Goal: Task Accomplishment & Management: Complete application form

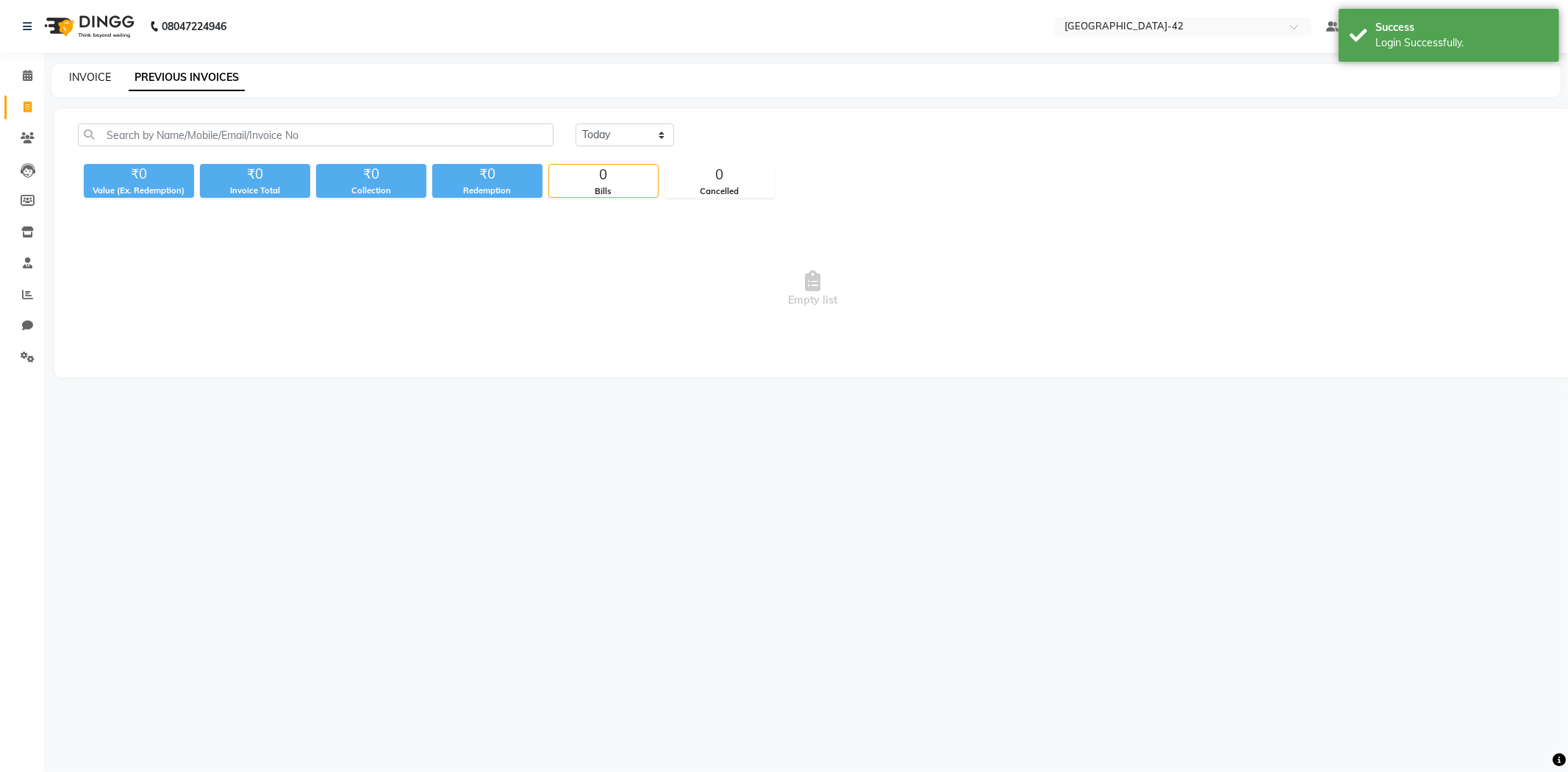
click at [92, 79] on link "INVOICE" at bounding box center [90, 77] width 42 height 13
select select "8692"
select select "service"
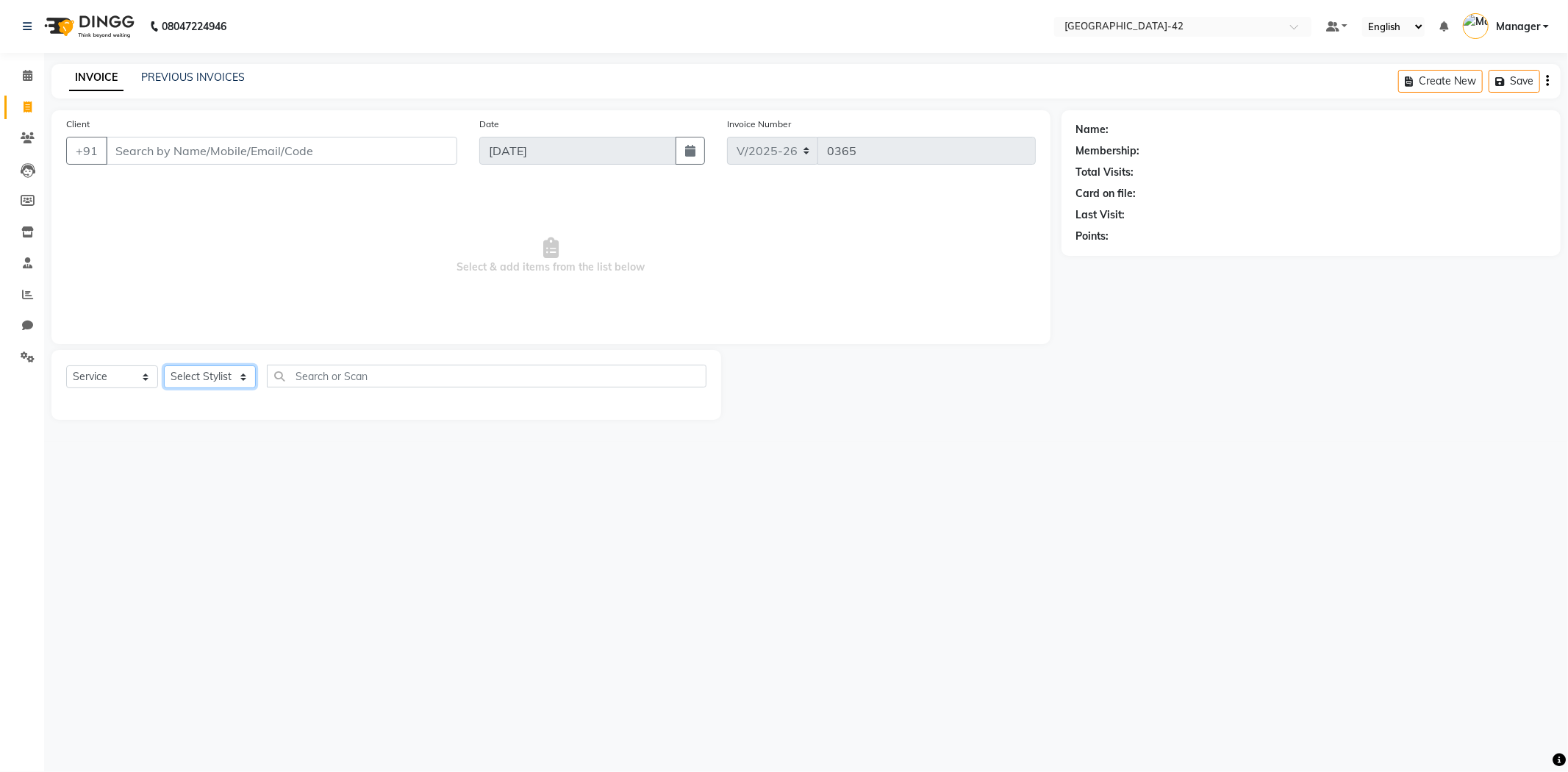
click at [225, 377] on select "Select Stylist Ajay Aman_Pdct Amjad_asst Ankit_asst Asif_BRB Basant_Pdct Counte…" at bounding box center [210, 377] width 92 height 23
select select "87966"
click at [164, 367] on select "Select Stylist Ajay Aman_Pdct Amjad_asst Ankit_asst Asif_BRB Basant_Pdct Counte…" at bounding box center [210, 377] width 92 height 23
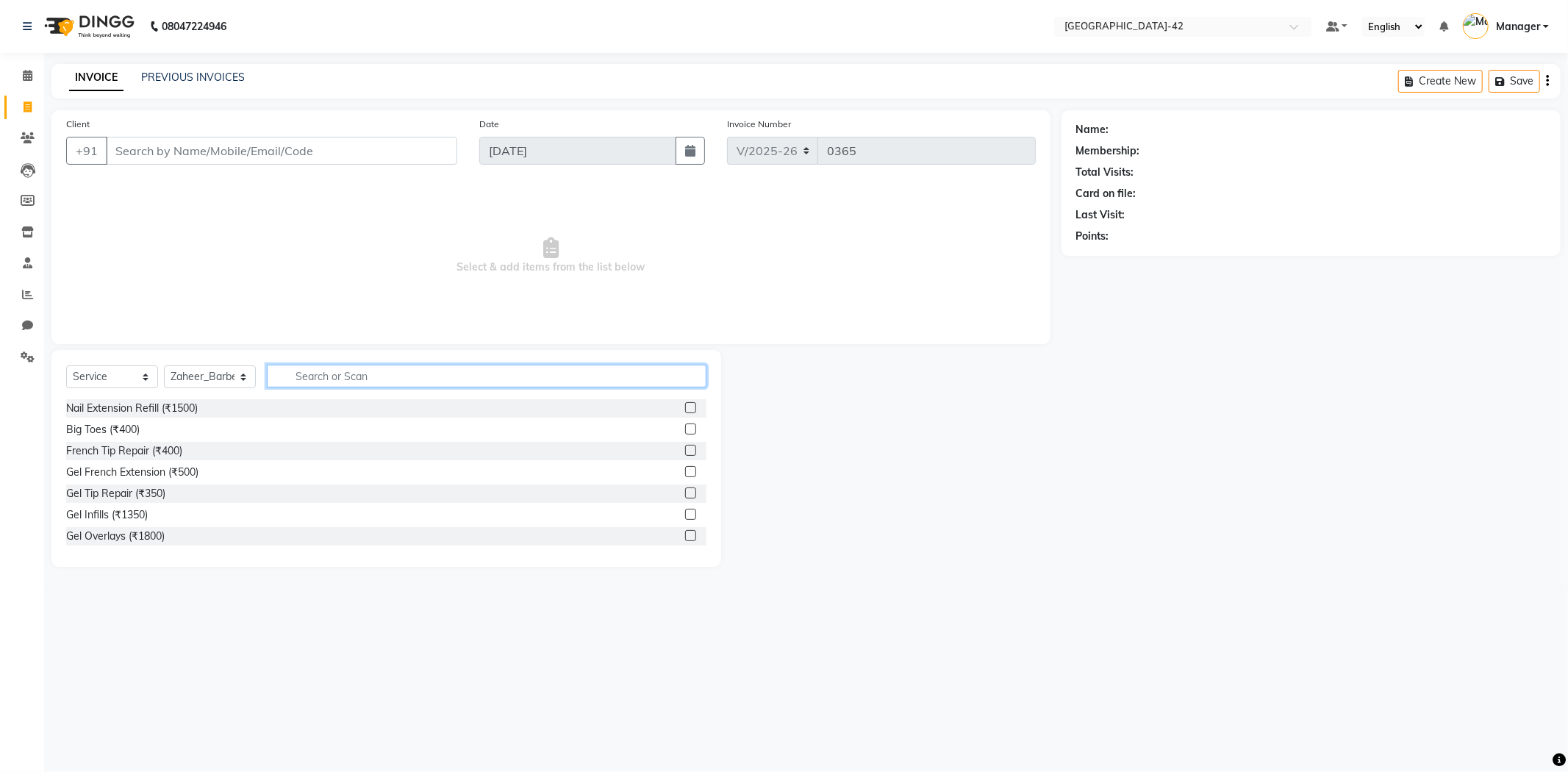
click at [368, 370] on input "text" at bounding box center [486, 376] width 439 height 23
type input "body"
click at [685, 474] on label at bounding box center [690, 471] width 11 height 11
click at [685, 474] on input "checkbox" at bounding box center [690, 472] width 10 height 10
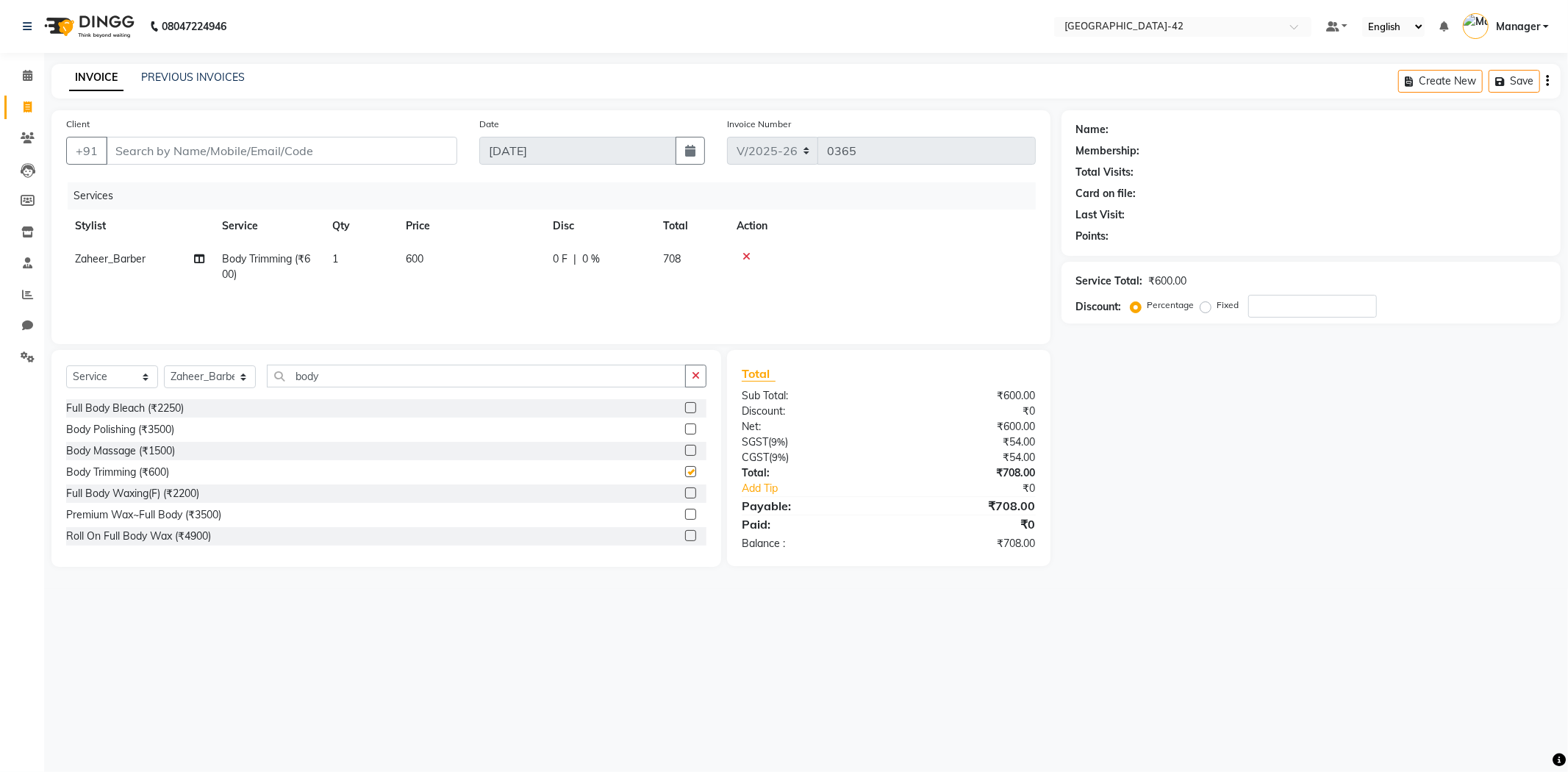
checkbox input "false"
drag, startPoint x: 444, startPoint y: 252, endPoint x: 381, endPoint y: 259, distance: 63.4
click at [381, 259] on tr "Zaheer_Barber Body Trimming (₹600) 1 600 0 F | 0 % 708" at bounding box center [551, 267] width 970 height 49
click at [415, 260] on span "600" at bounding box center [414, 258] width 18 height 13
select select "87966"
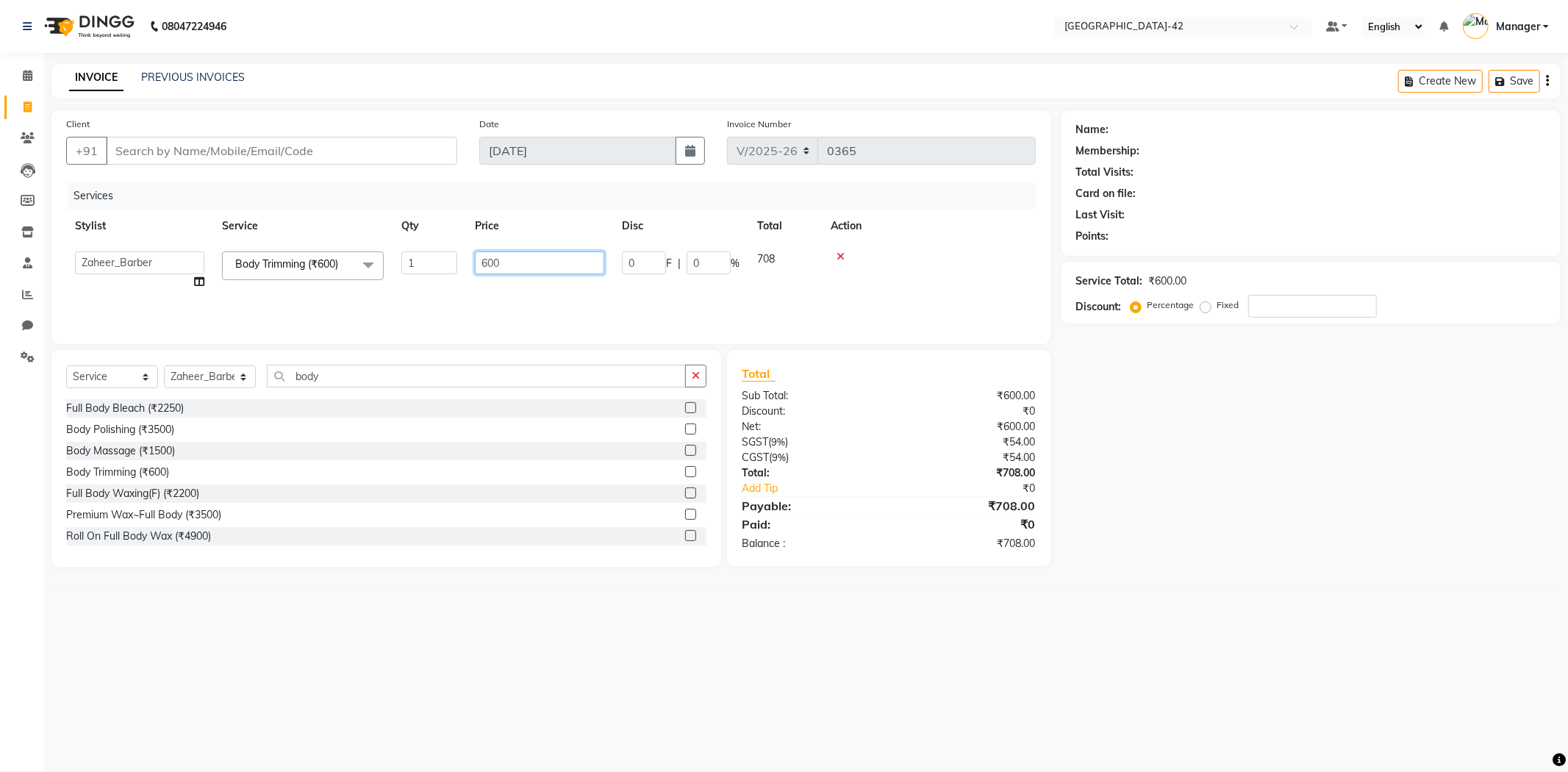
click at [503, 258] on input "600" at bounding box center [540, 262] width 130 height 23
drag, startPoint x: 507, startPoint y: 262, endPoint x: 466, endPoint y: 265, distance: 41.1
click at [466, 265] on td "600" at bounding box center [540, 271] width 147 height 56
type input "800"
click at [952, 282] on td at bounding box center [928, 271] width 214 height 56
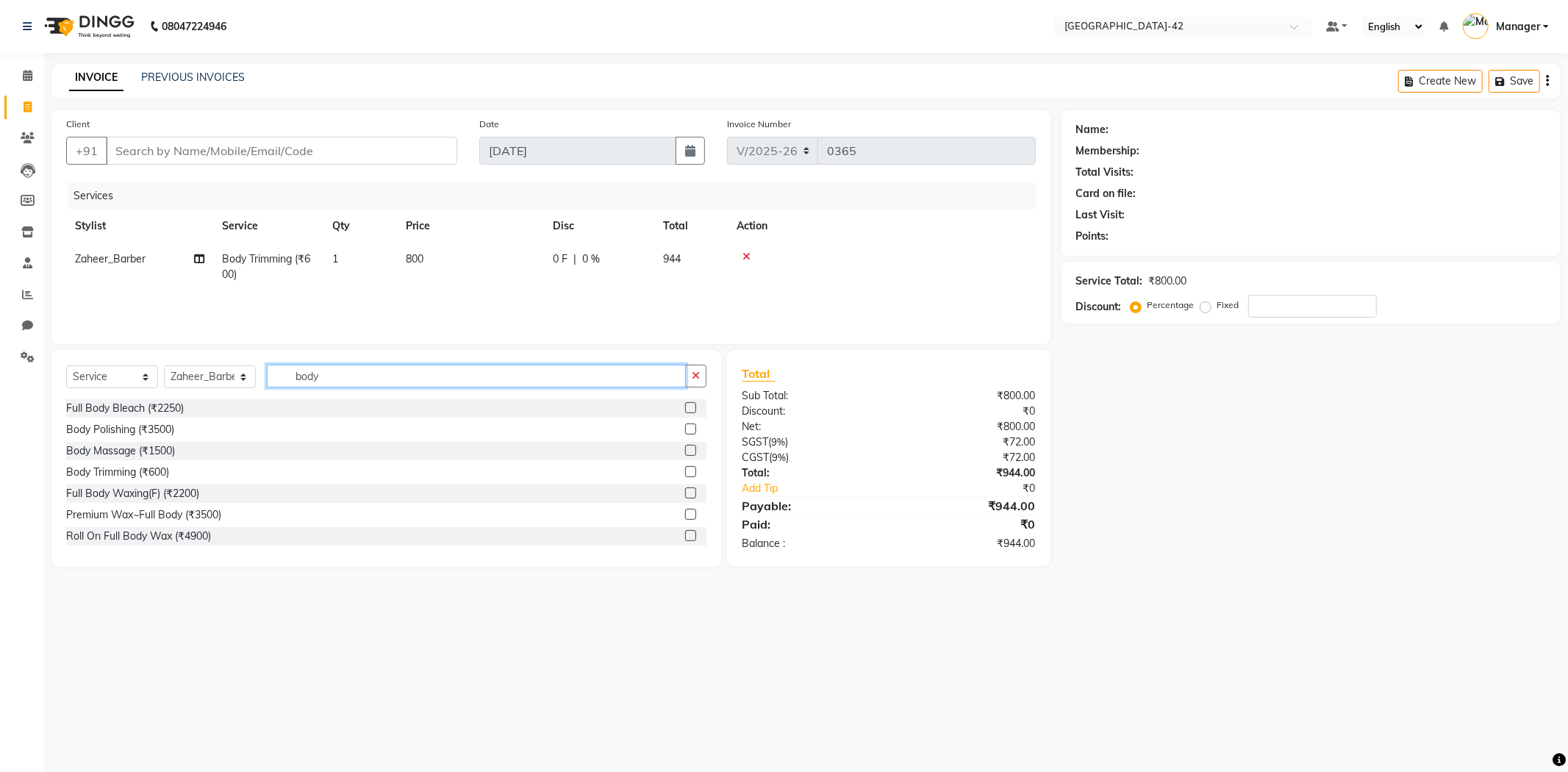
drag, startPoint x: 336, startPoint y: 383, endPoint x: 241, endPoint y: 398, distance: 96.2
click at [241, 398] on div "Select Service Product Membership Package Voucher Prepaid Gift Card Select Styl…" at bounding box center [386, 382] width 641 height 35
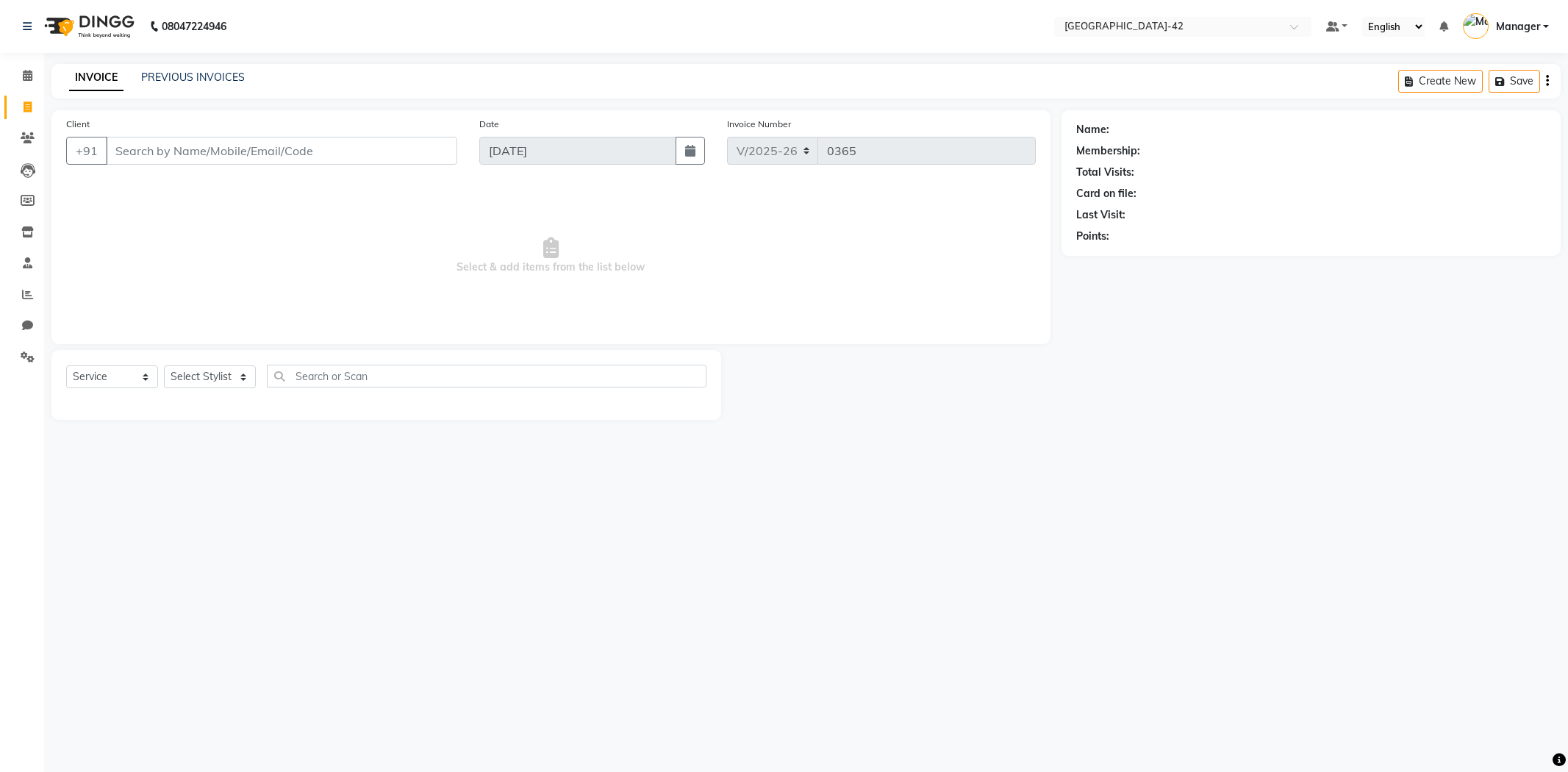
select select "8692"
select select "service"
click at [27, 24] on icon at bounding box center [27, 26] width 9 height 10
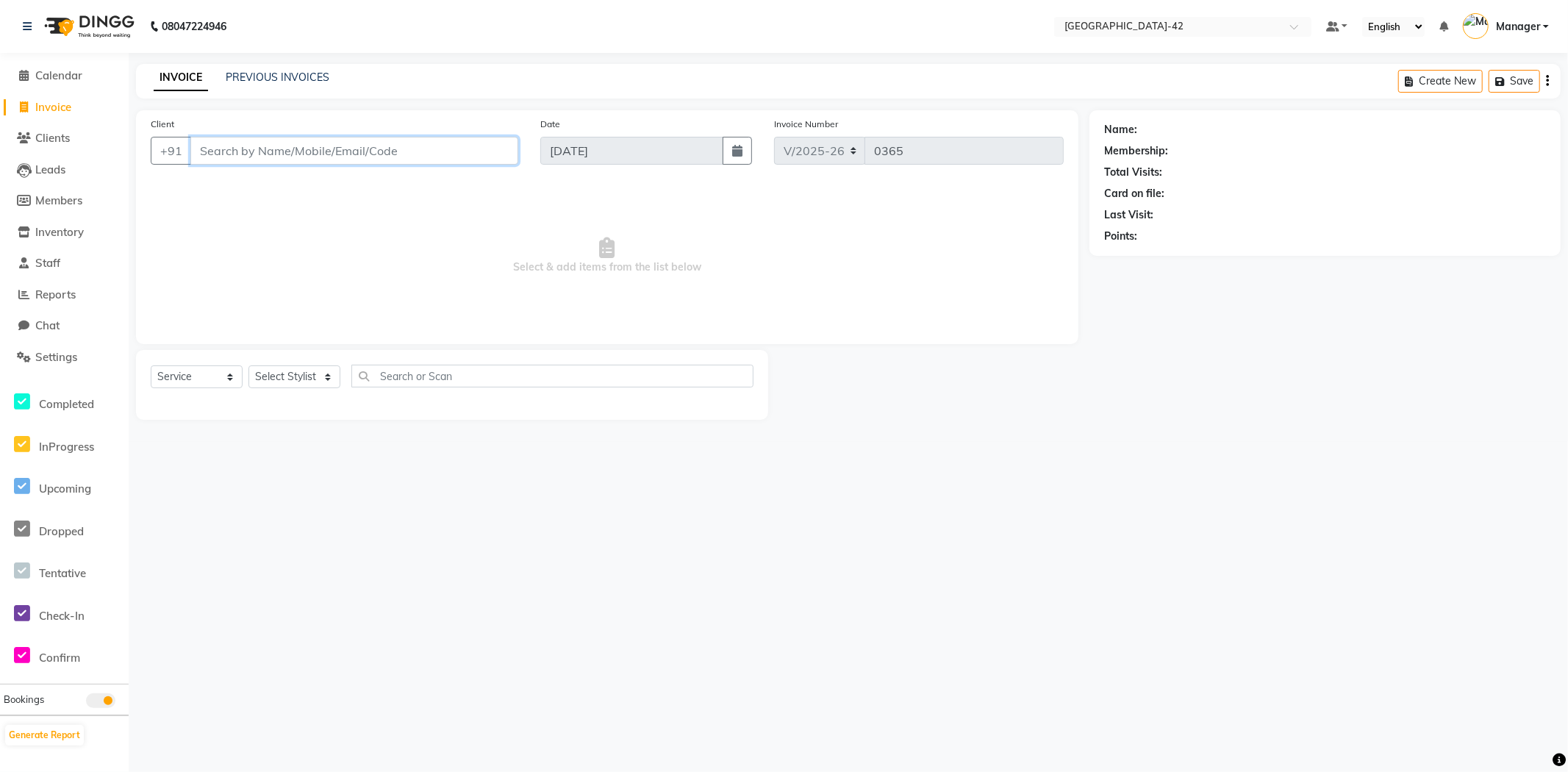
drag, startPoint x: 260, startPoint y: 159, endPoint x: 269, endPoint y: 153, distance: 10.8
click at [261, 157] on input "Client" at bounding box center [354, 150] width 328 height 28
type input "1385200000001"
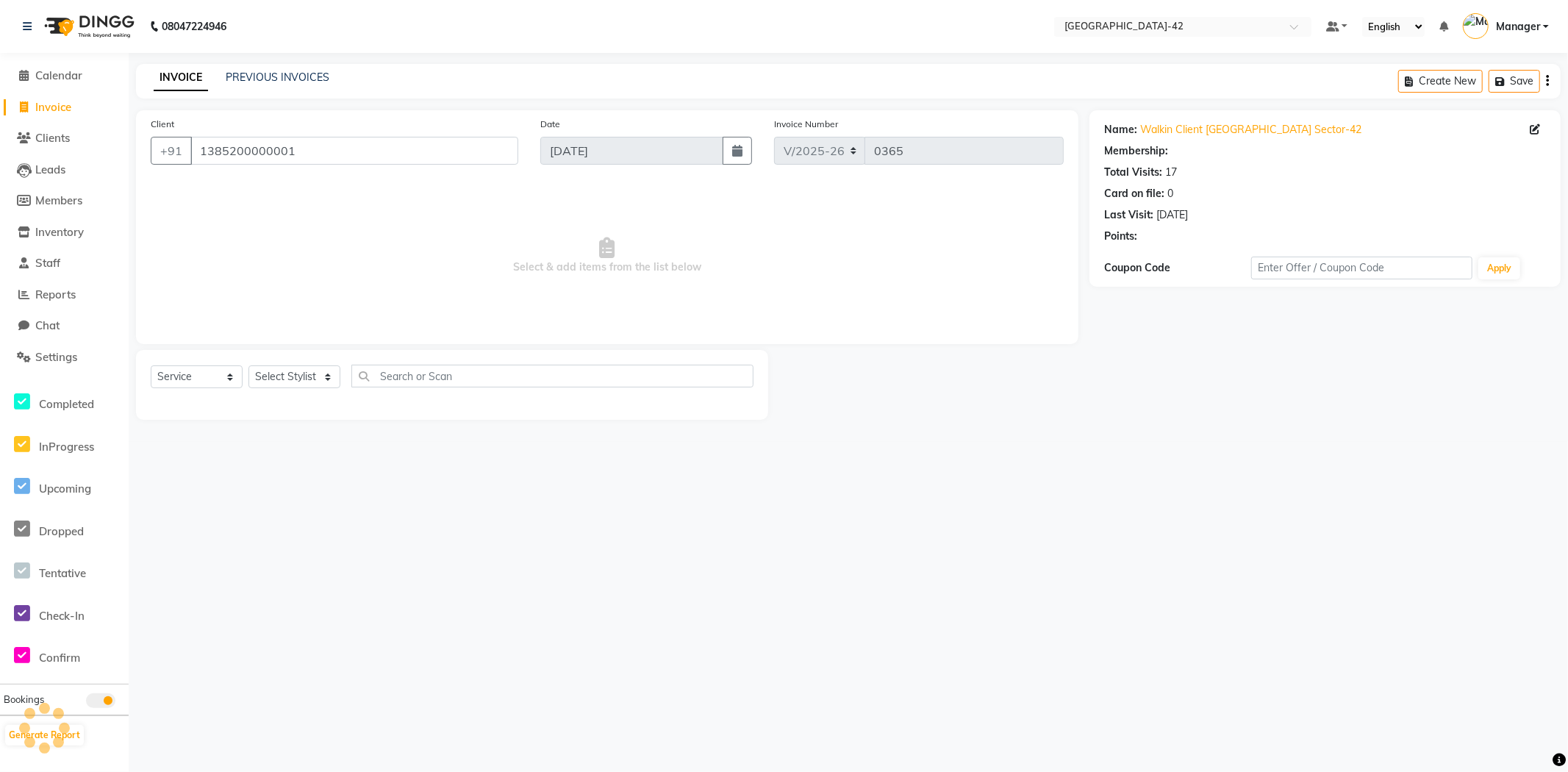
select select "1: Object"
click at [298, 370] on select "Select Stylist Ajay Aman_Pdct Amjad_asst Ankit_asst Asif_BRB Basant_Pdct Counte…" at bounding box center [294, 377] width 92 height 23
select select "87966"
click at [248, 367] on select "Select Stylist Ajay Aman_Pdct Amjad_asst Ankit_asst Asif_BRB Basant_Pdct Counte…" at bounding box center [294, 377] width 92 height 23
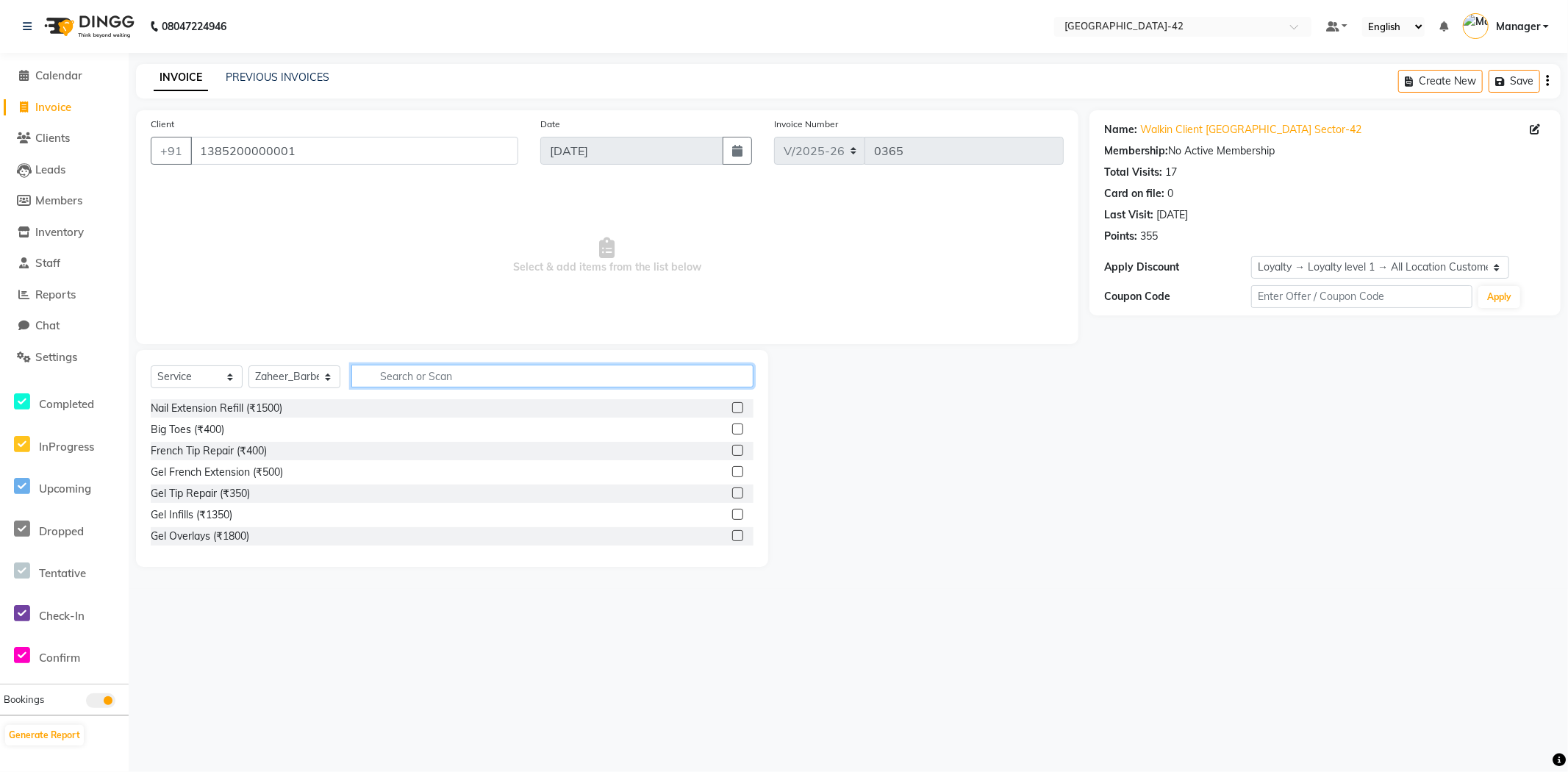
click at [435, 378] on input "text" at bounding box center [553, 376] width 402 height 23
type input "body"
click at [732, 468] on label at bounding box center [737, 471] width 11 height 11
click at [732, 468] on input "checkbox" at bounding box center [737, 472] width 10 height 10
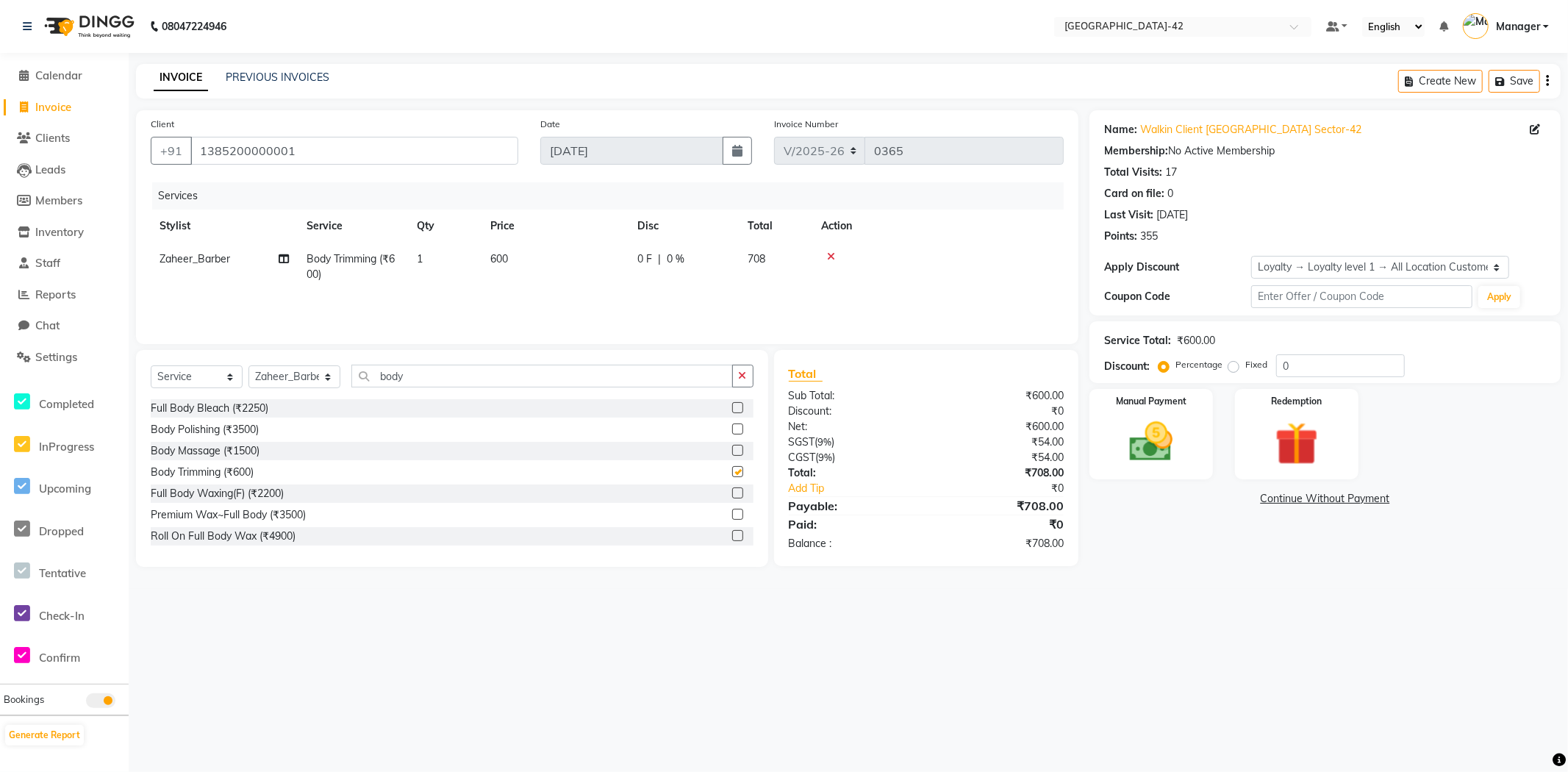
checkbox input "false"
click at [546, 372] on input "body" at bounding box center [542, 376] width 382 height 23
type input "b"
type input "cu"
click at [732, 431] on label at bounding box center [737, 428] width 11 height 11
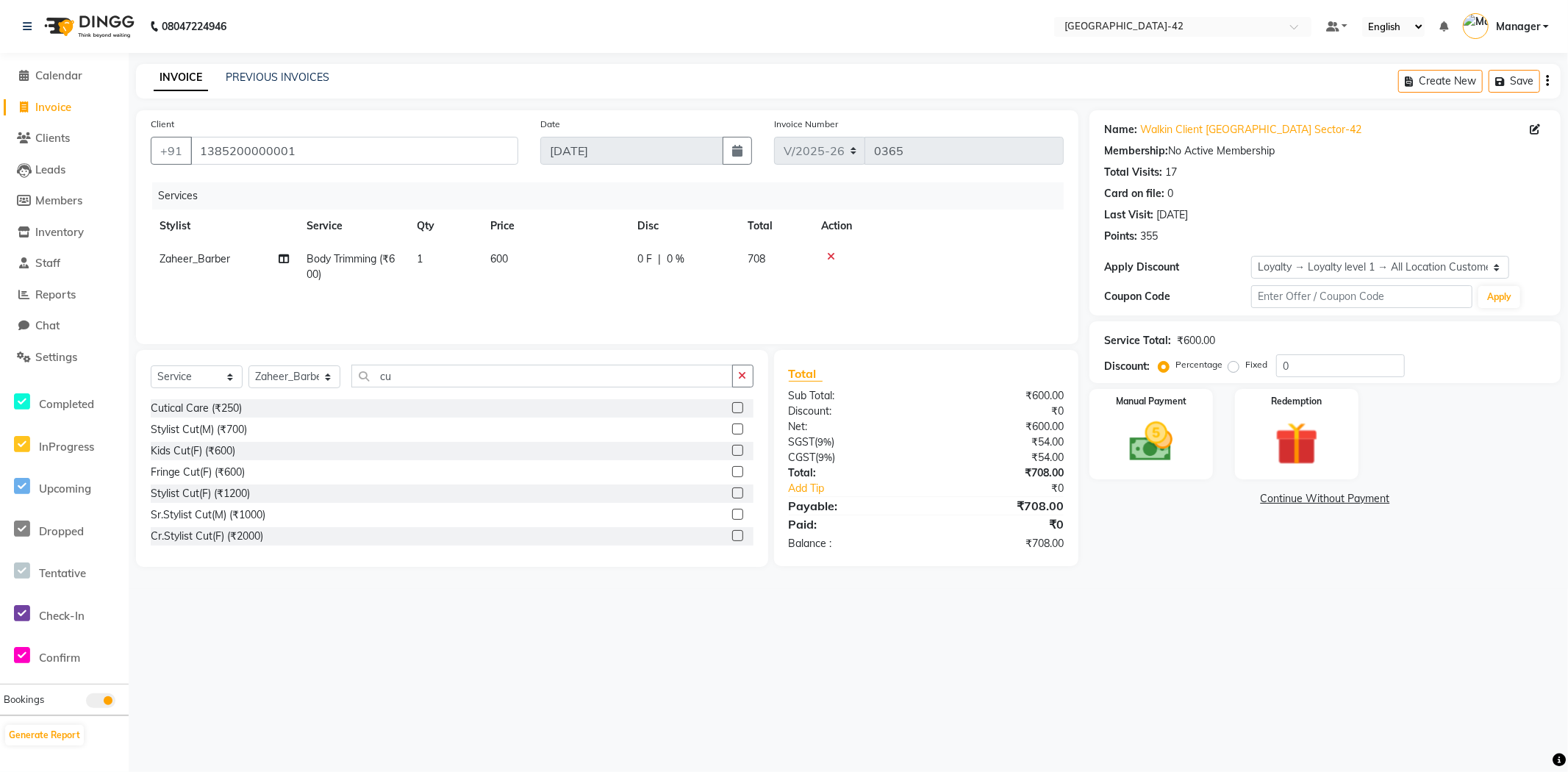
click at [732, 431] on input "checkbox" at bounding box center [737, 430] width 10 height 10
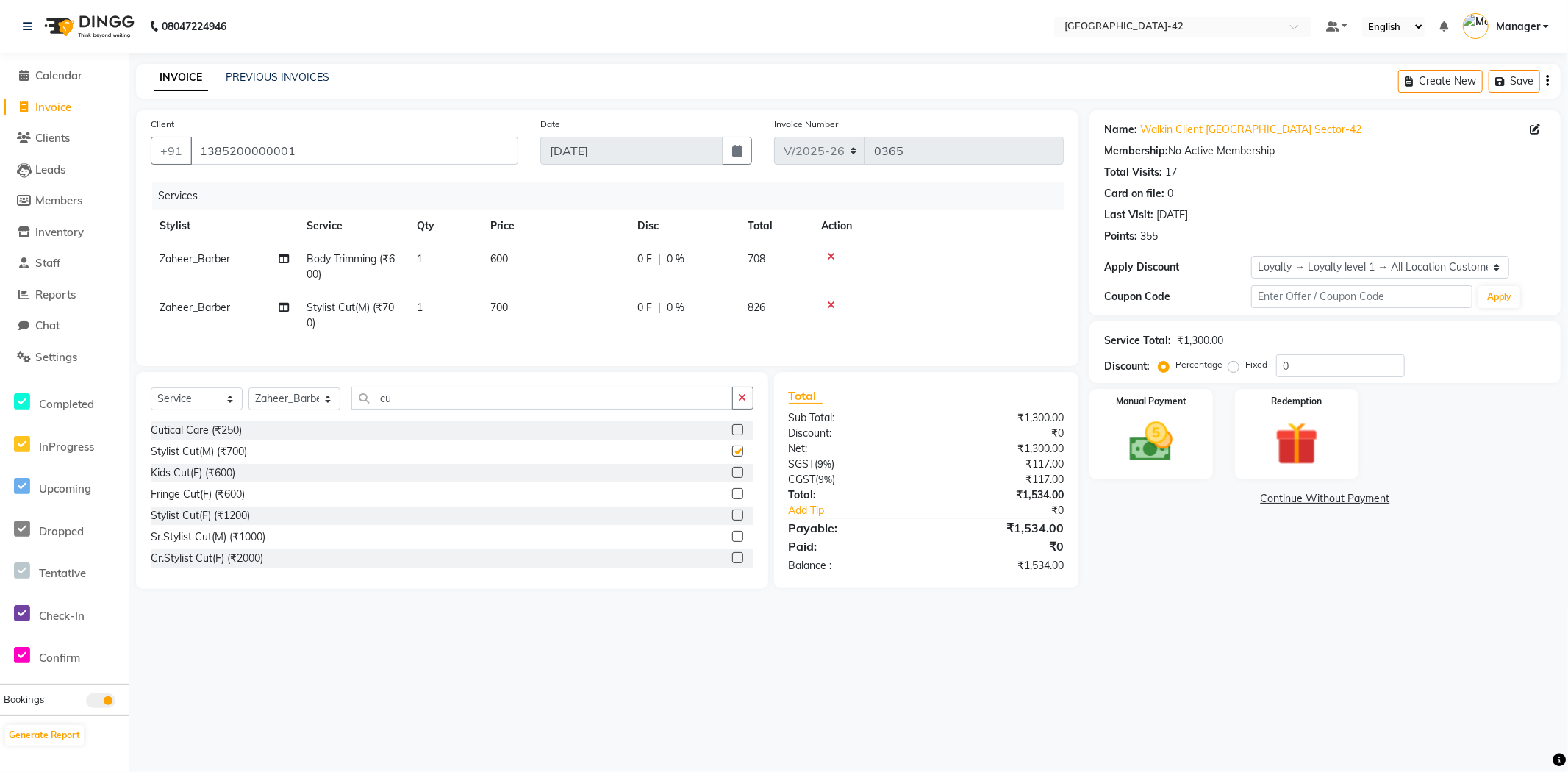
checkbox input "false"
click at [535, 244] on td "600" at bounding box center [555, 267] width 147 height 49
select select "87966"
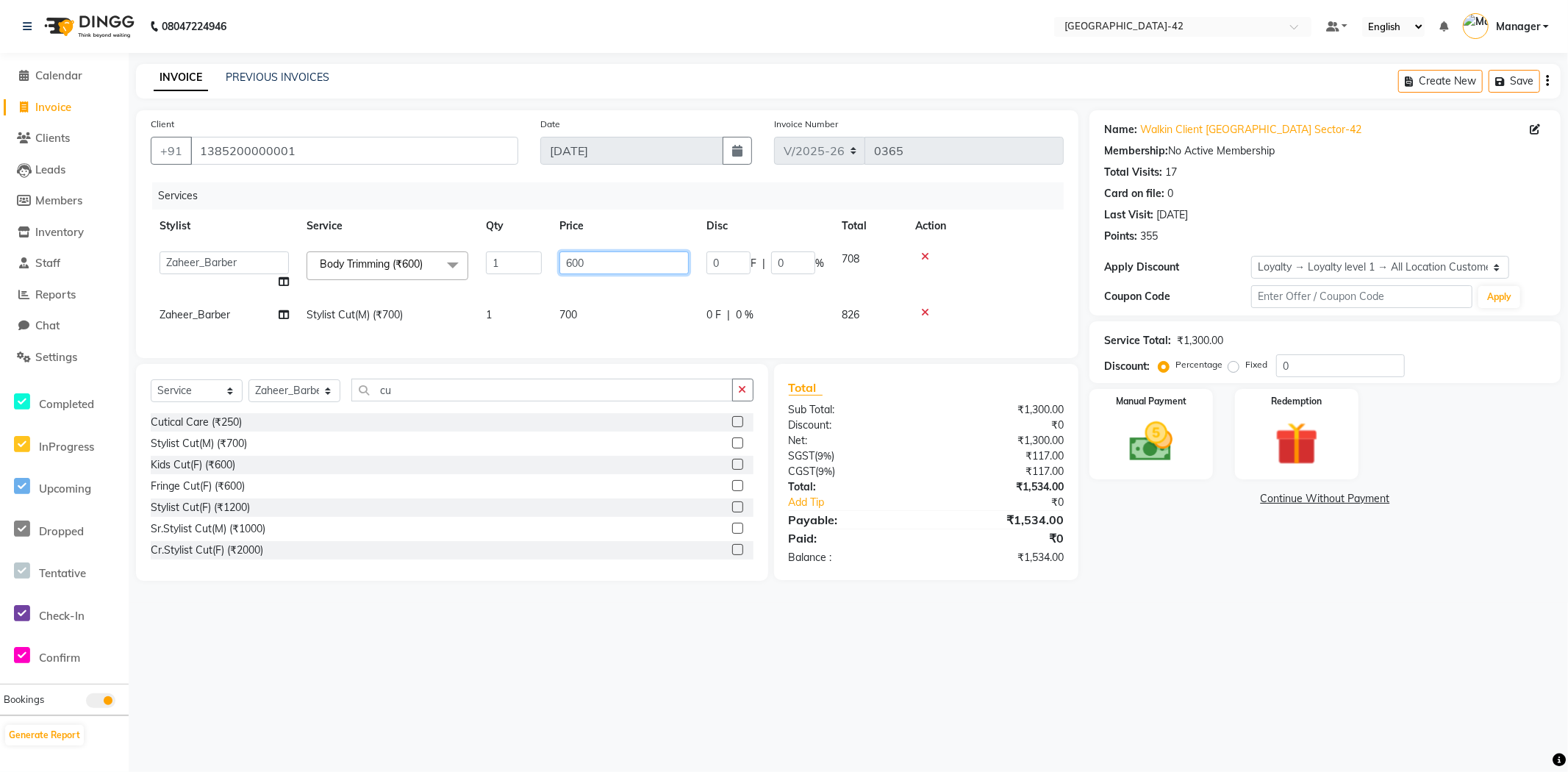
click at [599, 255] on input "600" at bounding box center [625, 262] width 130 height 23
type input "6"
type input "700"
click at [924, 529] on div "Payable:" at bounding box center [852, 520] width 148 height 18
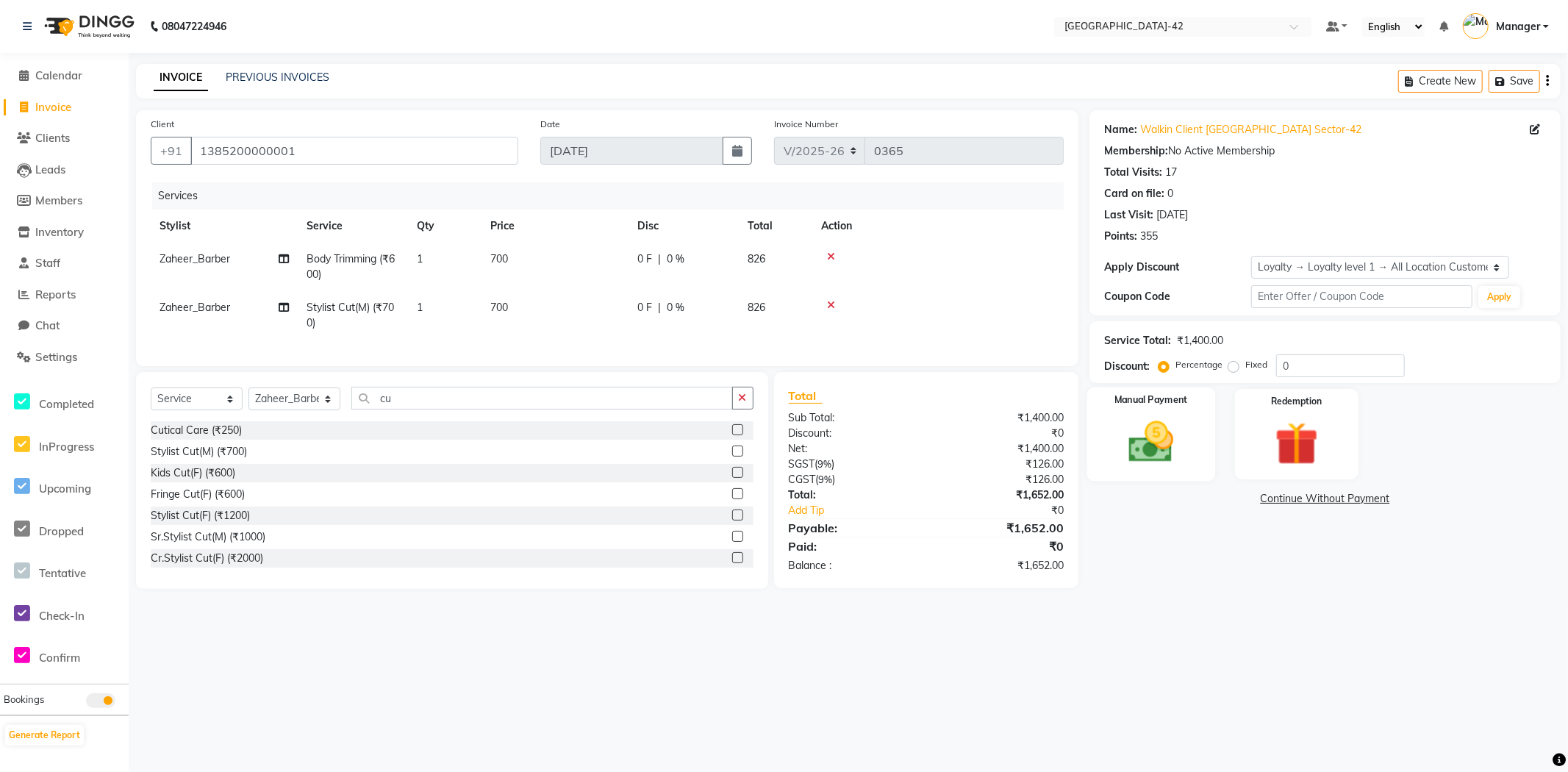
click at [1163, 436] on img at bounding box center [1152, 442] width 74 height 52
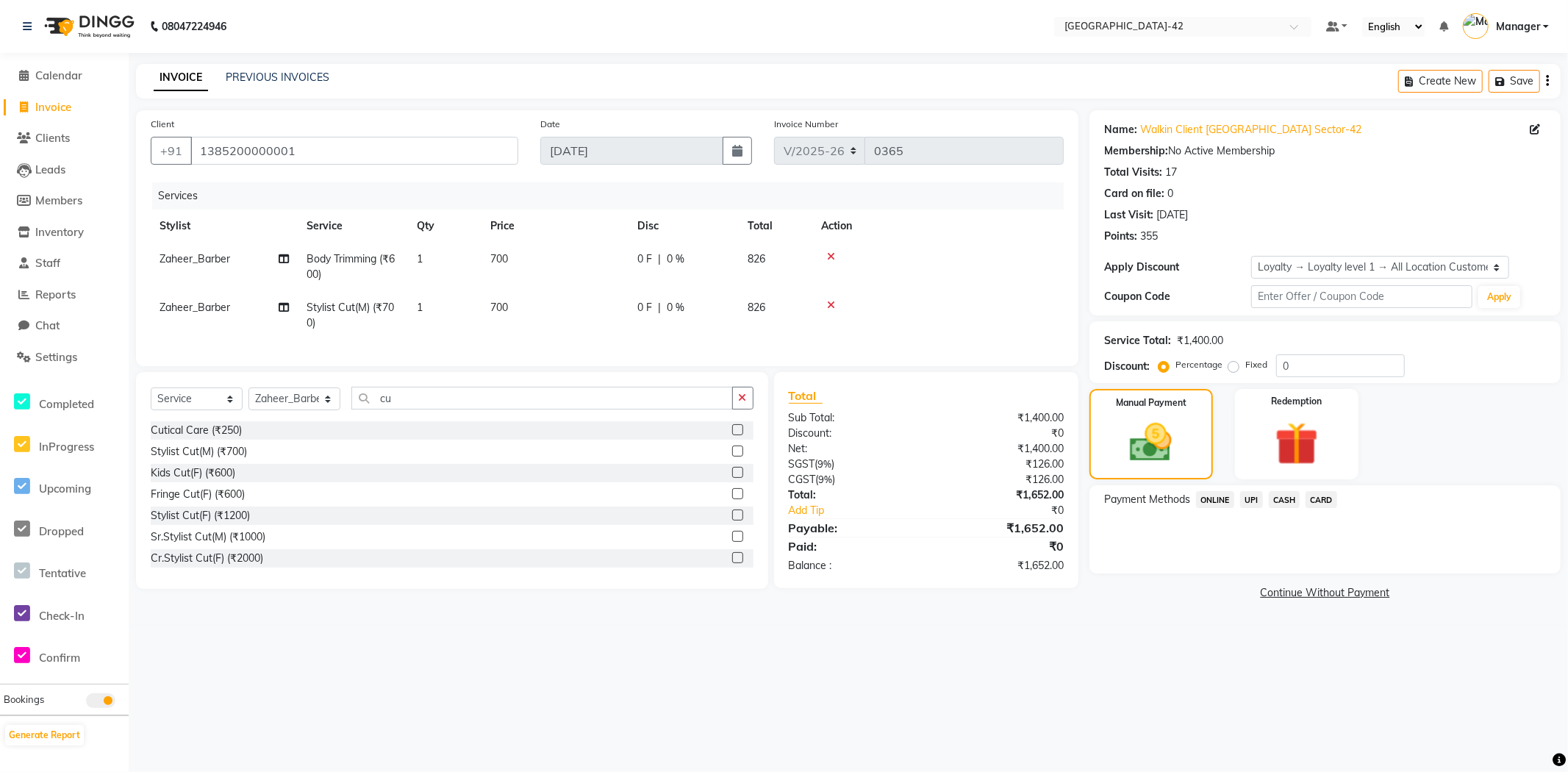
click at [1245, 498] on span "UPI" at bounding box center [1251, 499] width 23 height 17
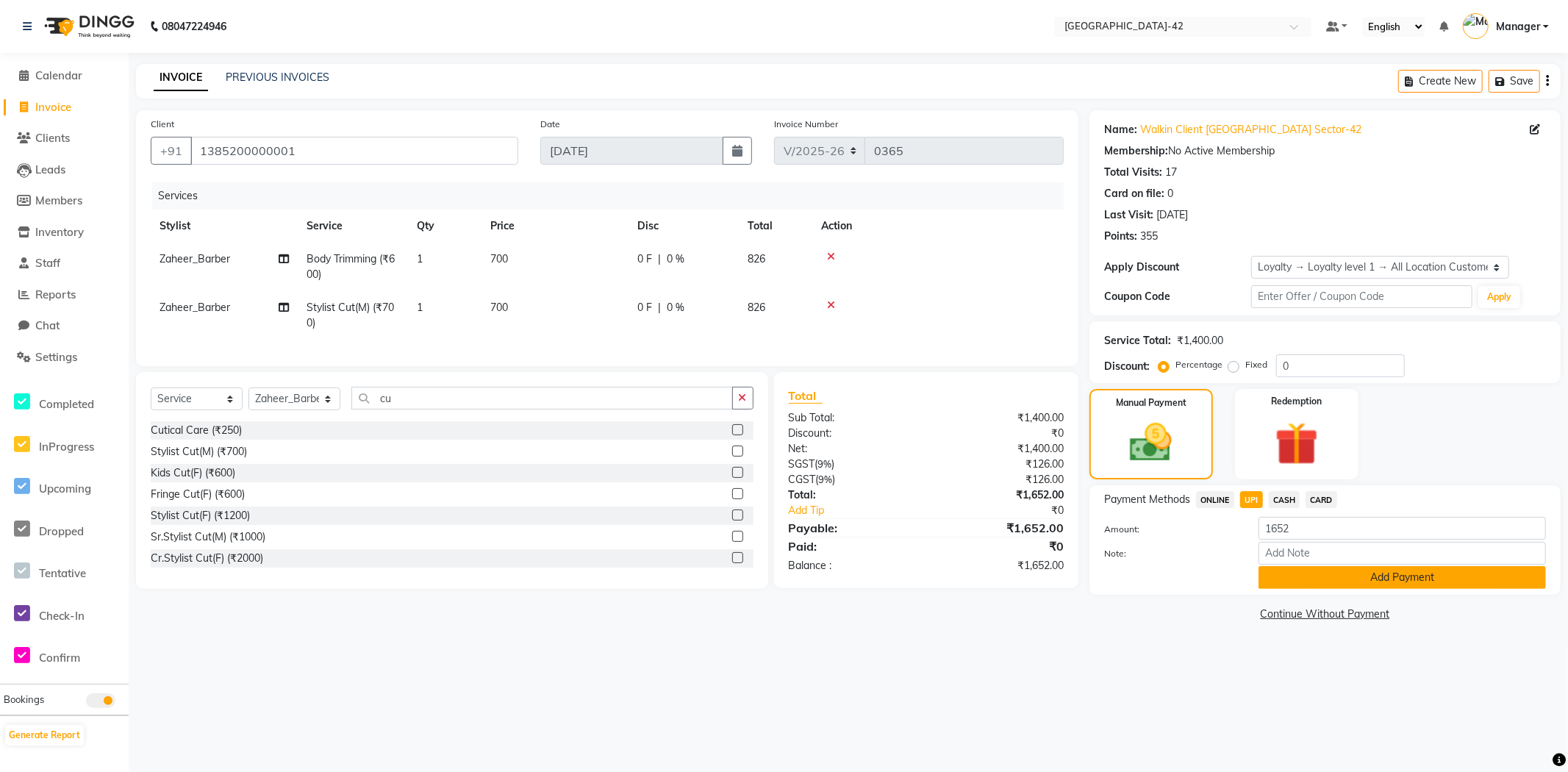
click at [1299, 569] on button "Add Payment" at bounding box center [1403, 577] width 288 height 23
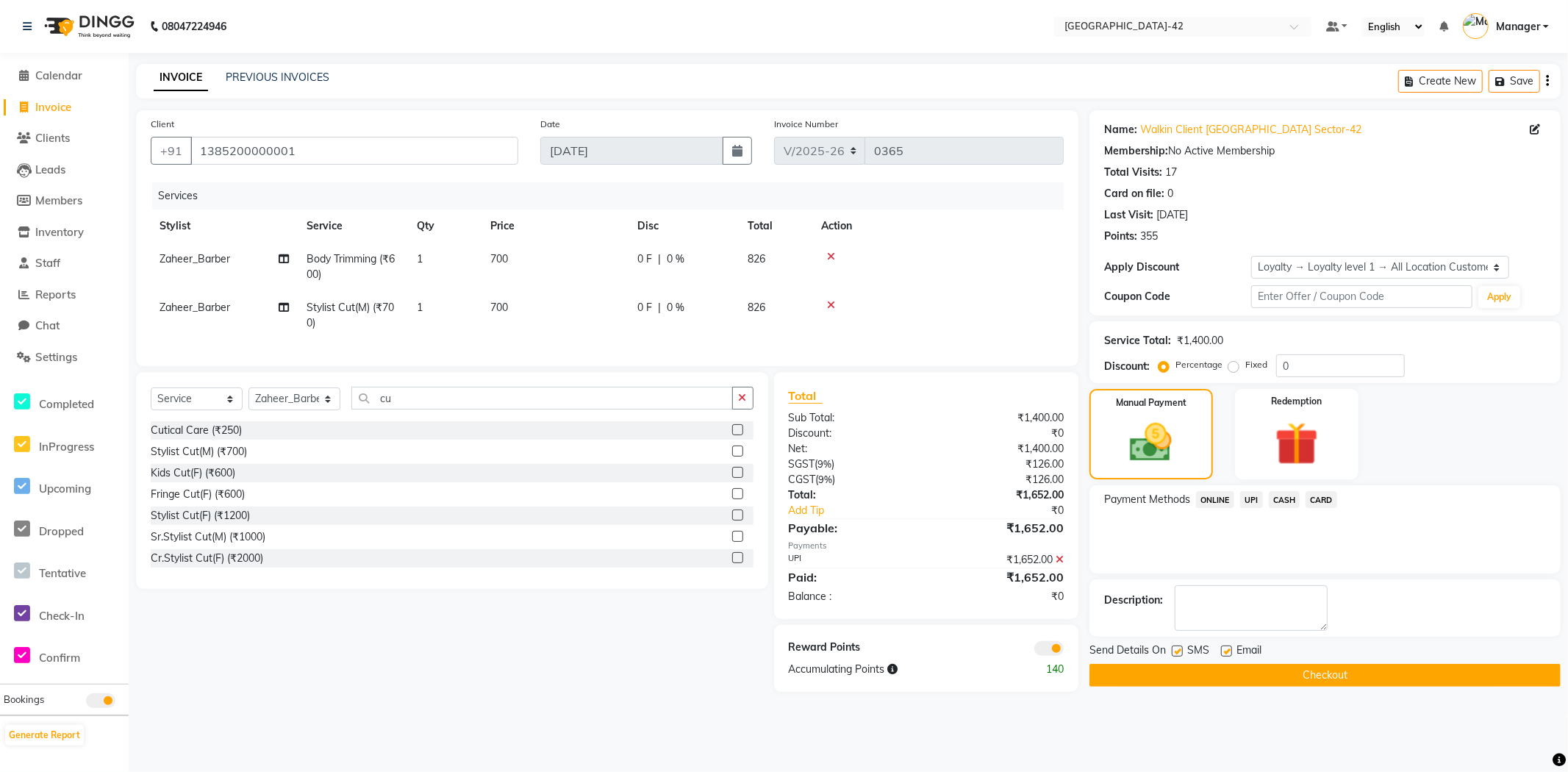
click at [1225, 650] on label at bounding box center [1226, 650] width 11 height 11
click at [1225, 650] on input "checkbox" at bounding box center [1226, 652] width 10 height 10
checkbox input "false"
click at [1231, 666] on button "Checkout" at bounding box center [1325, 675] width 471 height 23
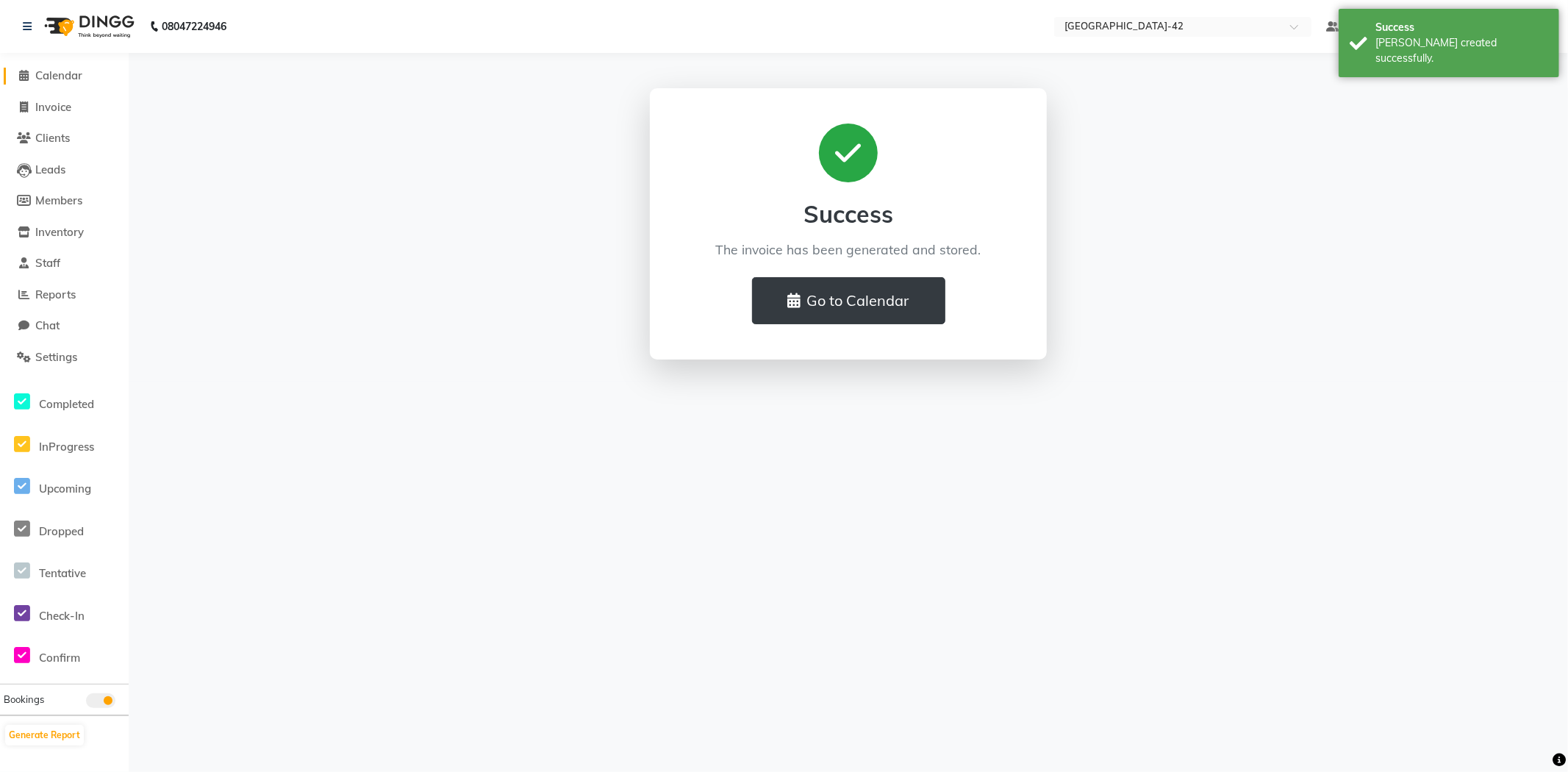
click at [50, 77] on span "Calendar" at bounding box center [58, 76] width 47 height 14
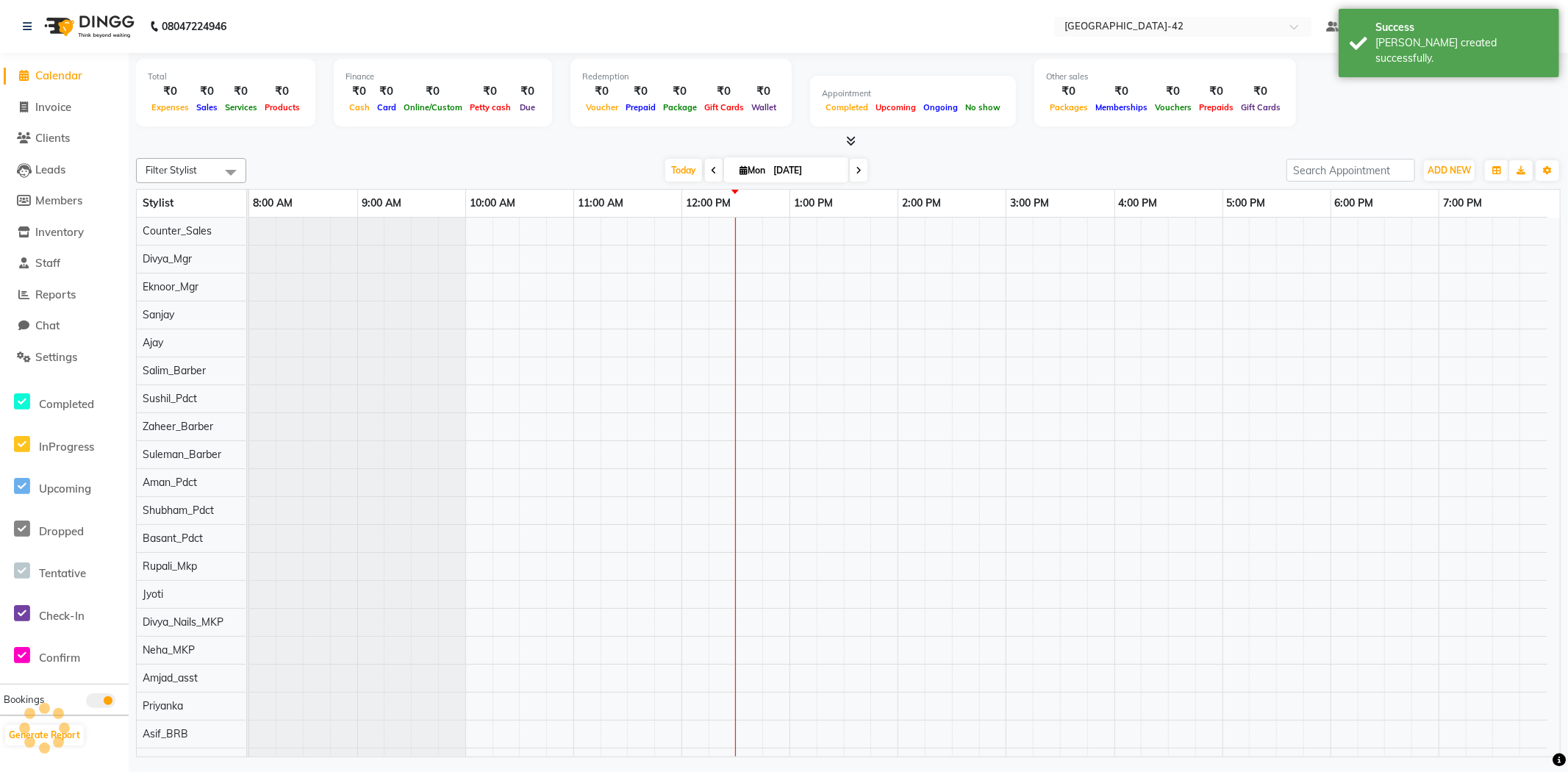
click at [854, 139] on icon at bounding box center [852, 140] width 10 height 11
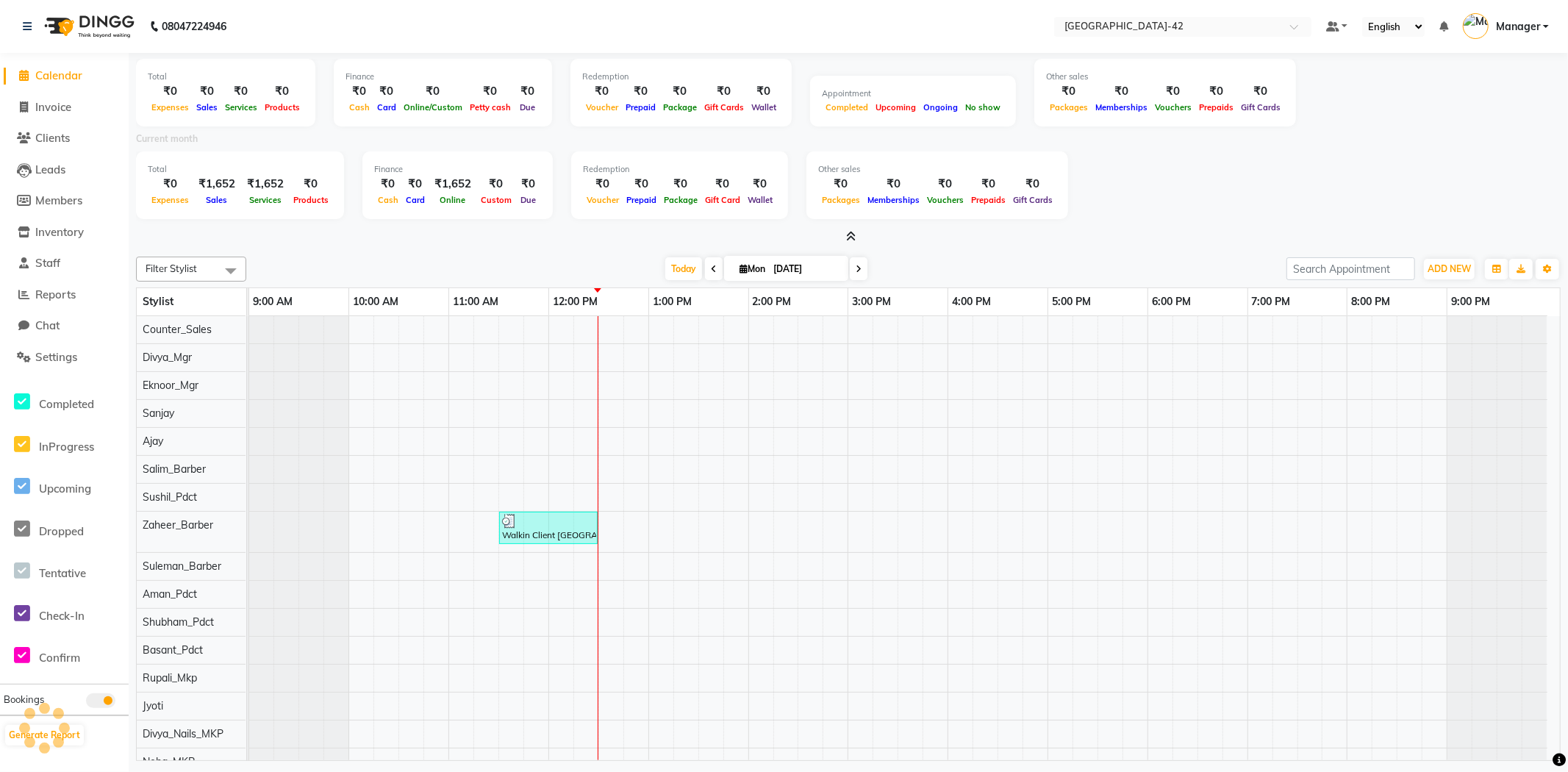
click at [711, 266] on icon at bounding box center [714, 269] width 6 height 9
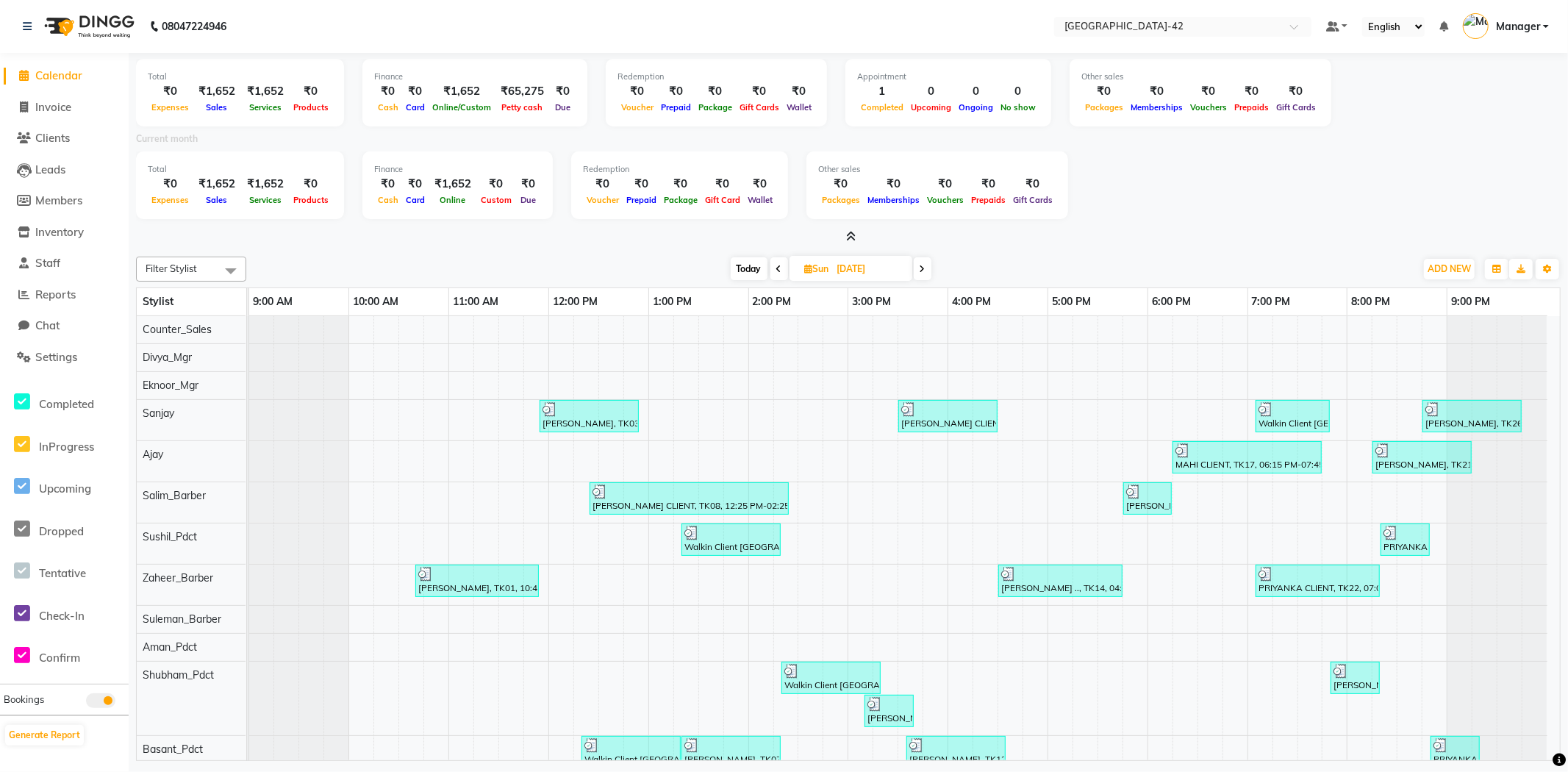
click at [848, 240] on icon at bounding box center [852, 236] width 10 height 11
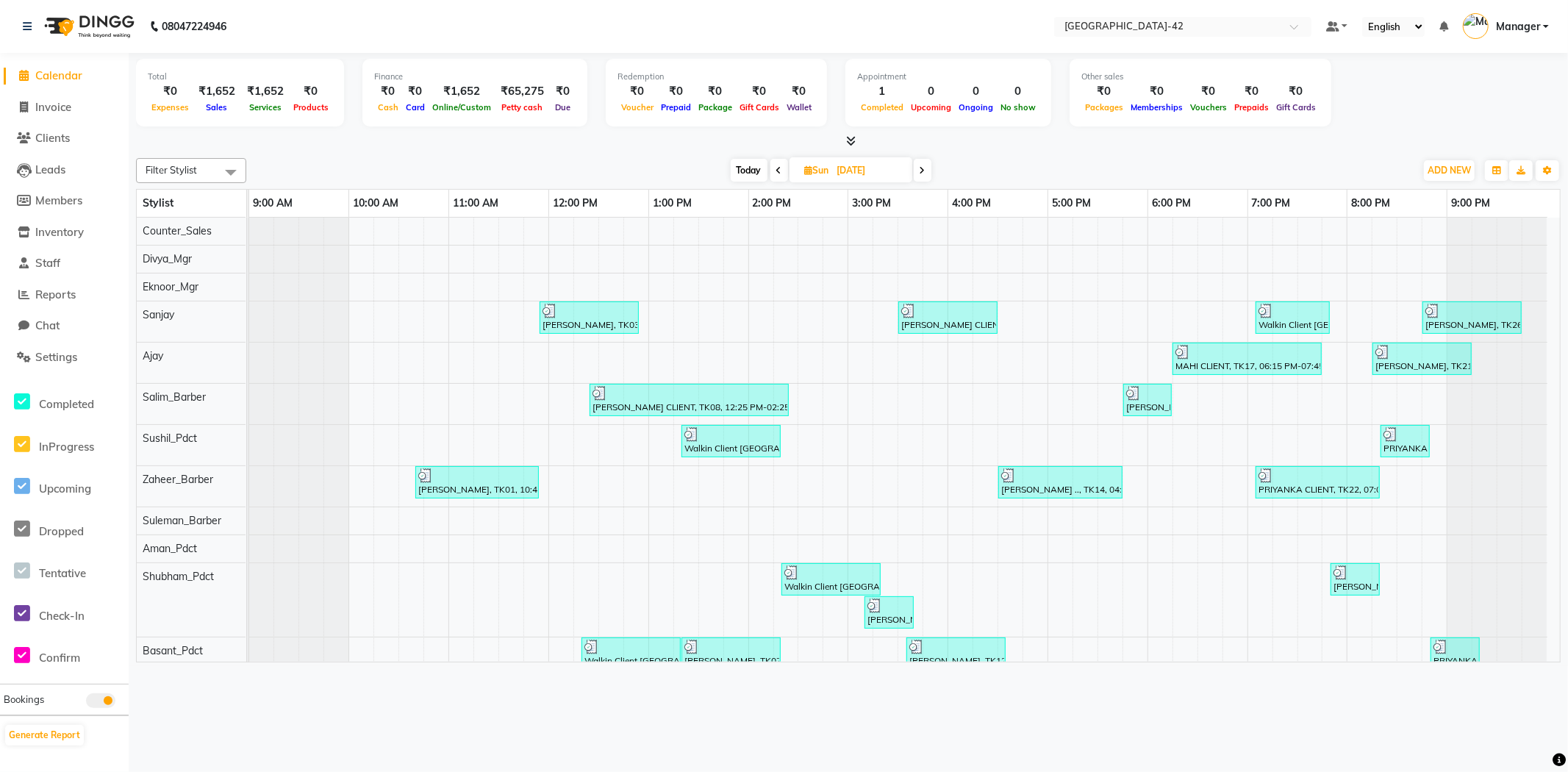
click at [752, 172] on span "Today" at bounding box center [749, 169] width 37 height 23
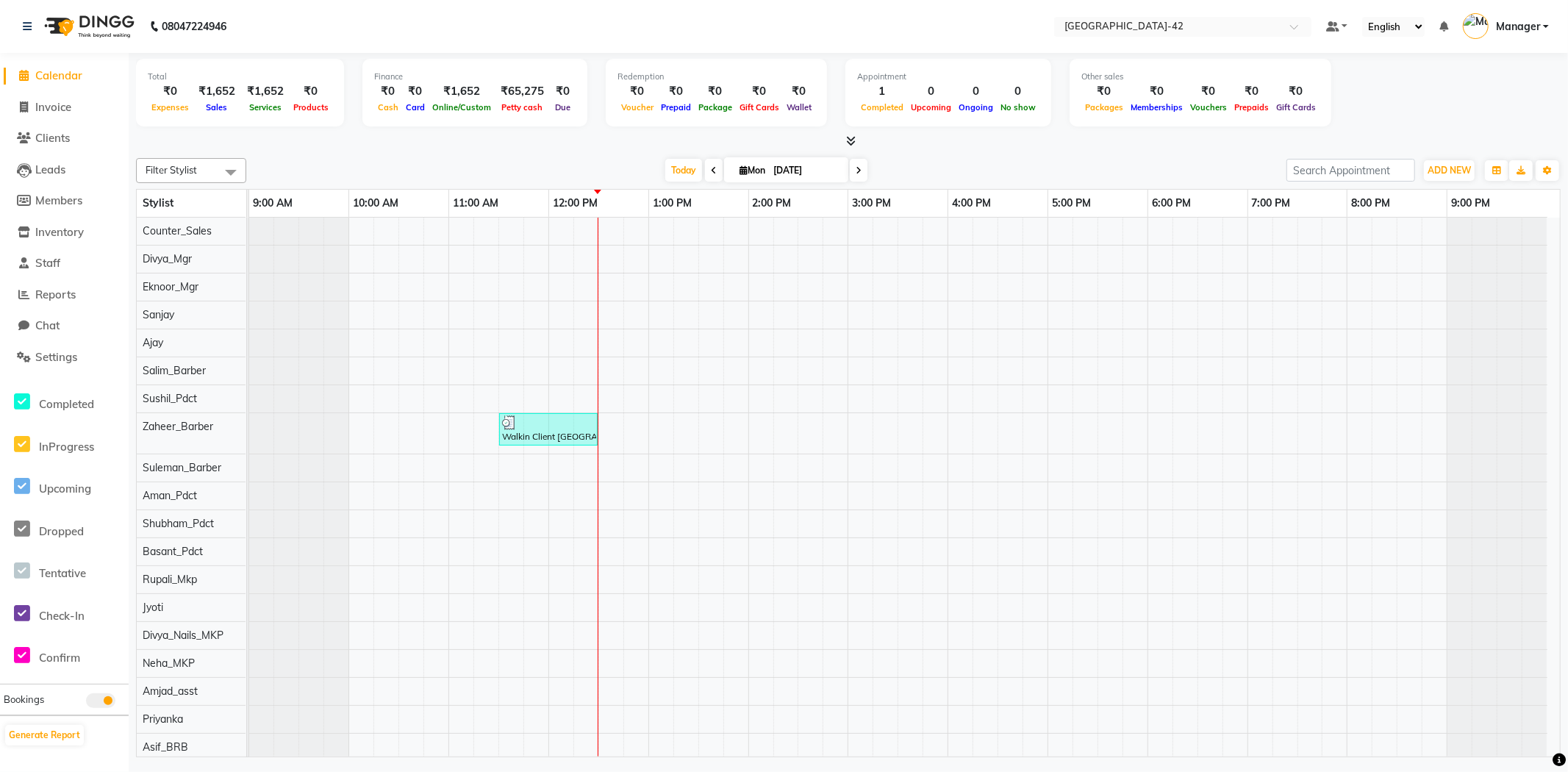
click at [711, 171] on icon at bounding box center [714, 170] width 6 height 9
type input "[DATE]"
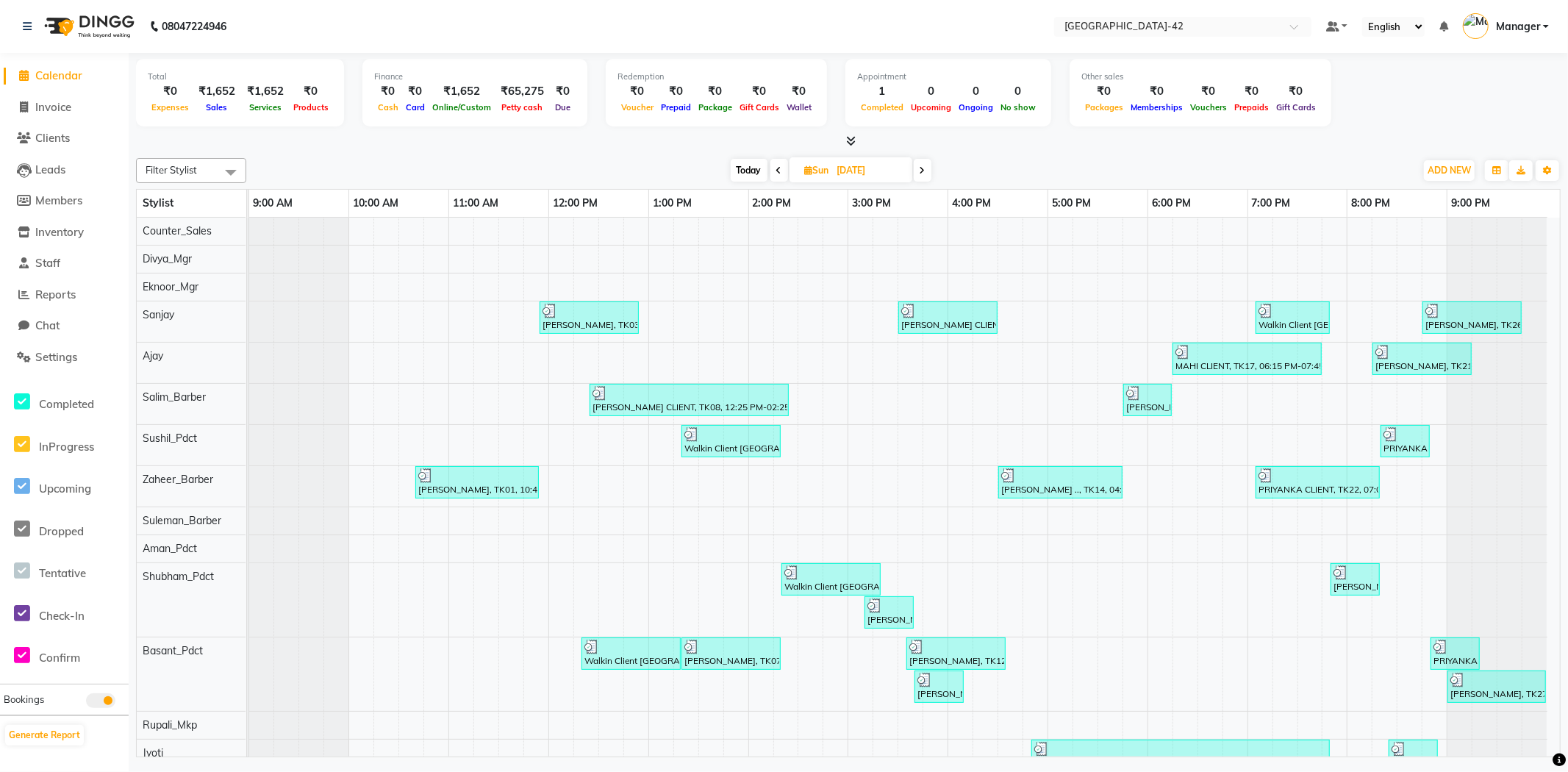
click at [848, 137] on icon at bounding box center [852, 140] width 10 height 11
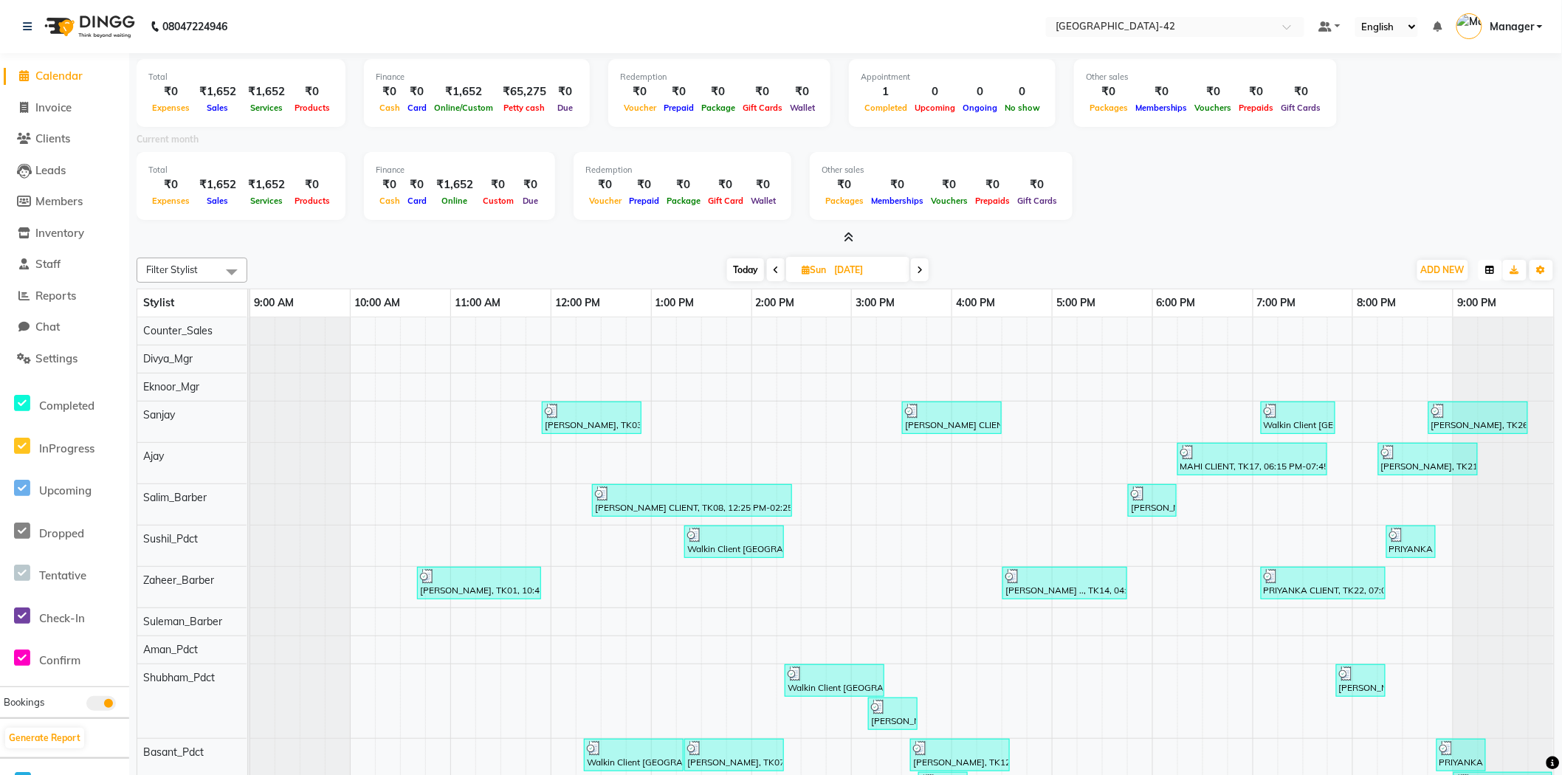
click at [1485, 266] on button "button" at bounding box center [1491, 270] width 24 height 21
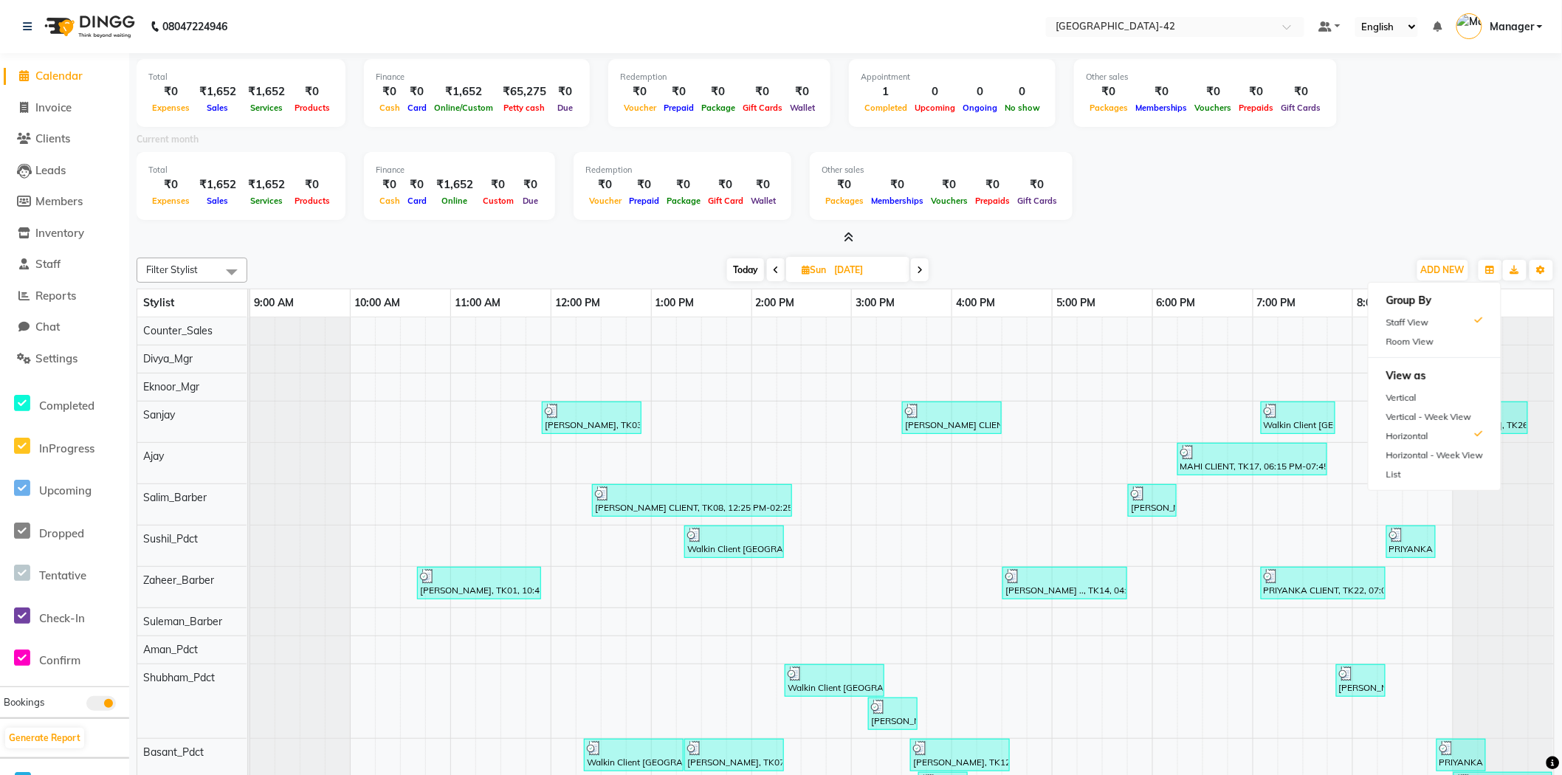
click at [1501, 207] on div "Total ₹0 Expenses ₹1,652 Sales ₹1,652 Services ₹0 Products Finance ₹0 Cash ₹0 C…" at bounding box center [846, 188] width 1418 height 72
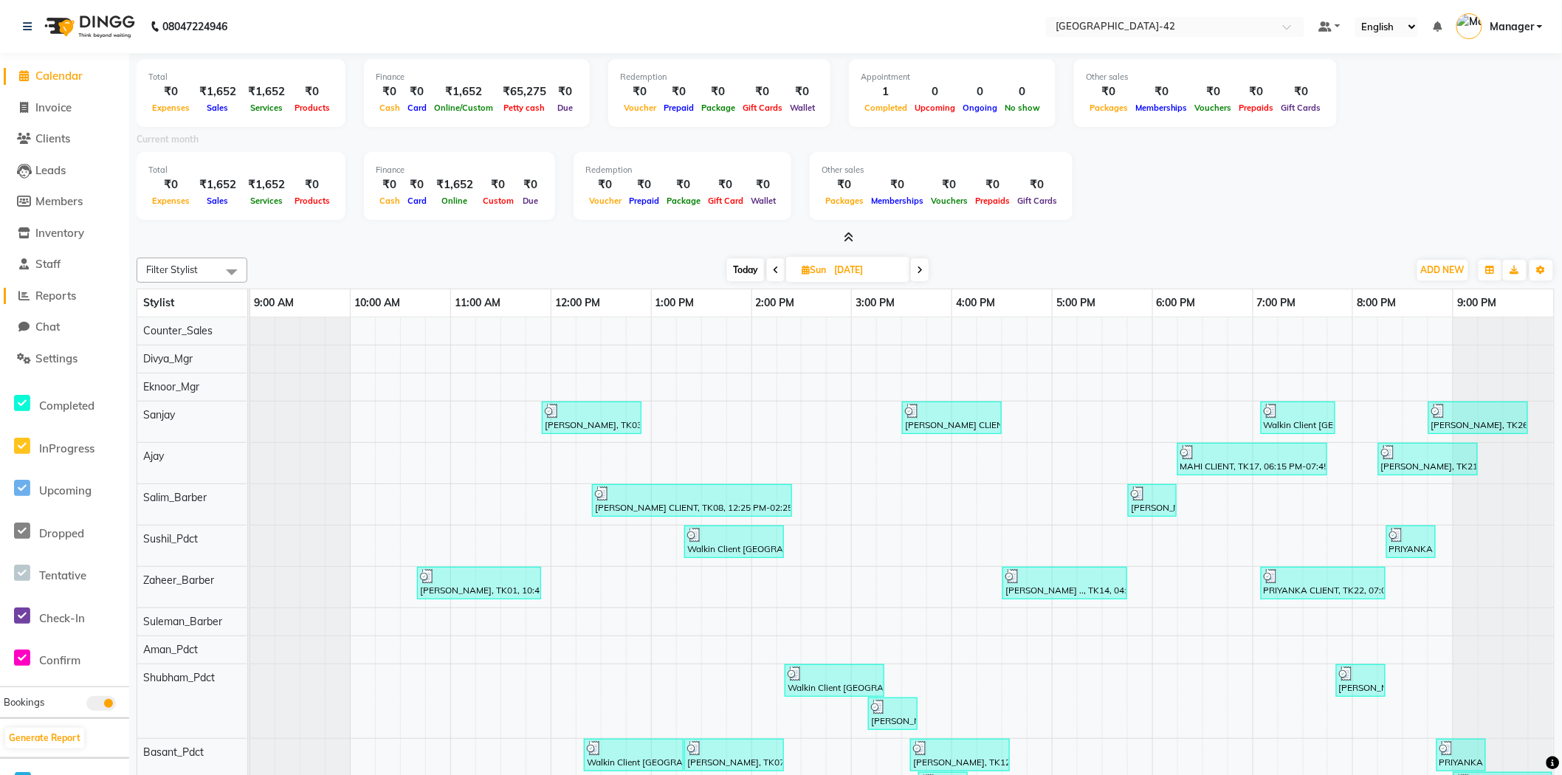
click at [63, 297] on span "Reports" at bounding box center [55, 296] width 41 height 14
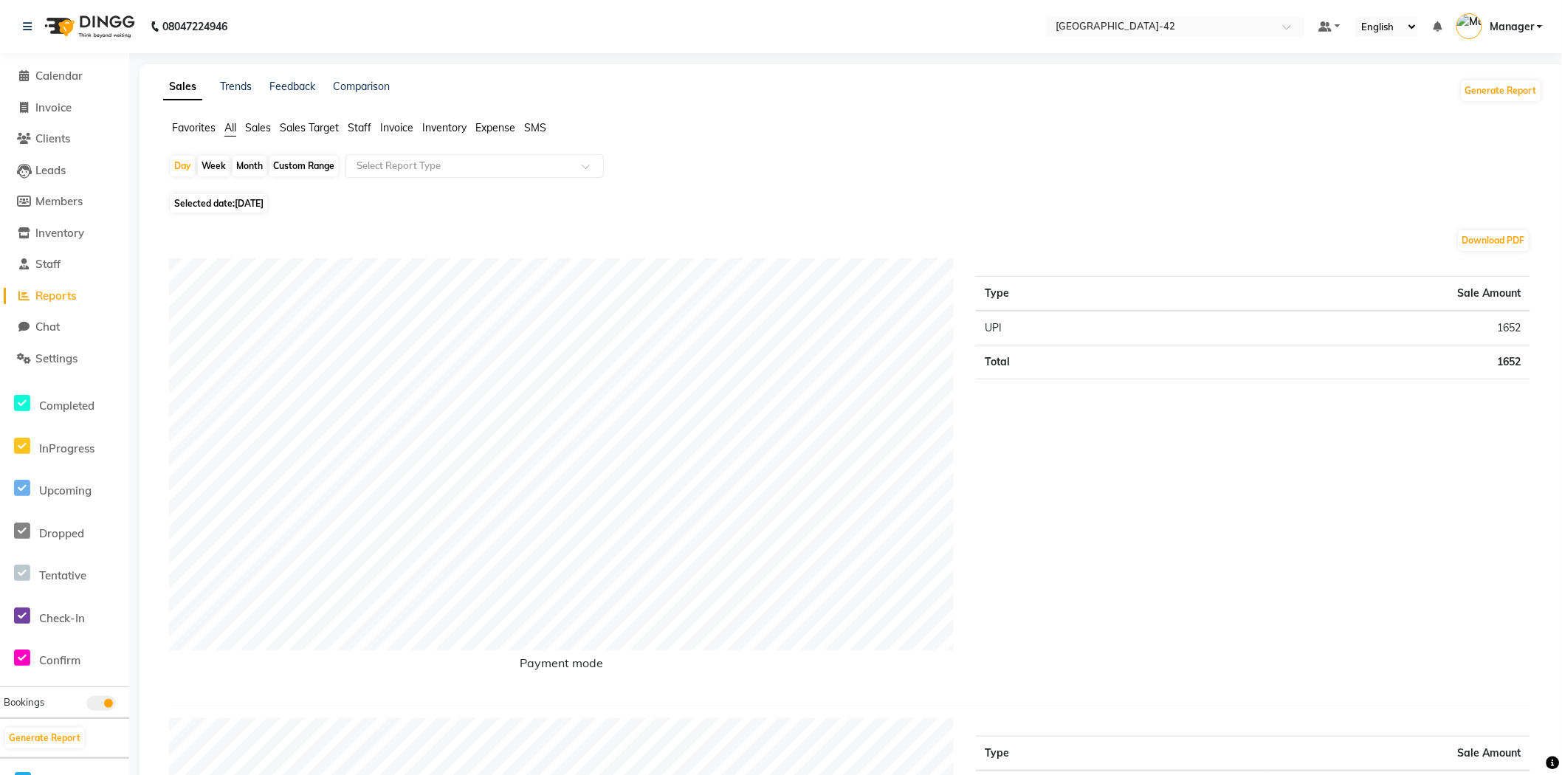
click at [262, 126] on span "Sales" at bounding box center [258, 127] width 26 height 13
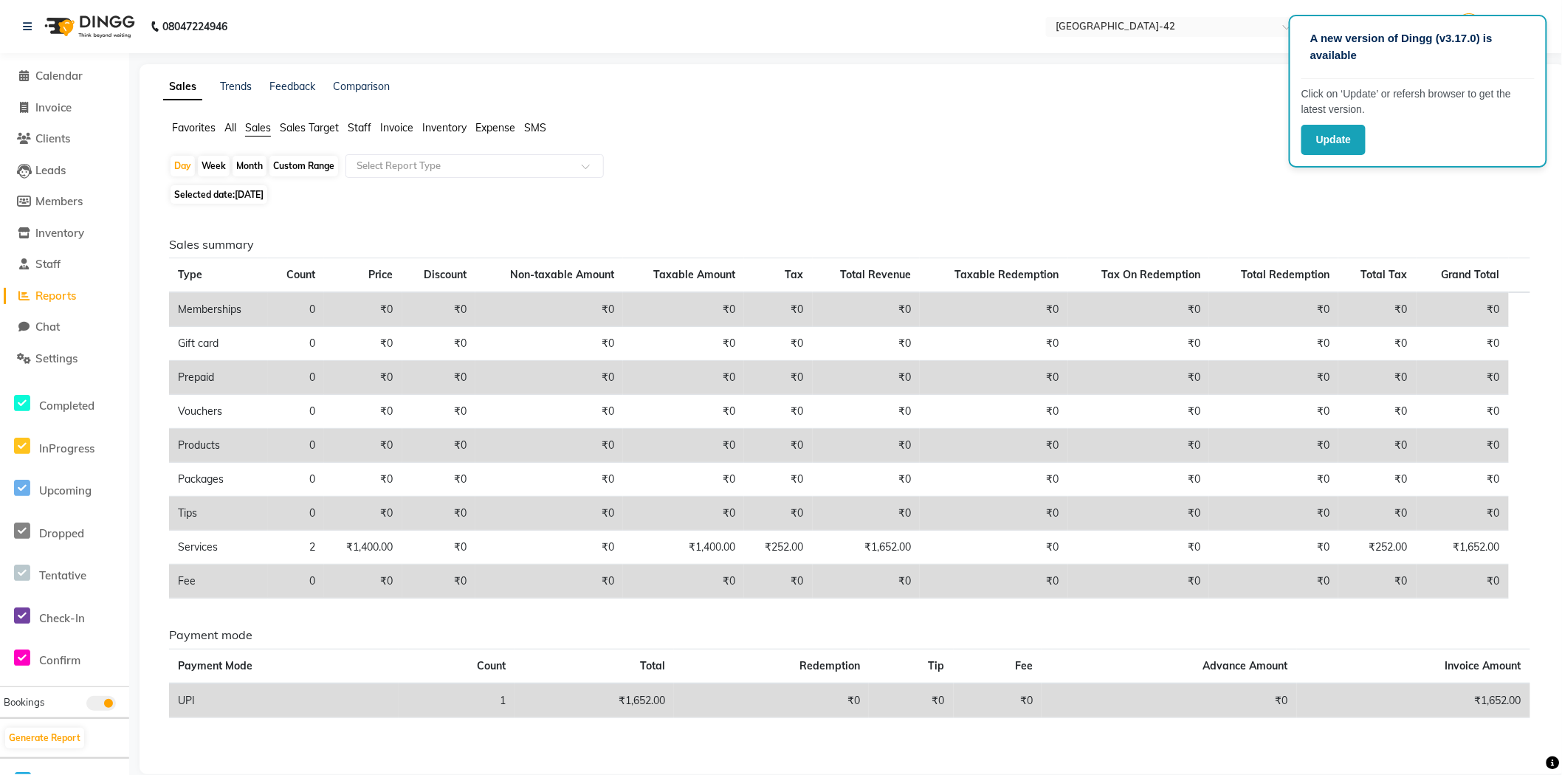
click at [204, 197] on span "Selected date: 01-09-2025" at bounding box center [219, 194] width 97 height 18
select select "9"
select select "2025"
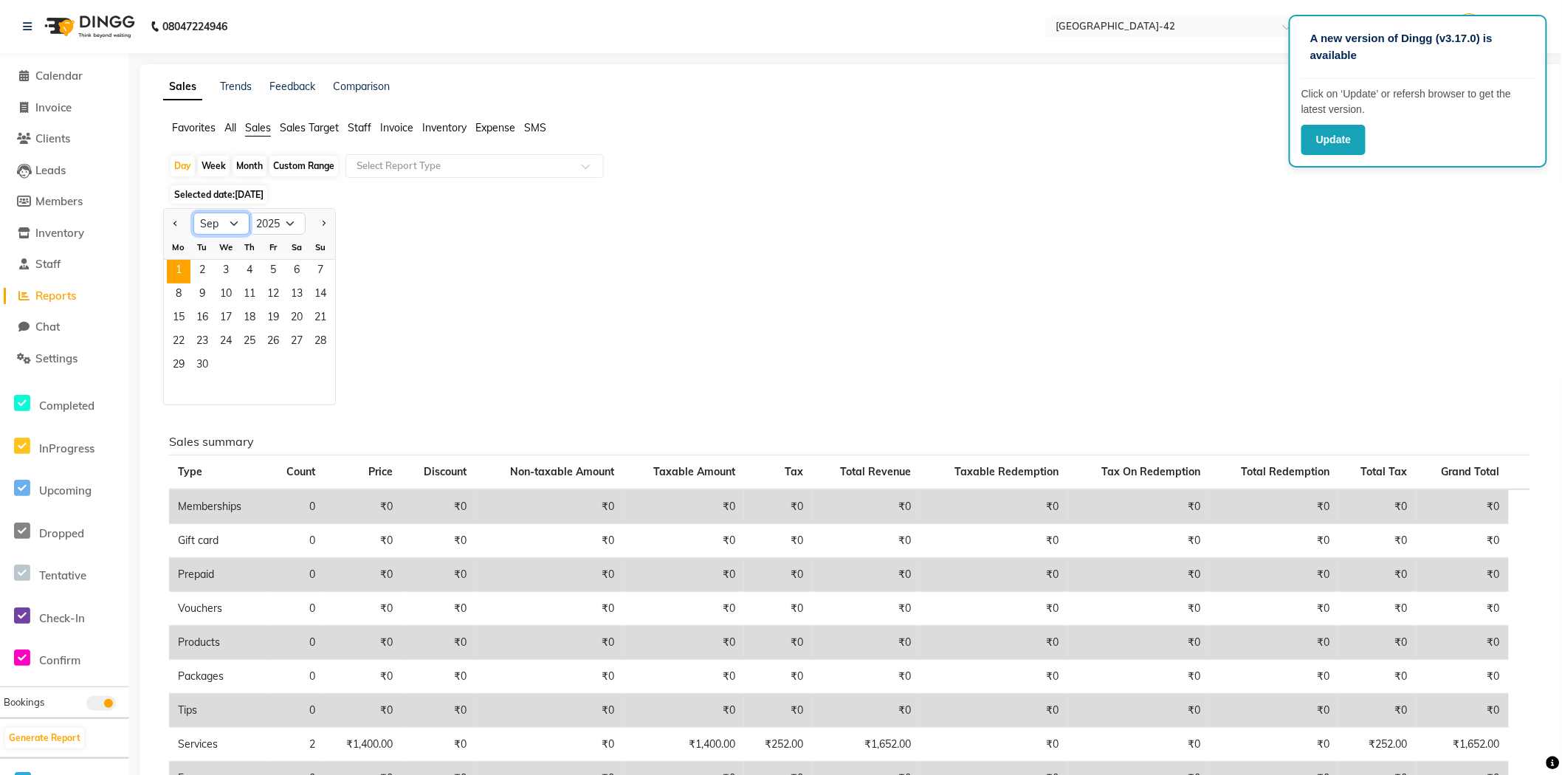
click at [227, 224] on select "Jan Feb Mar Apr May Jun Jul Aug Sep Oct Nov Dec" at bounding box center [221, 224] width 56 height 22
select select "8"
click at [193, 213] on select "Jan Feb Mar Apr May Jun Jul Aug Sep Oct Nov Dec" at bounding box center [221, 224] width 56 height 22
click at [249, 160] on div "Month" at bounding box center [250, 166] width 34 height 21
select select "9"
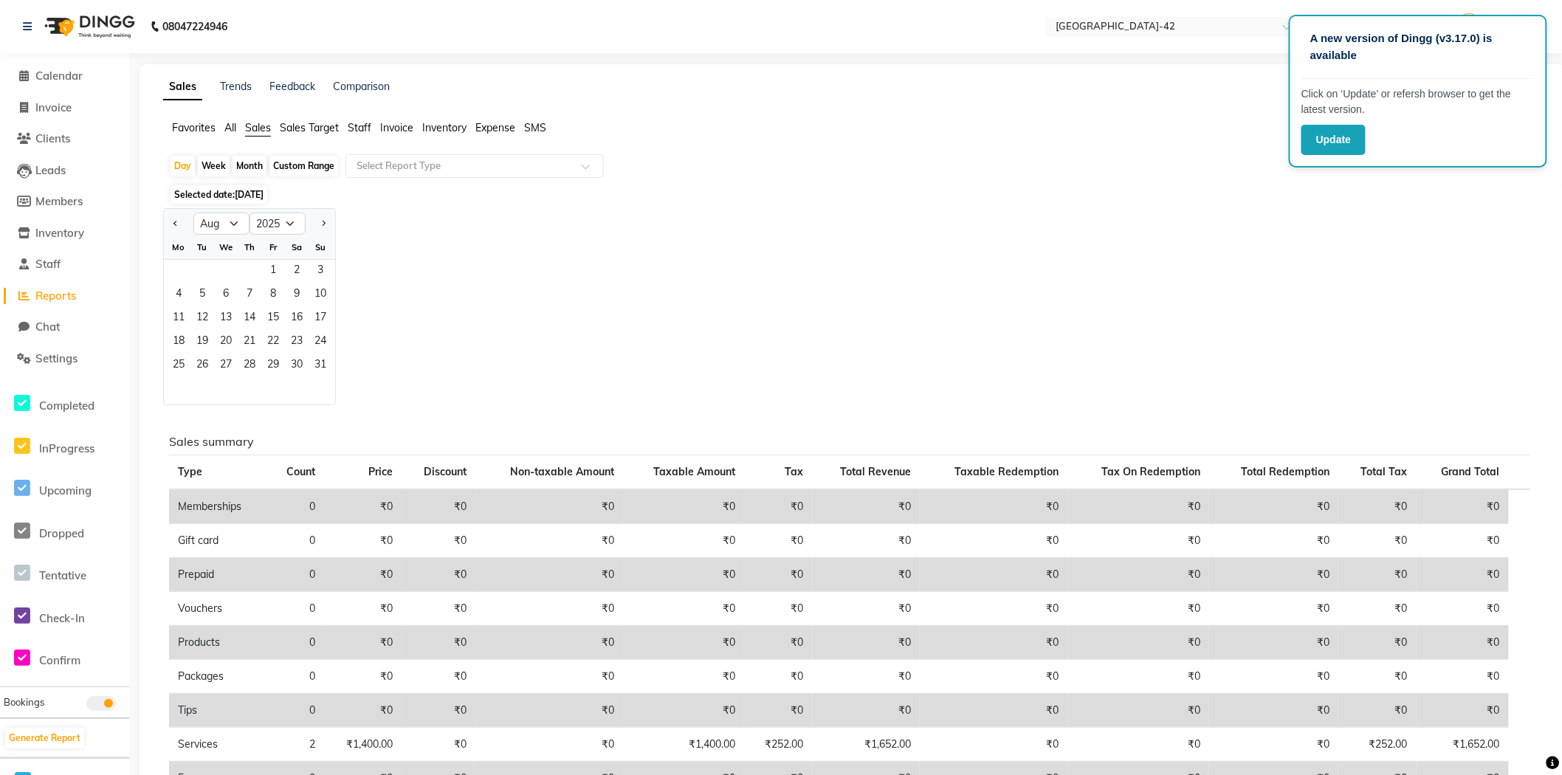
select select "2025"
click at [168, 224] on div at bounding box center [179, 224] width 30 height 24
click at [177, 224] on span "Previous month" at bounding box center [175, 223] width 5 height 5
select select "8"
click at [462, 245] on div "Jan Feb Mar Apr May Jun Jul Aug Sep Oct Nov Dec 2015 2016 2017 2018 2019 2020 2…" at bounding box center [852, 306] width 1379 height 197
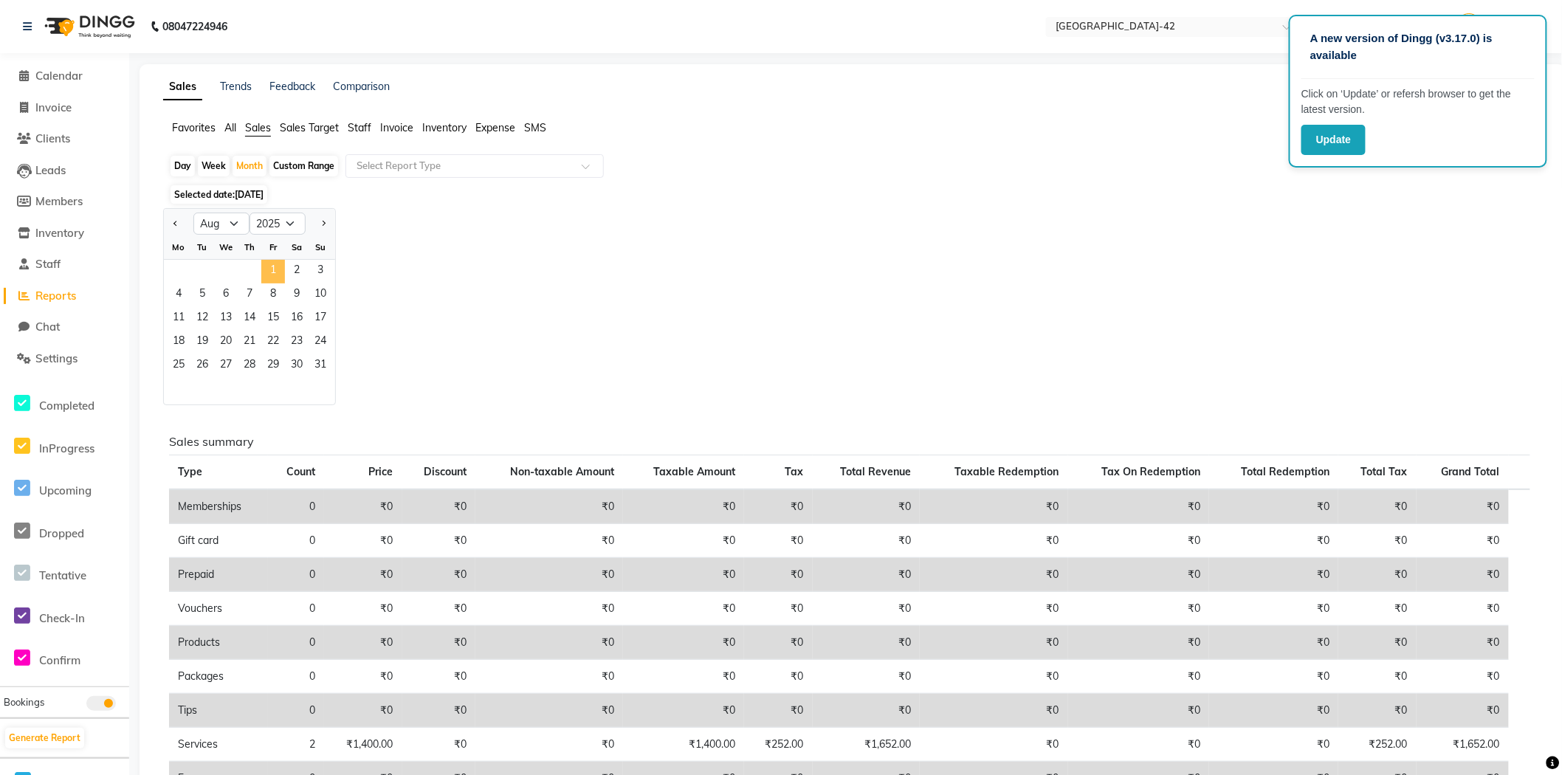
click at [280, 269] on span "1" at bounding box center [273, 272] width 24 height 24
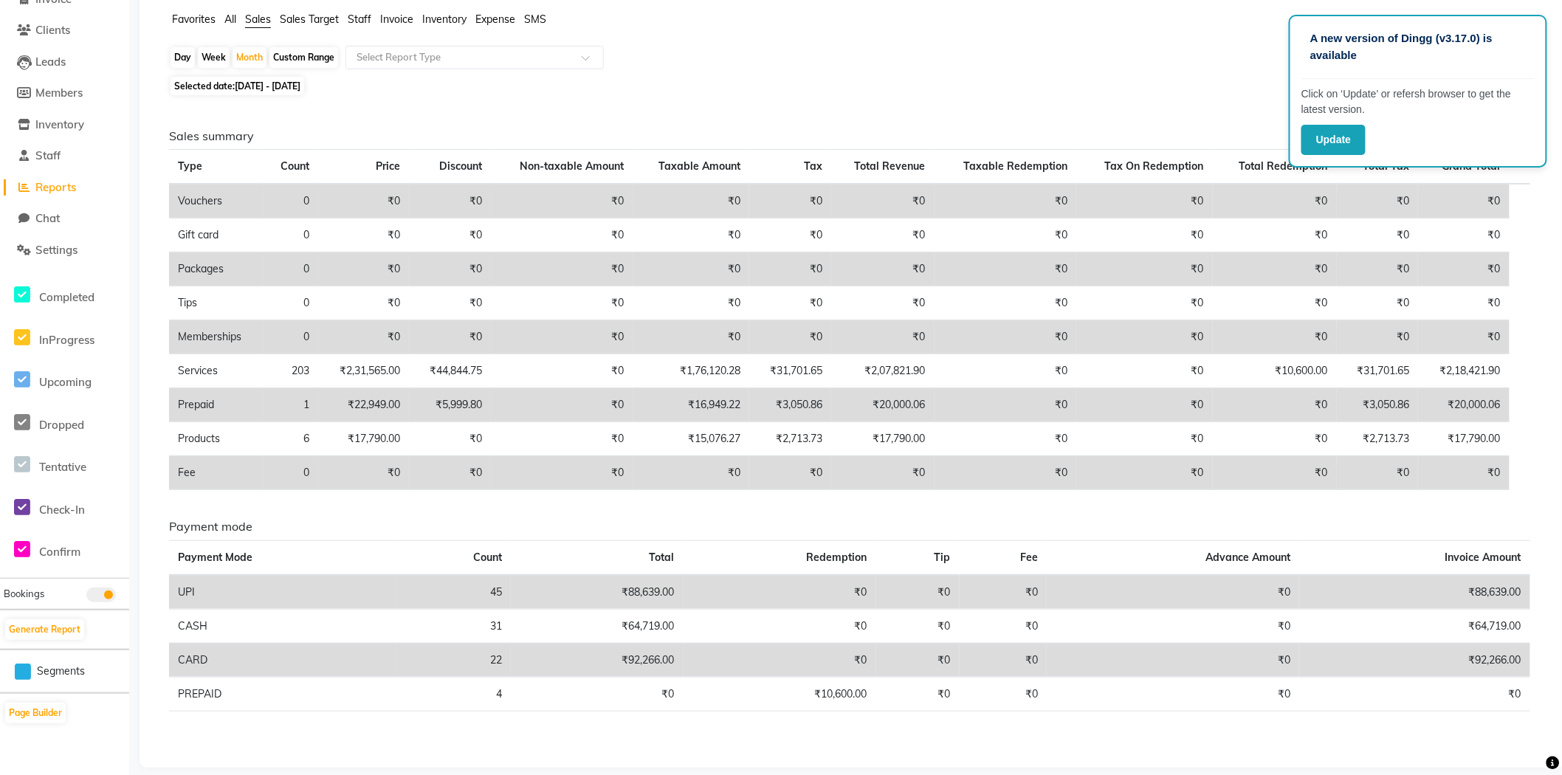
scroll to position [123, 0]
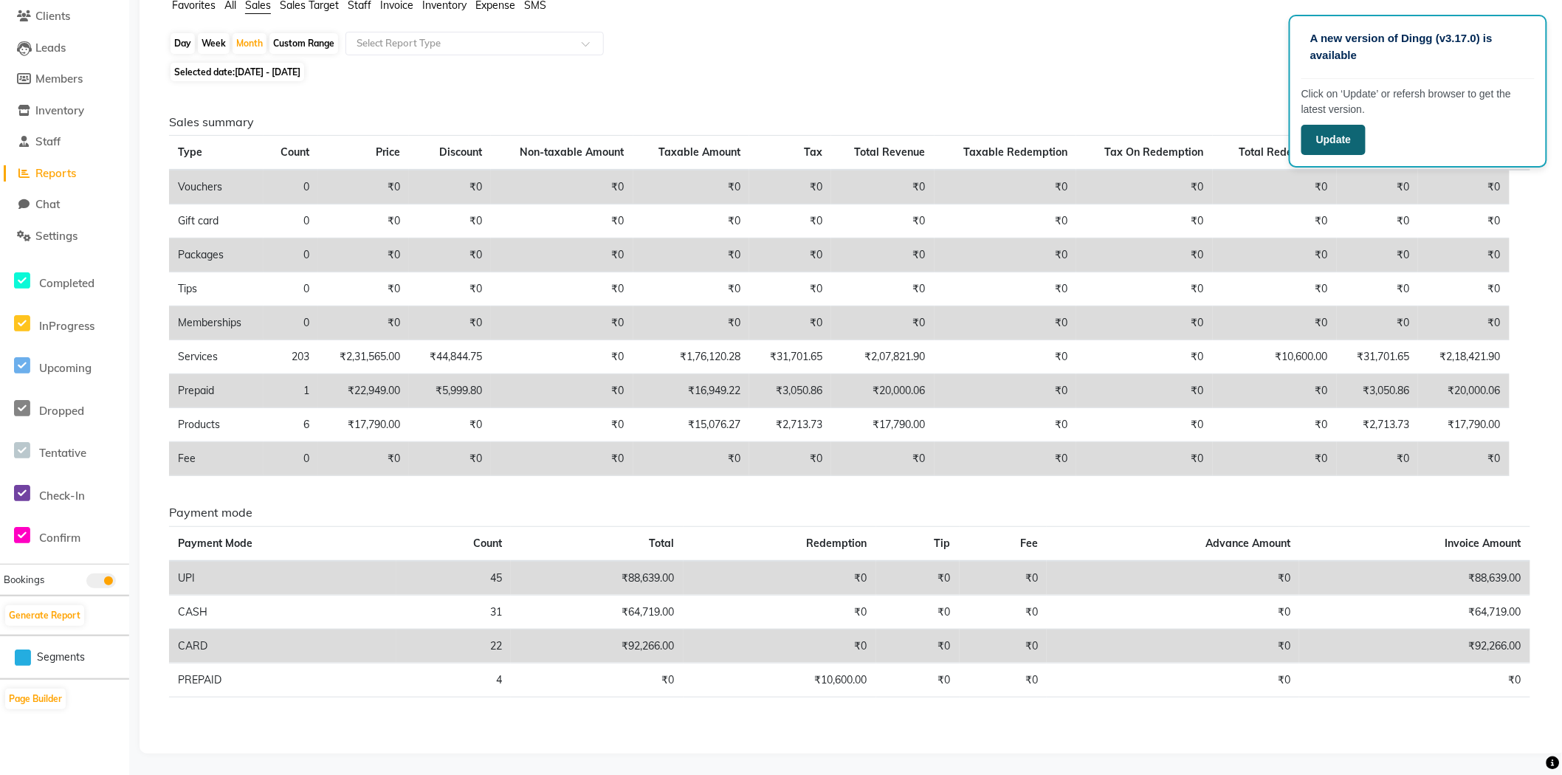
click at [1326, 139] on button "Update" at bounding box center [1333, 140] width 64 height 30
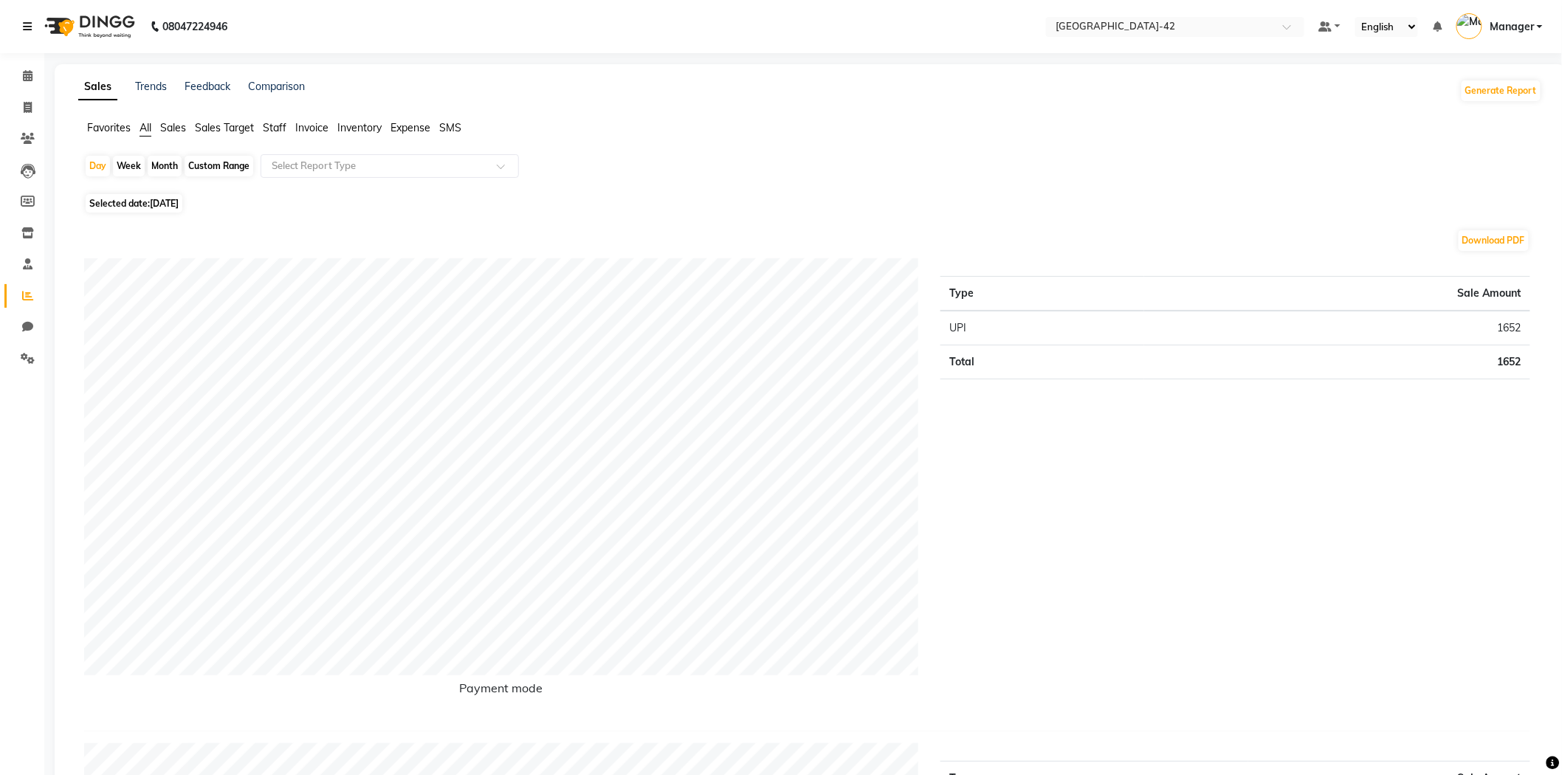
click at [27, 25] on icon at bounding box center [27, 26] width 9 height 10
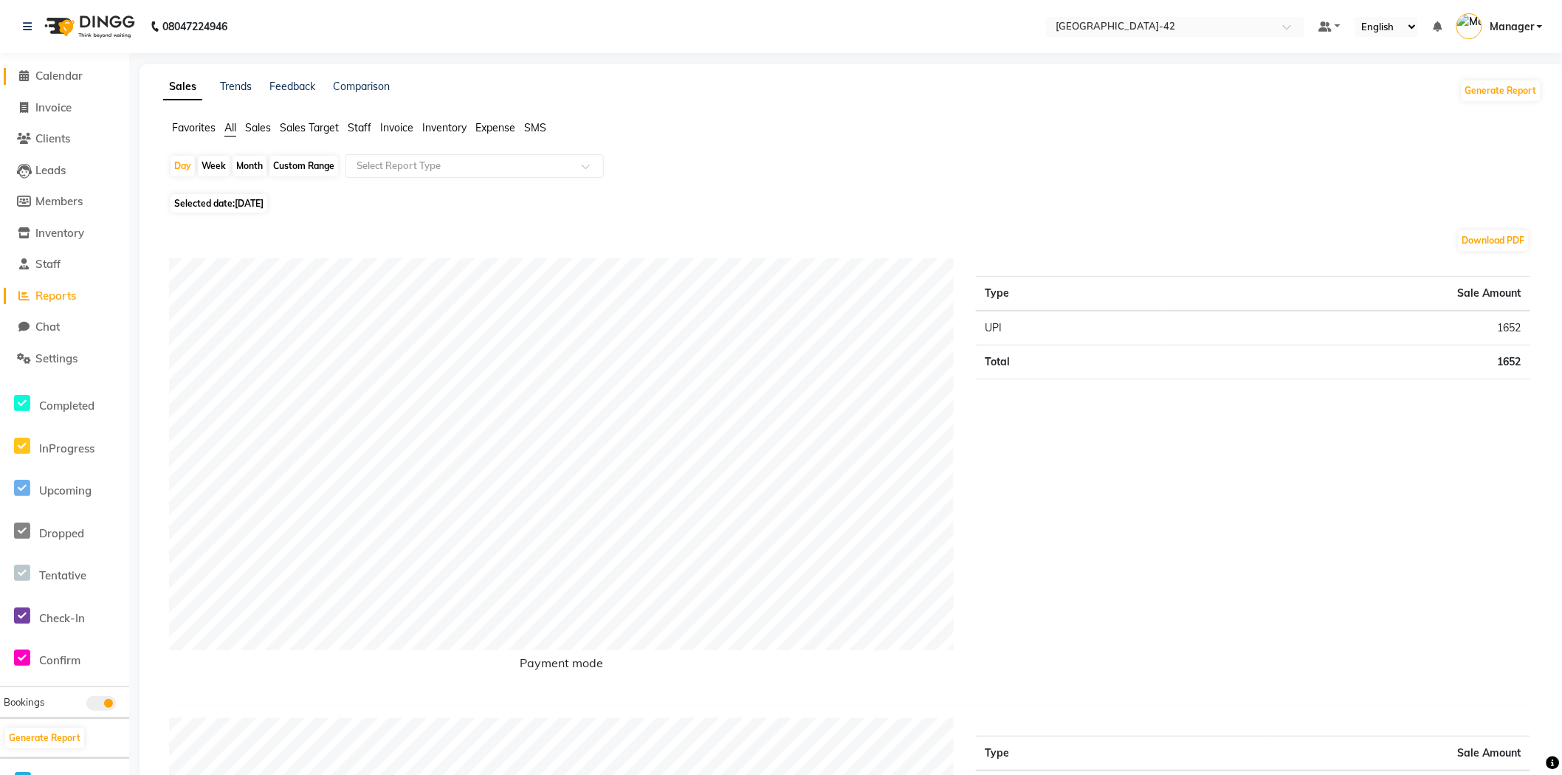
click at [63, 72] on span "Calendar" at bounding box center [58, 76] width 47 height 14
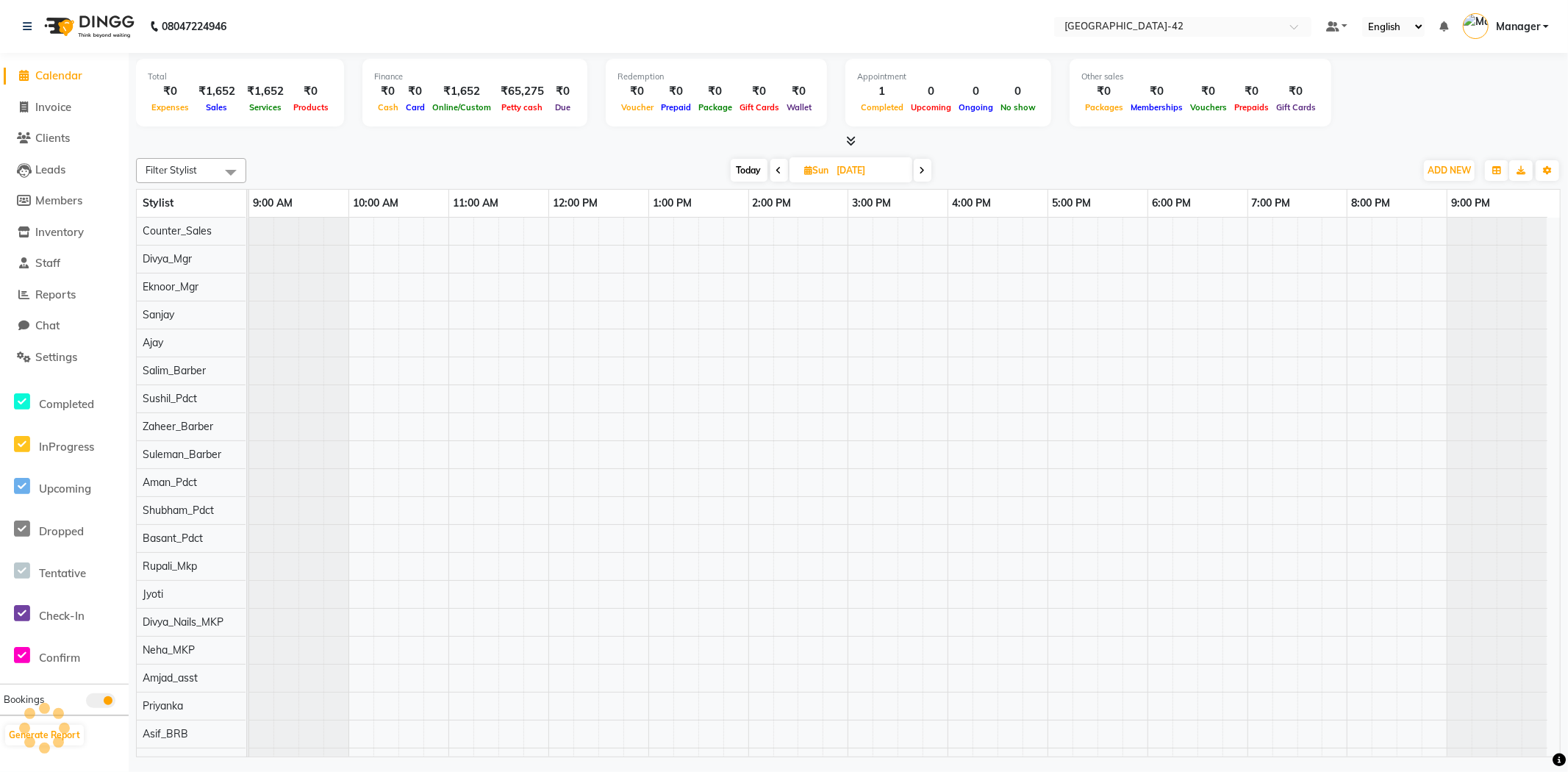
click at [774, 170] on span at bounding box center [780, 169] width 18 height 23
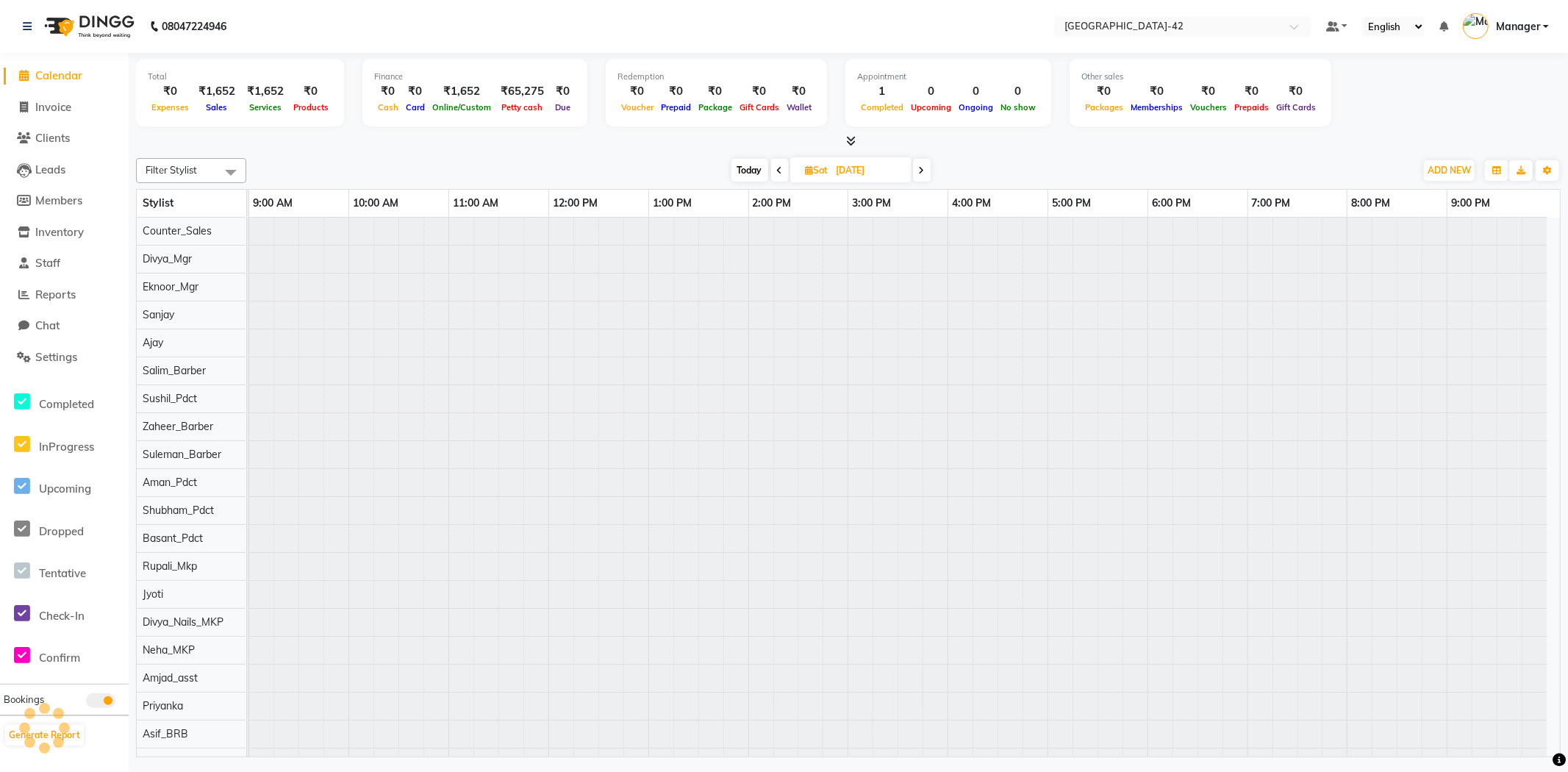
click at [777, 169] on icon at bounding box center [780, 170] width 6 height 9
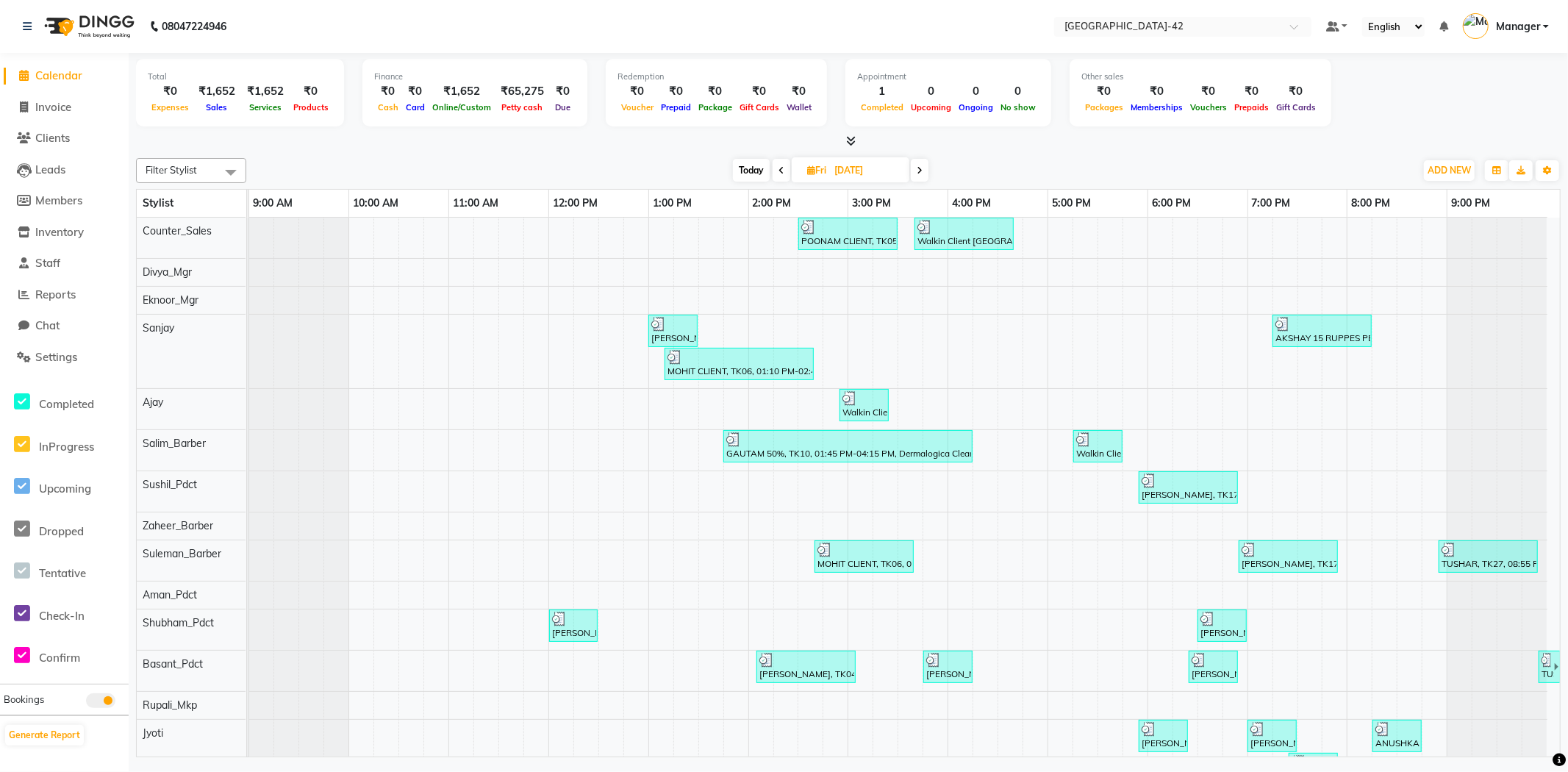
click at [916, 170] on span at bounding box center [920, 169] width 18 height 23
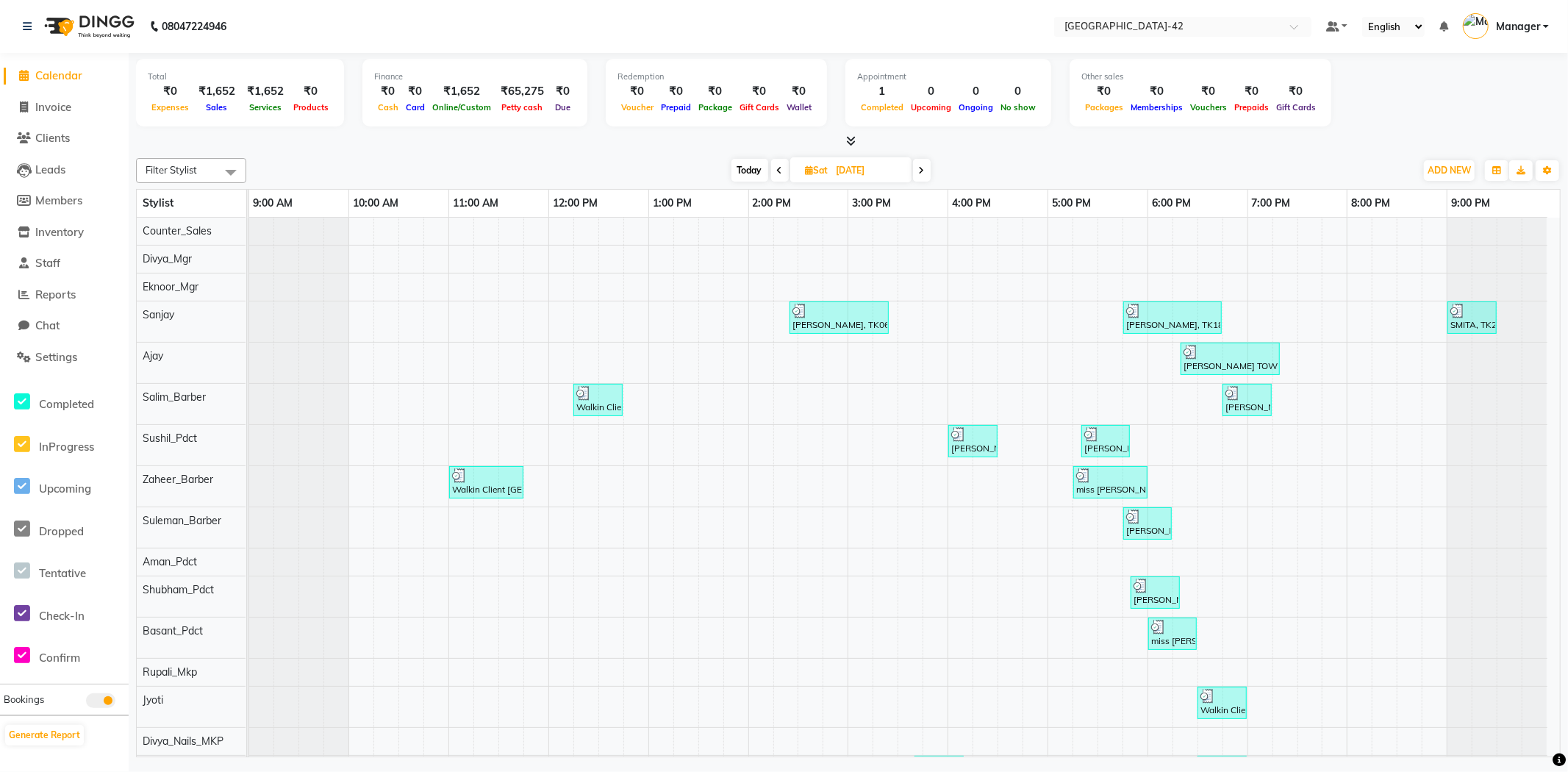
click at [916, 170] on span at bounding box center [922, 169] width 18 height 23
type input "[DATE]"
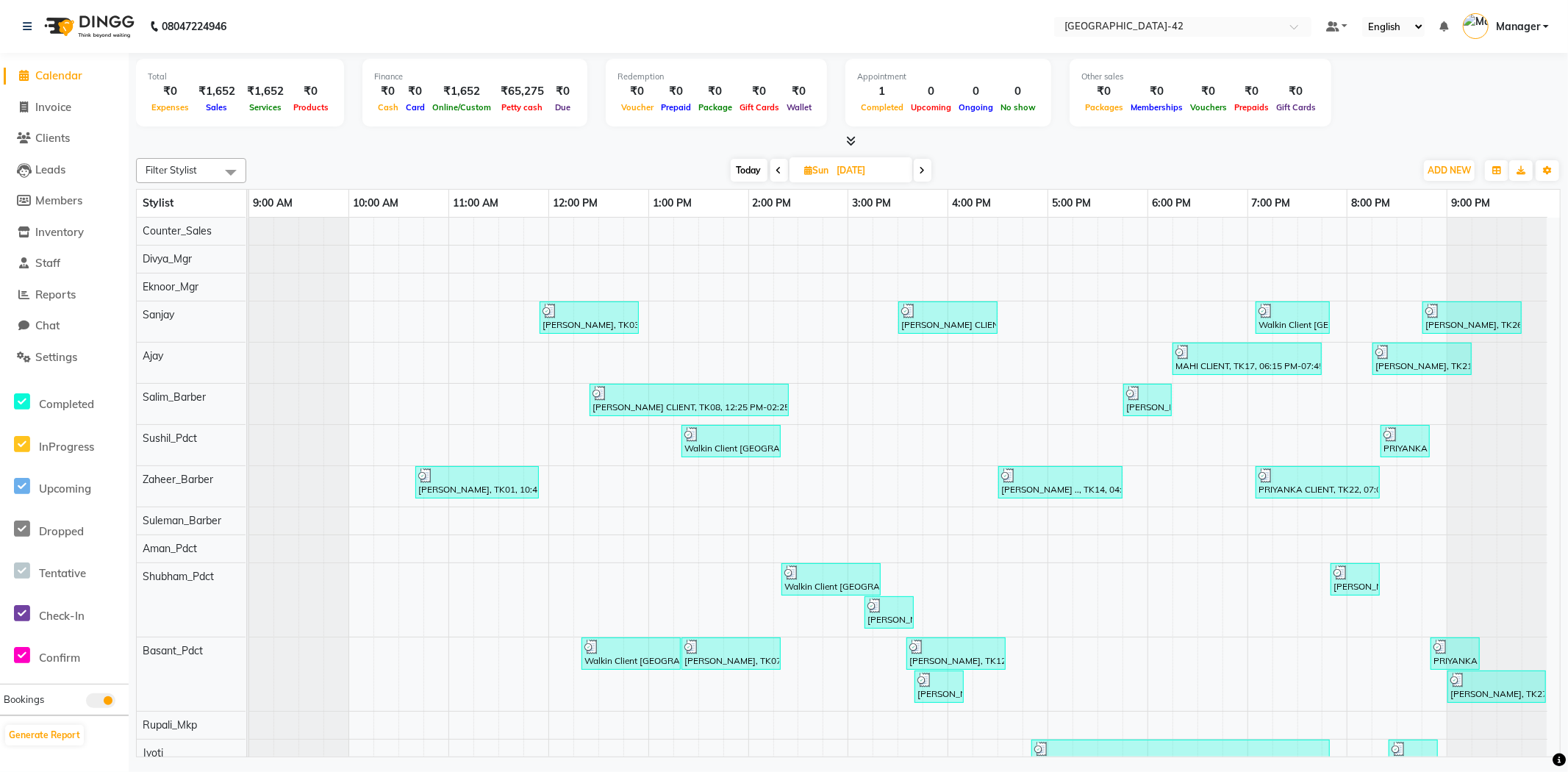
click at [852, 141] on icon at bounding box center [852, 140] width 10 height 11
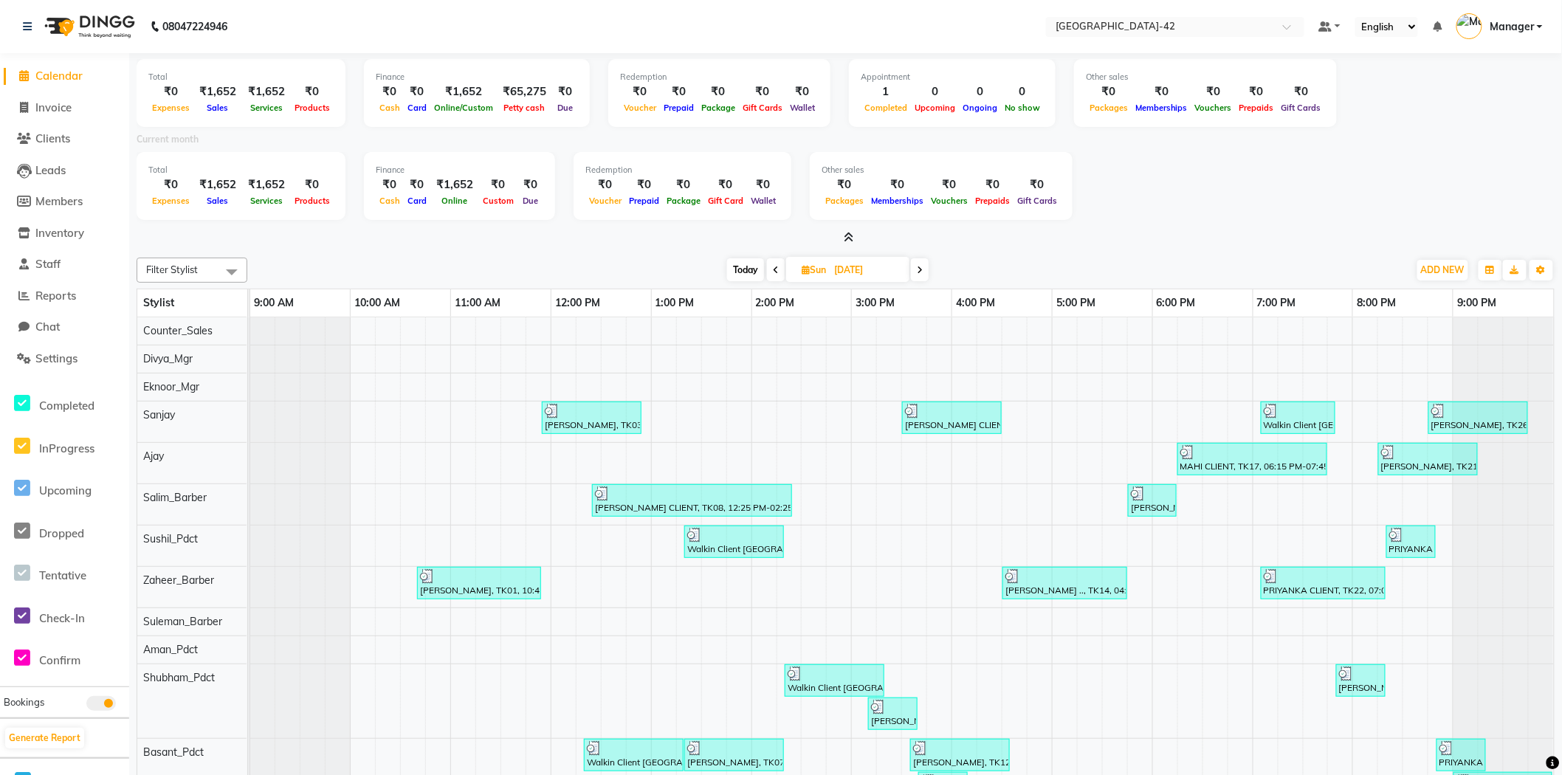
drag, startPoint x: 174, startPoint y: 138, endPoint x: 156, endPoint y: 141, distance: 18.7
click at [156, 141] on label "Current month" at bounding box center [168, 139] width 62 height 13
click at [275, 141] on div "Current month" at bounding box center [845, 141] width 1440 height 21
click at [1537, 266] on icon "button" at bounding box center [1541, 270] width 9 height 9
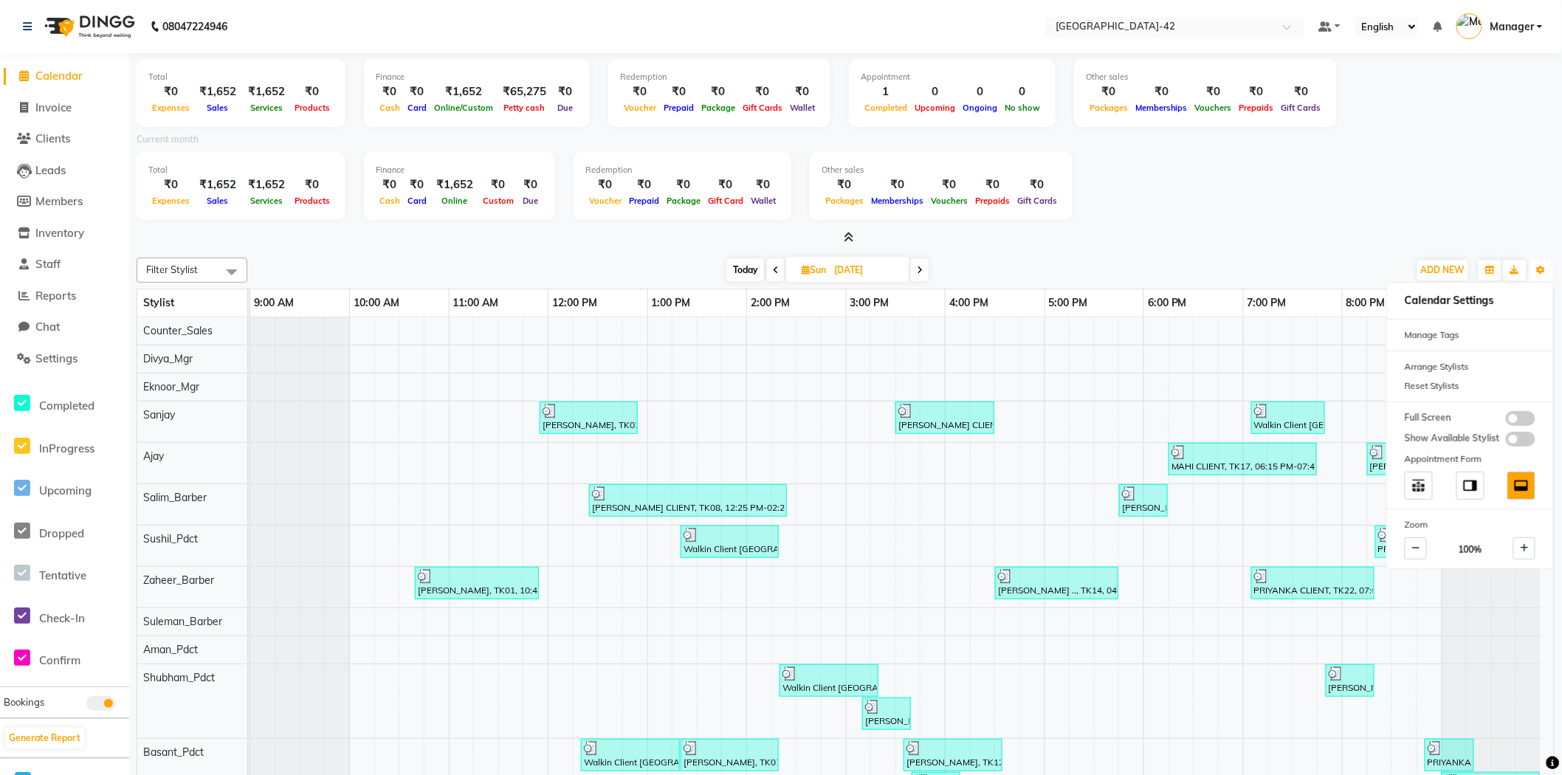
click at [1492, 628] on div at bounding box center [1491, 621] width 99 height 27
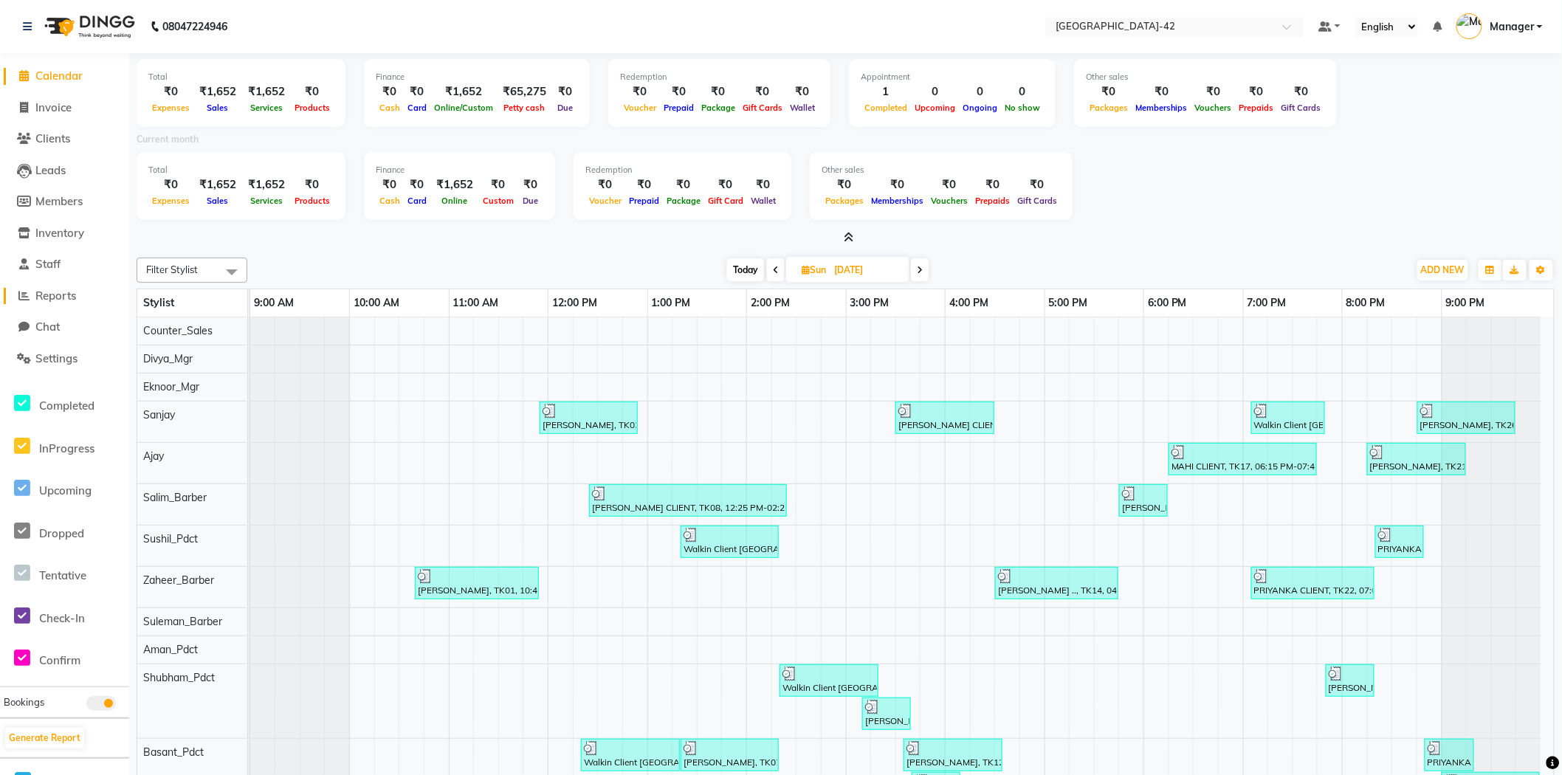
click at [38, 294] on span "Reports" at bounding box center [55, 296] width 41 height 14
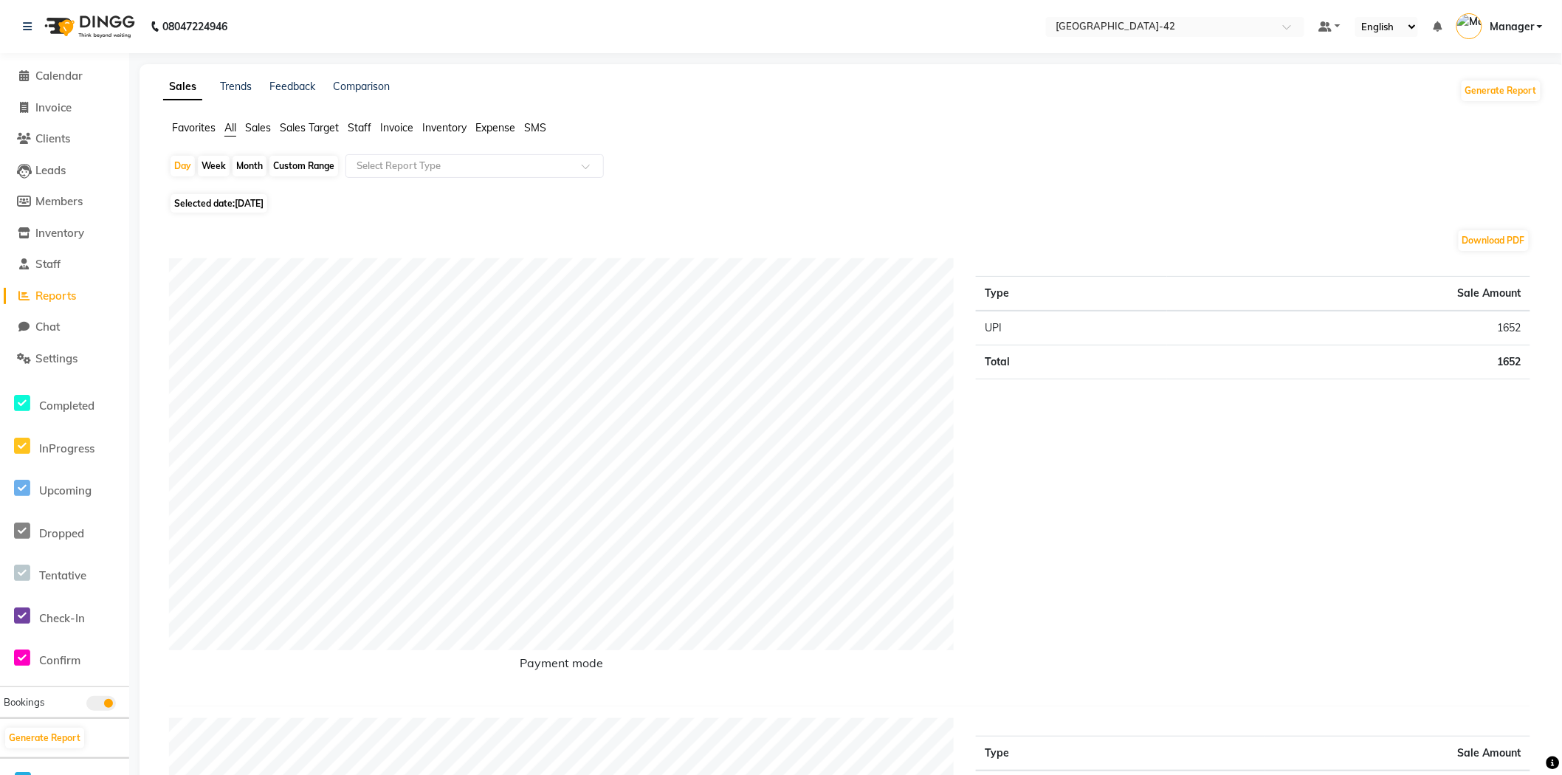
click at [299, 164] on div "Custom Range" at bounding box center [303, 166] width 69 height 21
select select "9"
select select "2025"
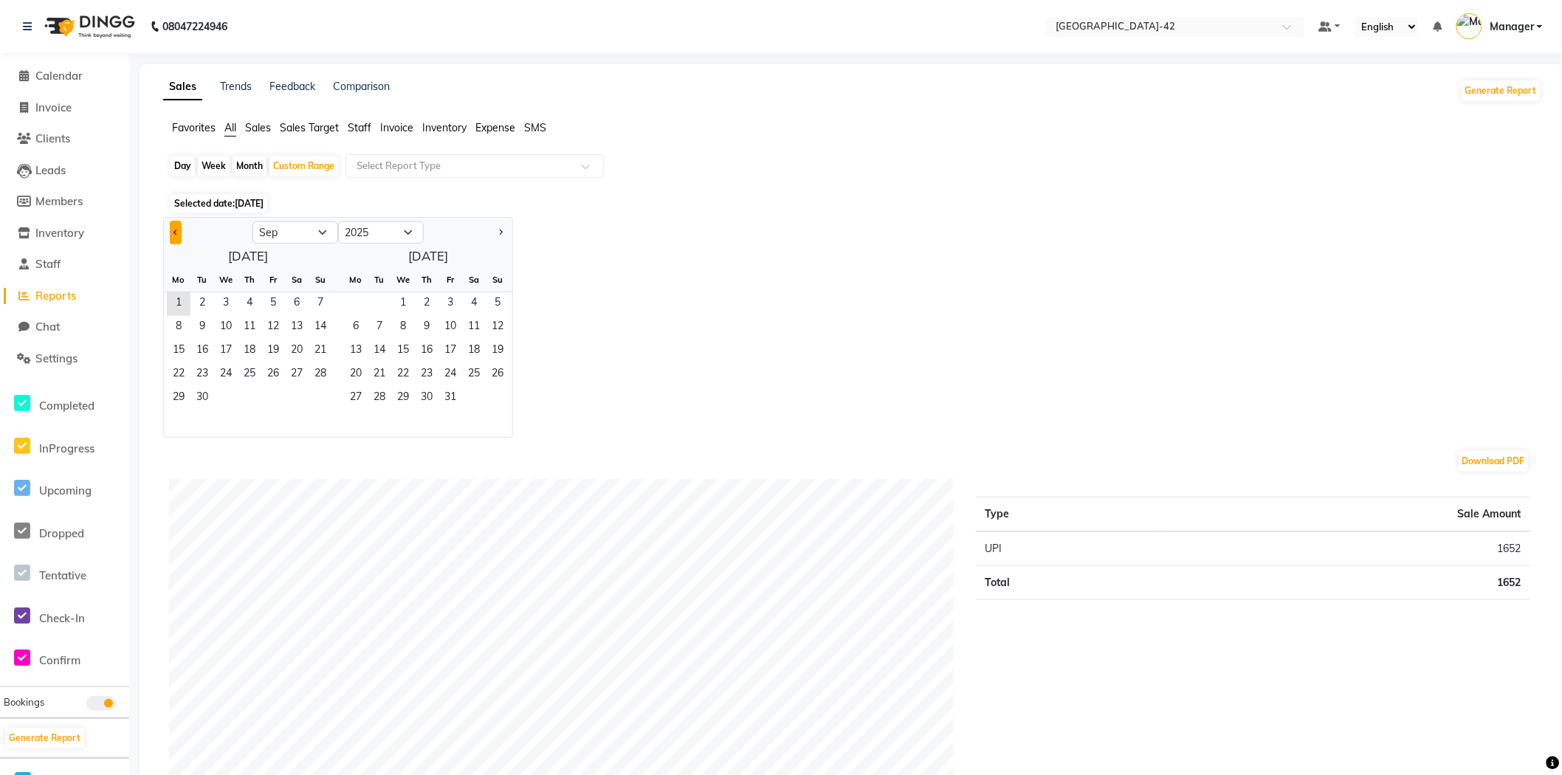
click at [174, 232] on span "Previous month" at bounding box center [175, 231] width 5 height 5
select select "8"
click at [279, 298] on span "1" at bounding box center [273, 304] width 24 height 24
click at [319, 401] on span "31" at bounding box center [321, 399] width 24 height 24
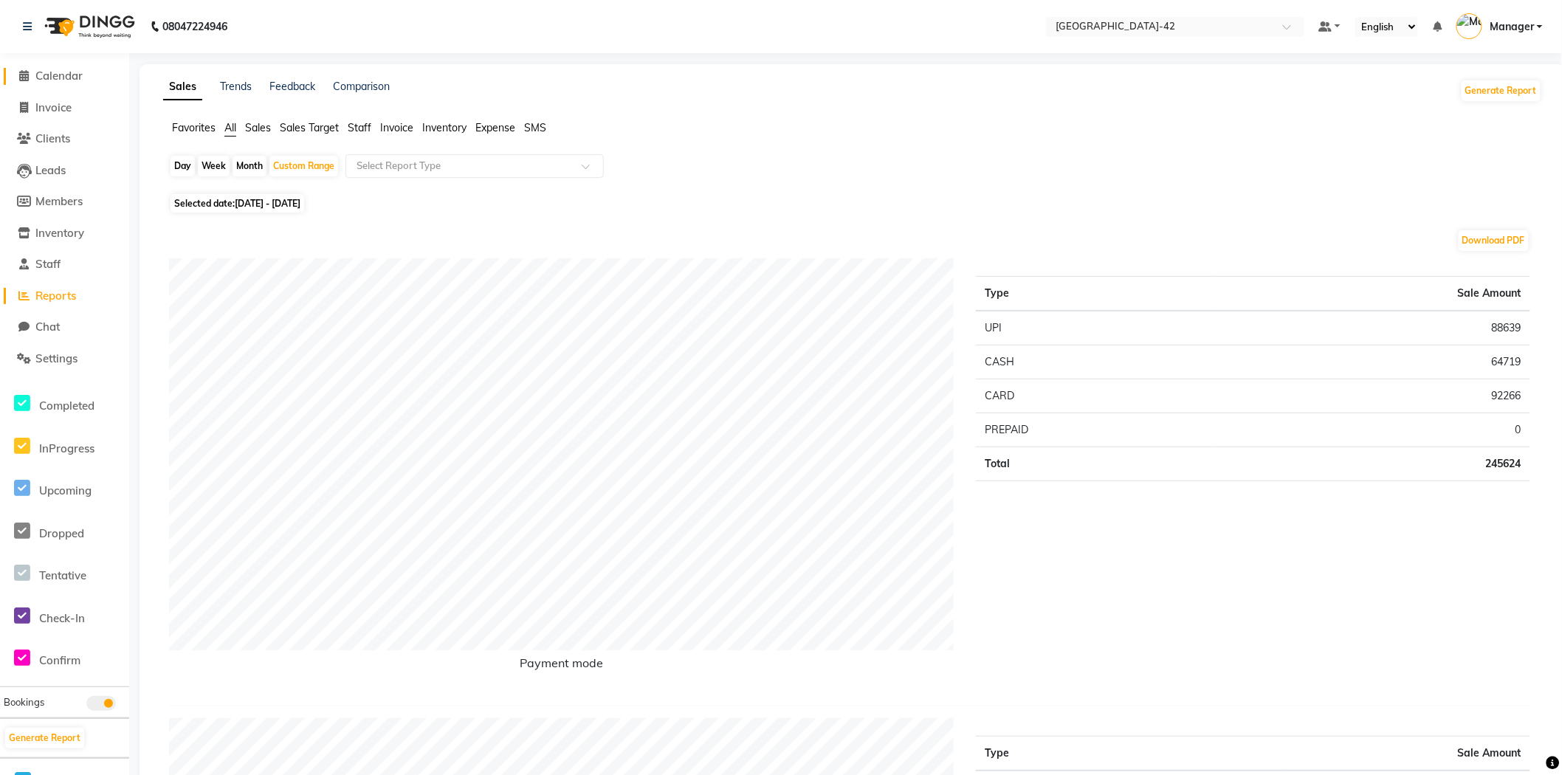
click at [43, 72] on span "Calendar" at bounding box center [58, 76] width 47 height 14
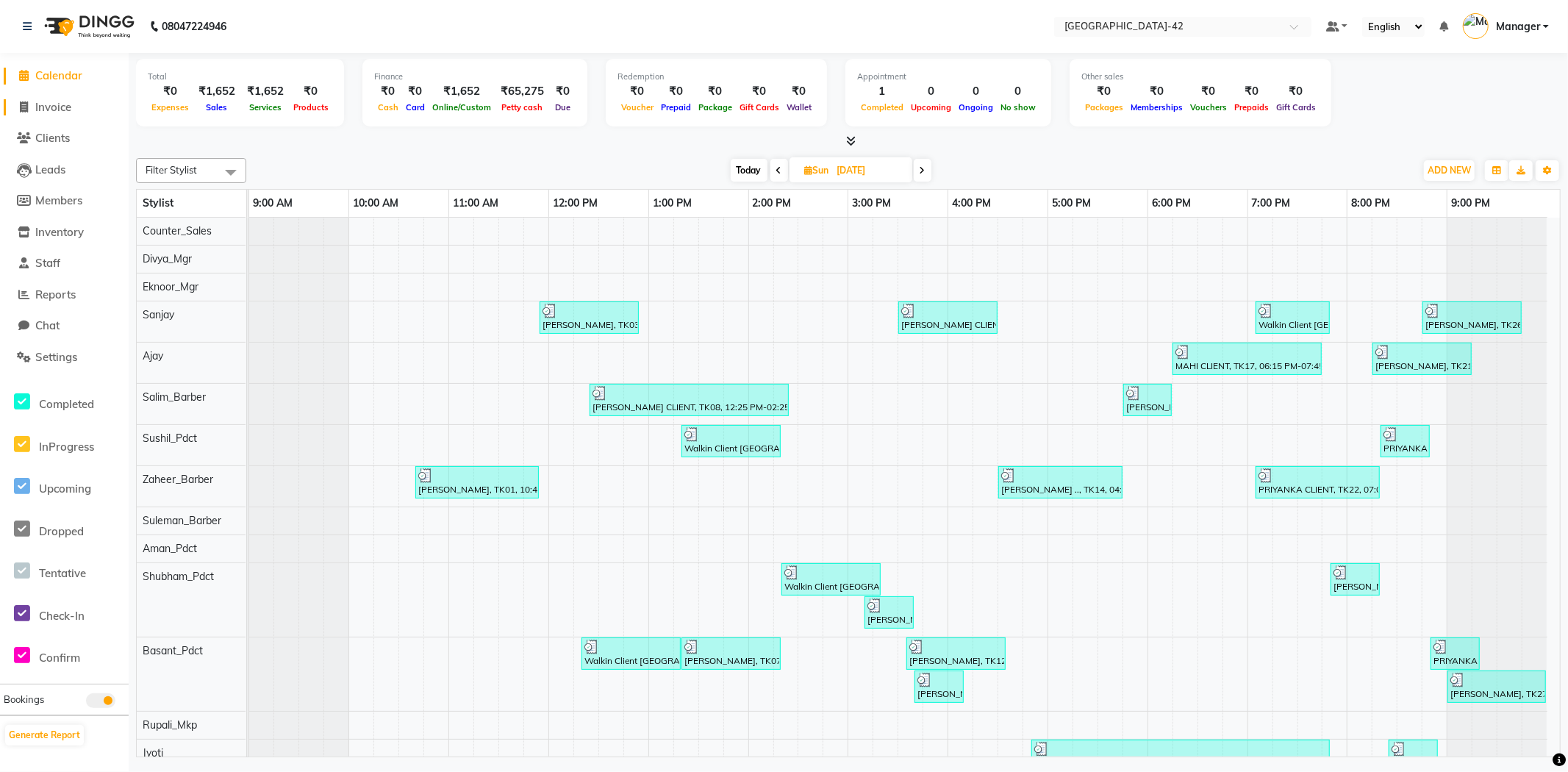
drag, startPoint x: 38, startPoint y: 111, endPoint x: 46, endPoint y: 113, distance: 8.2
click at [38, 111] on span "Invoice" at bounding box center [53, 107] width 36 height 14
select select "service"
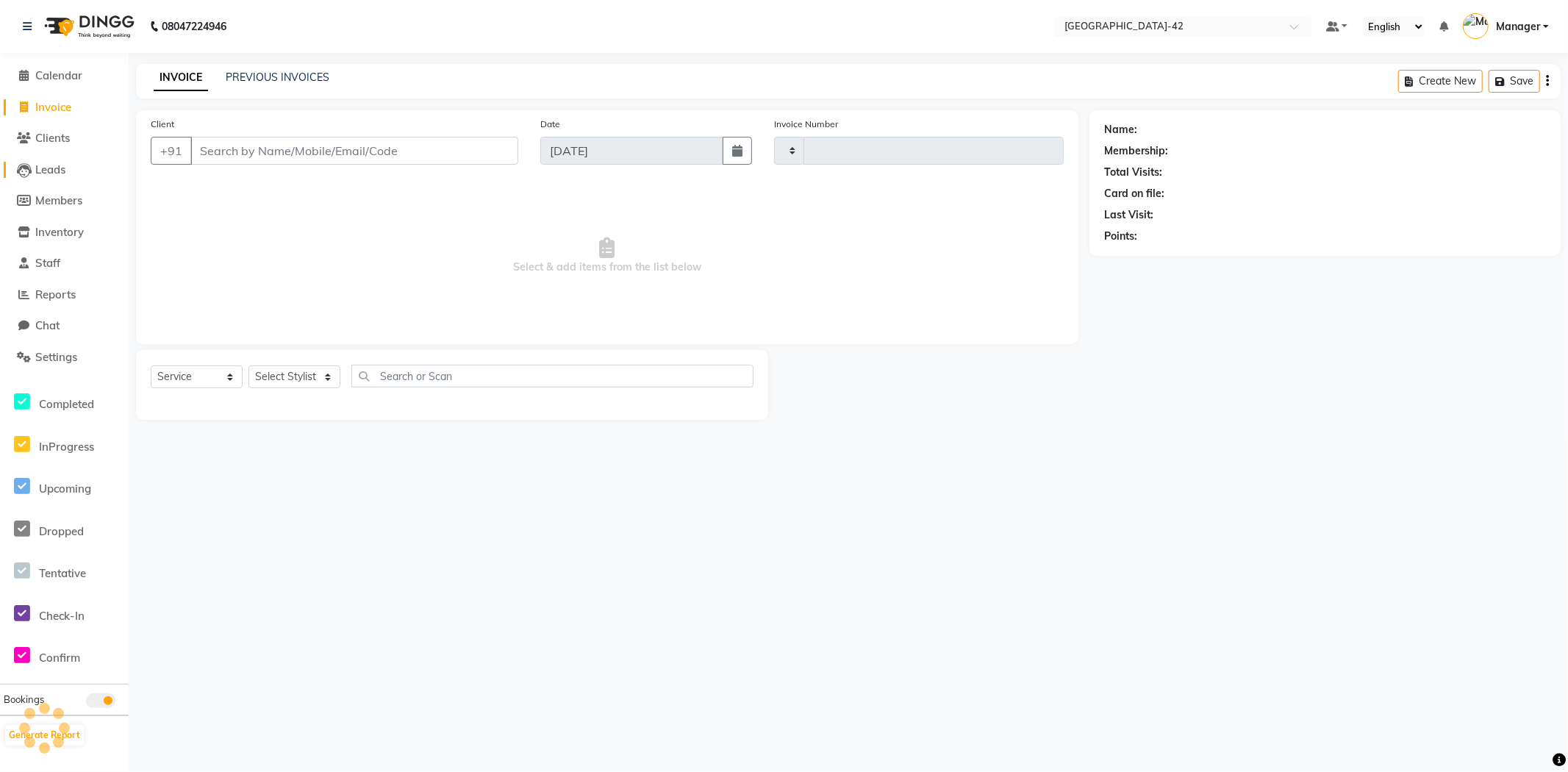
type input "0366"
select select "8692"
type input "9311211160"
click at [473, 143] on span "Add Client" at bounding box center [480, 150] width 58 height 15
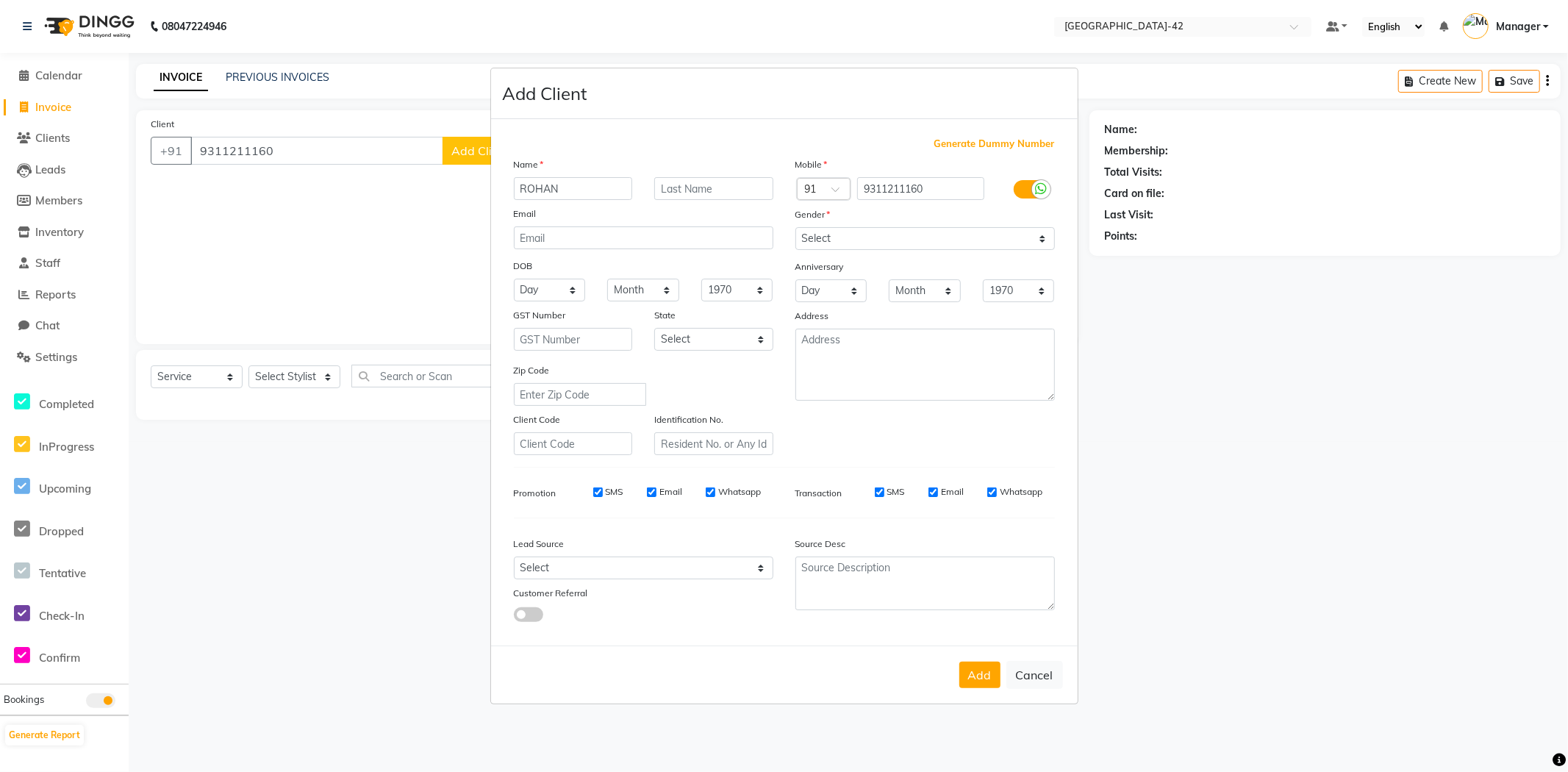
type input "ROHAN"
click at [737, 195] on input "text" at bounding box center [714, 188] width 120 height 23
type input "CLIENT"
click at [939, 225] on div "Gender" at bounding box center [925, 216] width 282 height 21
click at [939, 229] on select "Select [DEMOGRAPHIC_DATA] [DEMOGRAPHIC_DATA] Other Prefer Not To Say" at bounding box center [925, 238] width 260 height 23
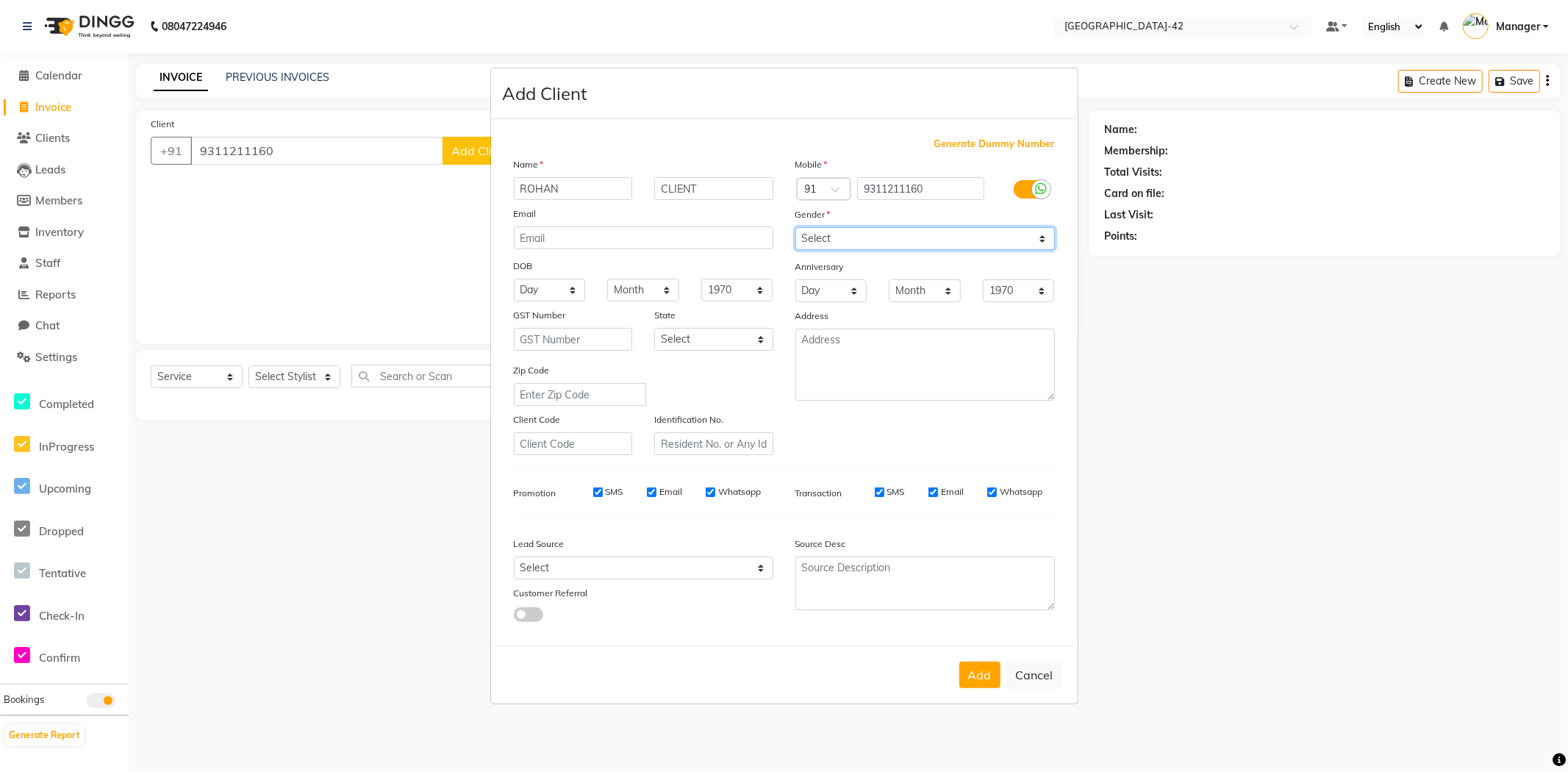
select select "[DEMOGRAPHIC_DATA]"
click at [796, 227] on select "Select [DEMOGRAPHIC_DATA] [DEMOGRAPHIC_DATA] Other Prefer Not To Say" at bounding box center [925, 238] width 260 height 23
click at [981, 678] on button "Add" at bounding box center [979, 674] width 41 height 27
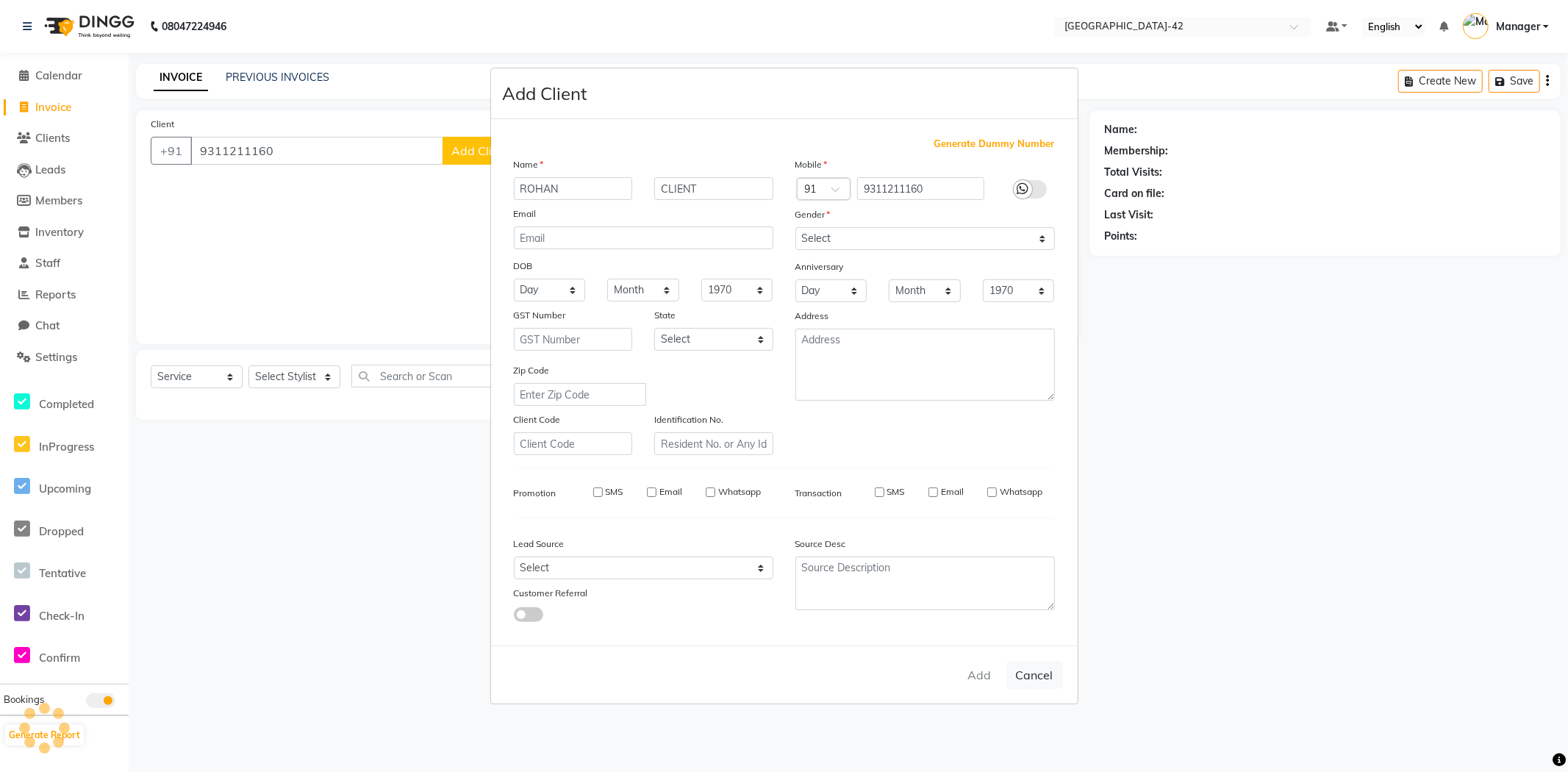
select select
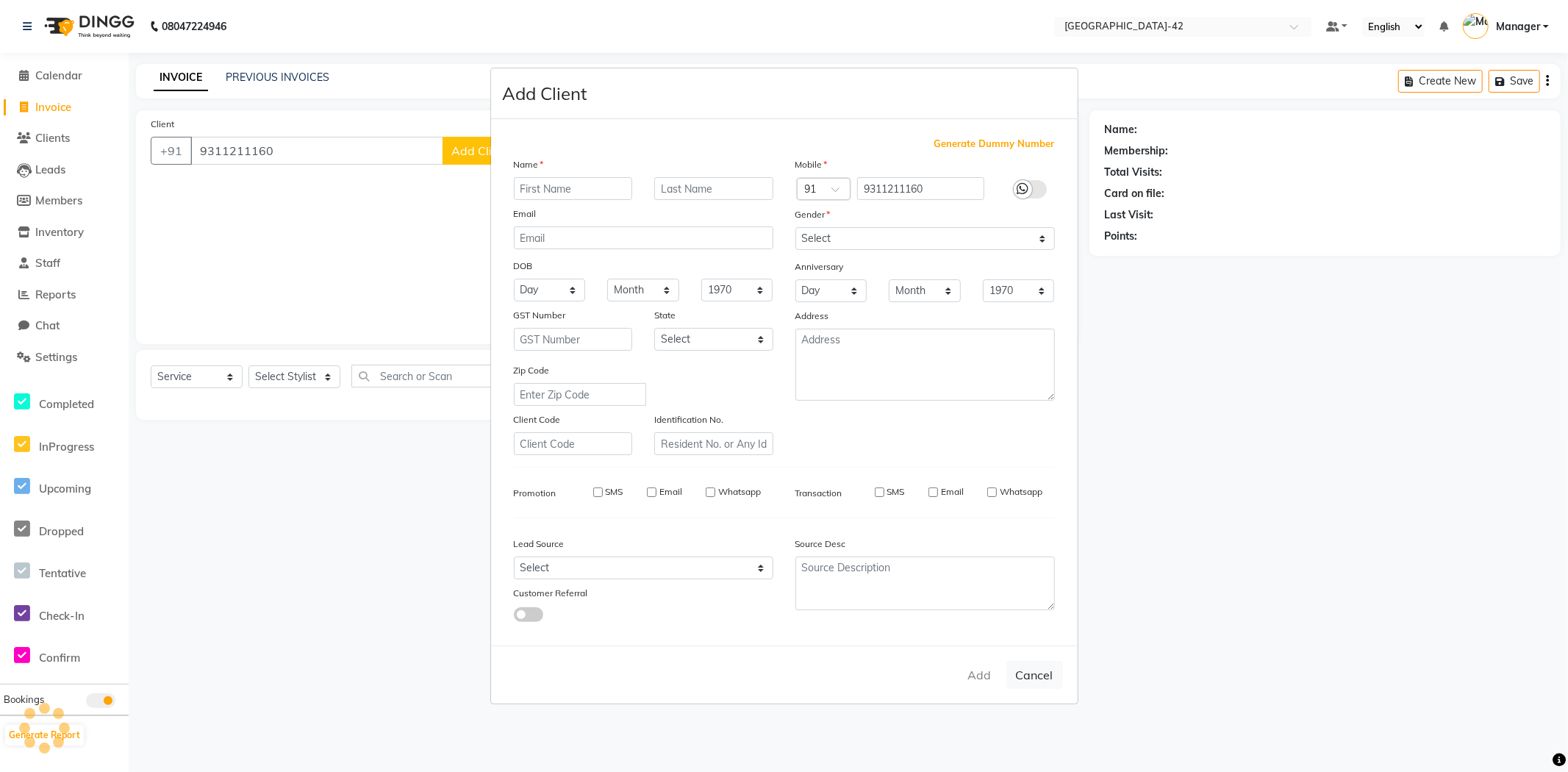
select select
checkbox input "false"
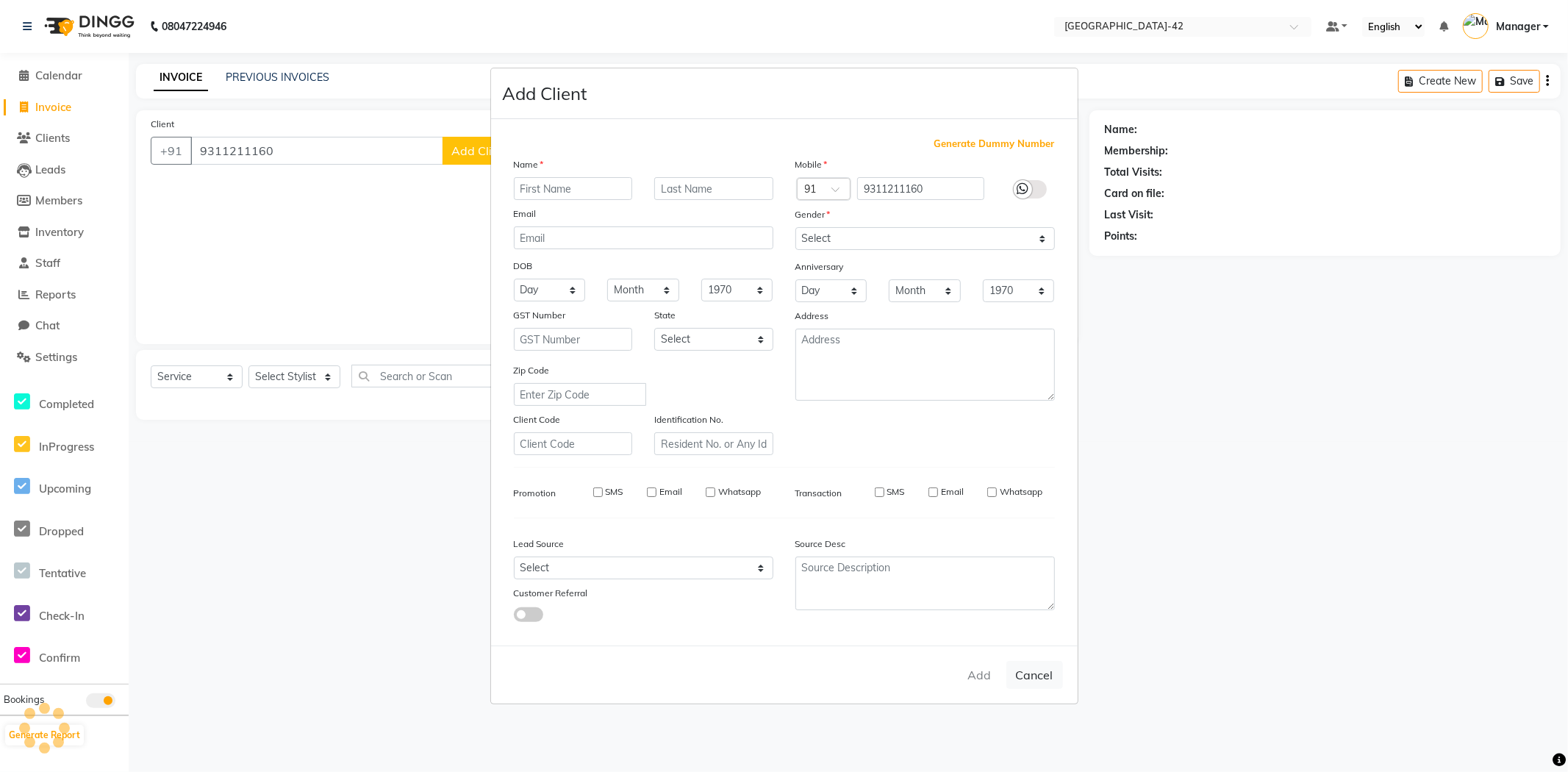
checkbox input "false"
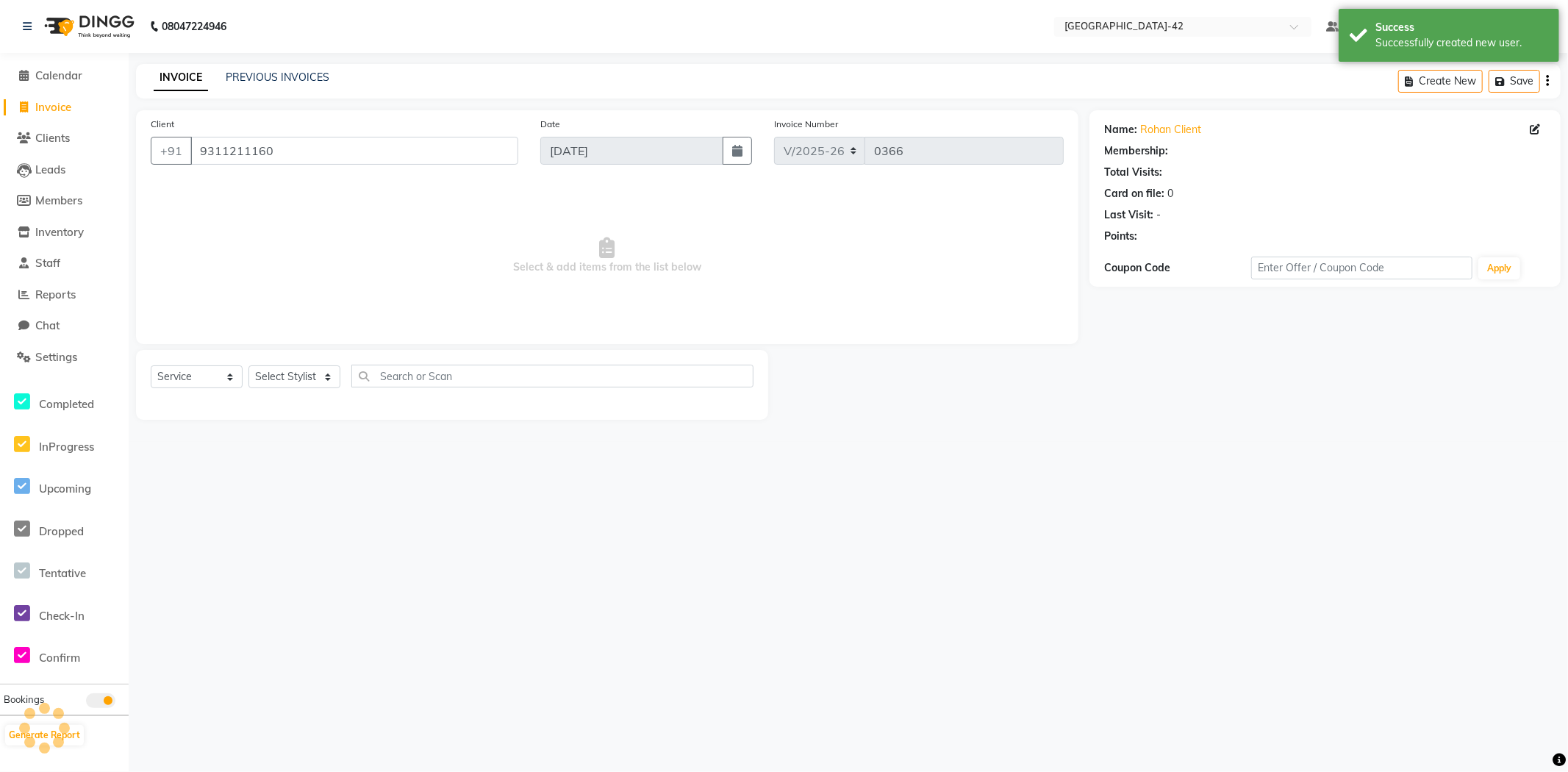
click at [284, 365] on div "Select Service Product Membership Package Voucher Prepaid Gift Card Select Styl…" at bounding box center [451, 382] width 603 height 35
select select "1: Object"
click at [299, 388] on select "Select Stylist Ajay Aman_Pdct Amjad_asst Ankit_asst Asif_BRB Basant_Pdct Counte…" at bounding box center [294, 377] width 92 height 23
select select "87966"
click at [248, 367] on select "Select Stylist Ajay Aman_Pdct Amjad_asst Ankit_asst Asif_BRB Basant_Pdct Counte…" at bounding box center [294, 377] width 92 height 23
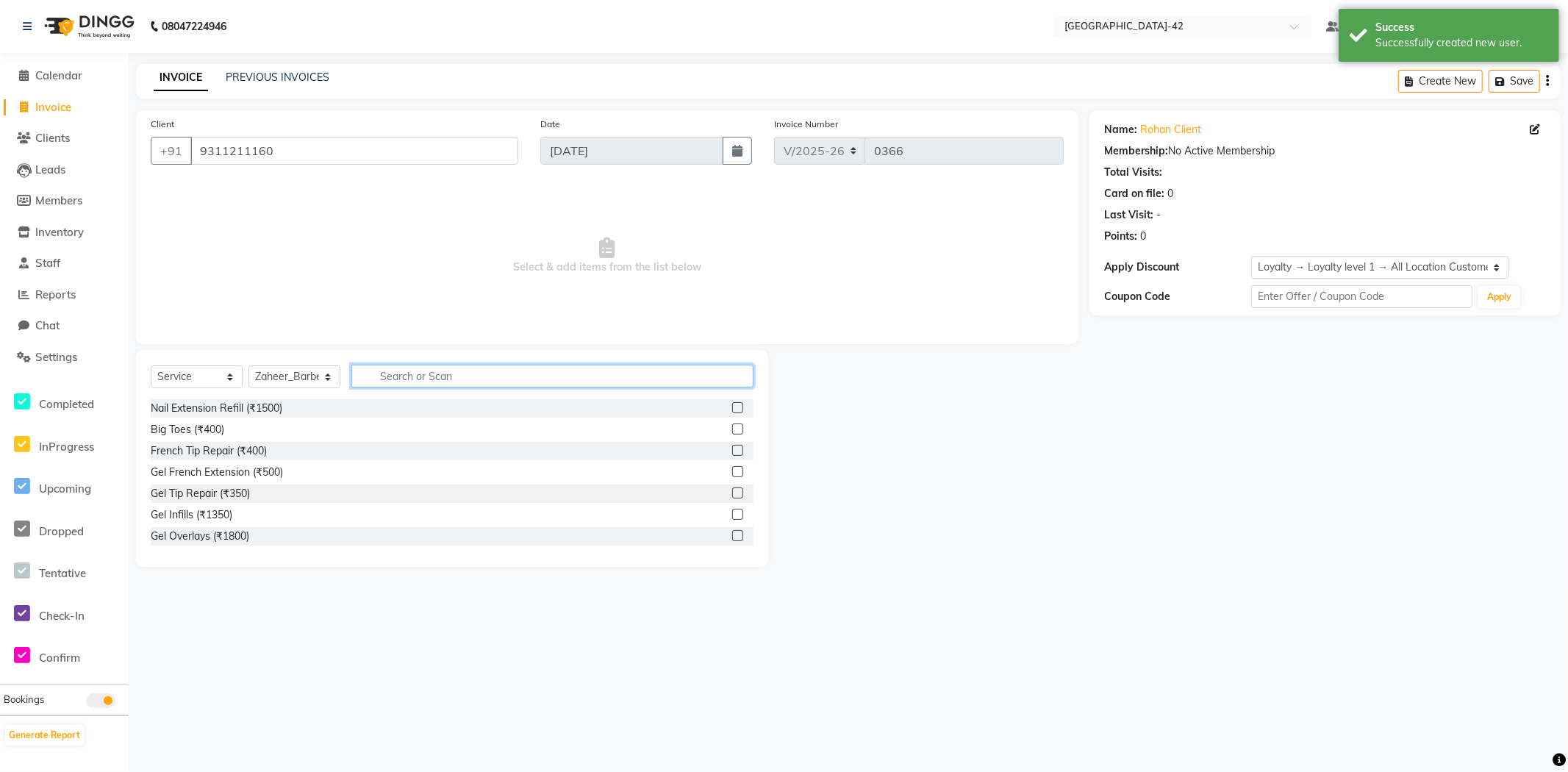
click at [417, 380] on input "text" at bounding box center [553, 376] width 402 height 23
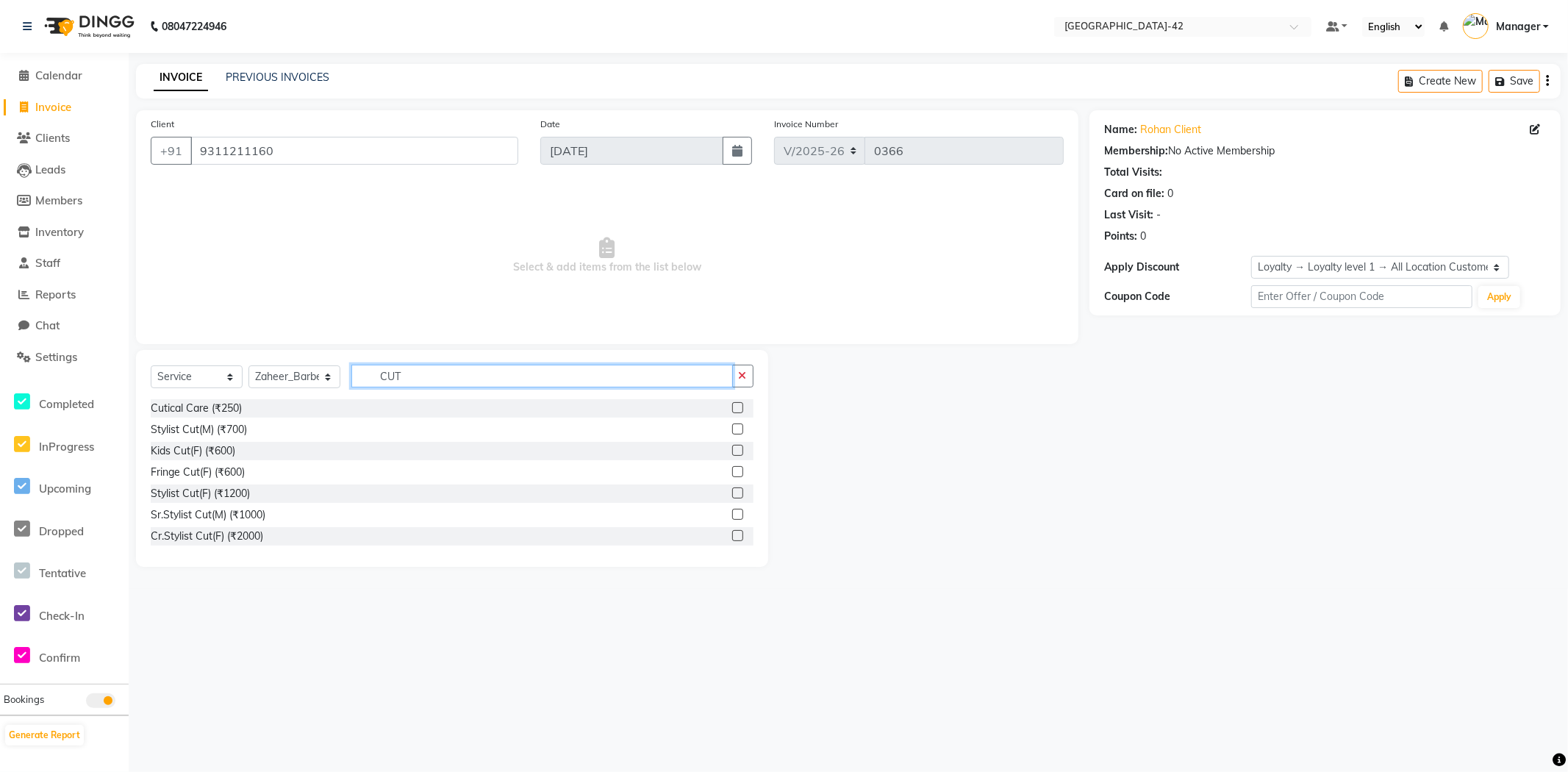
type input "CUT"
drag, startPoint x: 724, startPoint y: 432, endPoint x: 725, endPoint y: 446, distance: 14.0
click at [732, 431] on label at bounding box center [737, 428] width 11 height 11
click at [732, 431] on input "checkbox" at bounding box center [737, 430] width 10 height 10
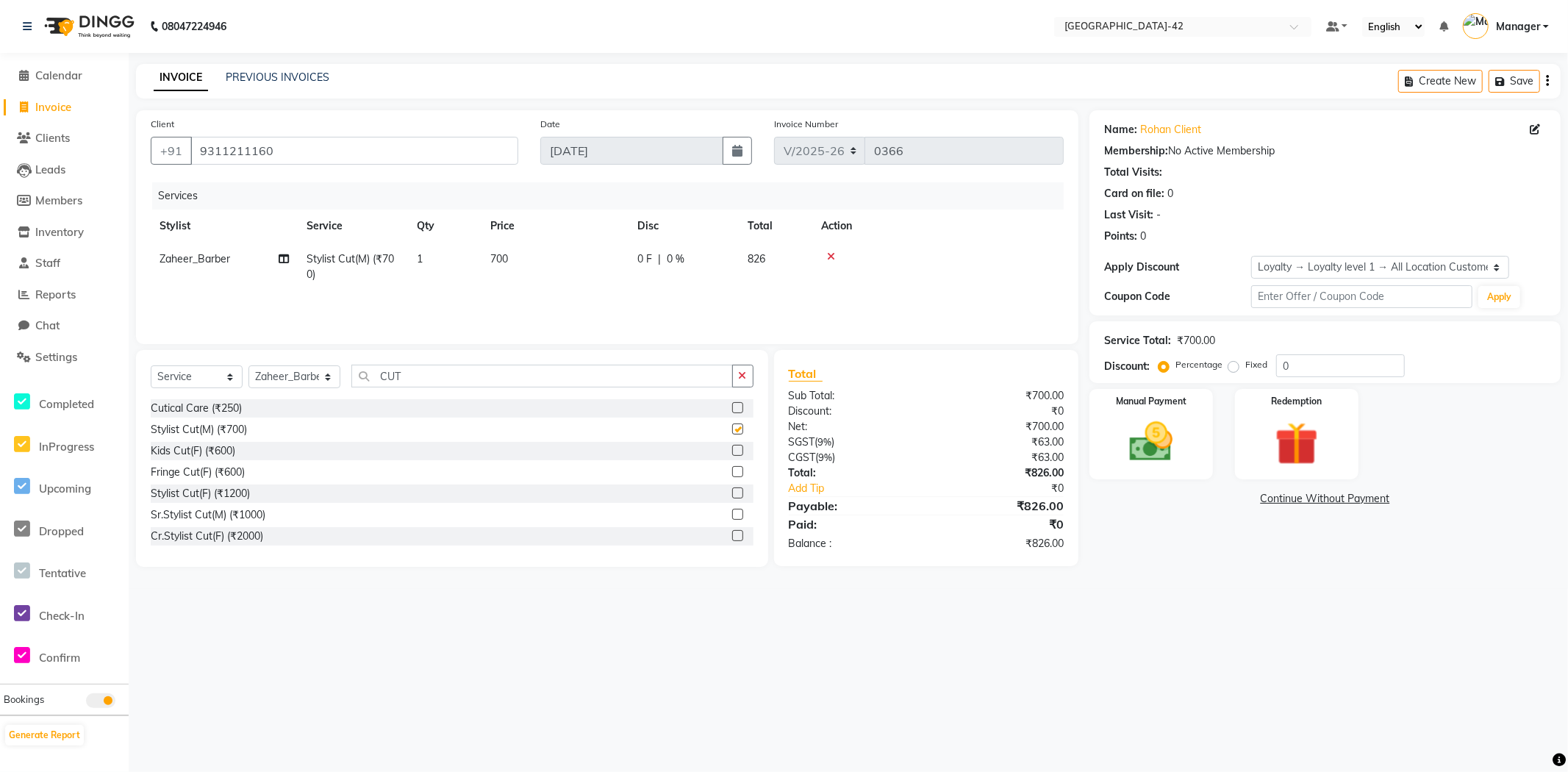
checkbox input "false"
click at [1172, 444] on img at bounding box center [1152, 442] width 74 height 52
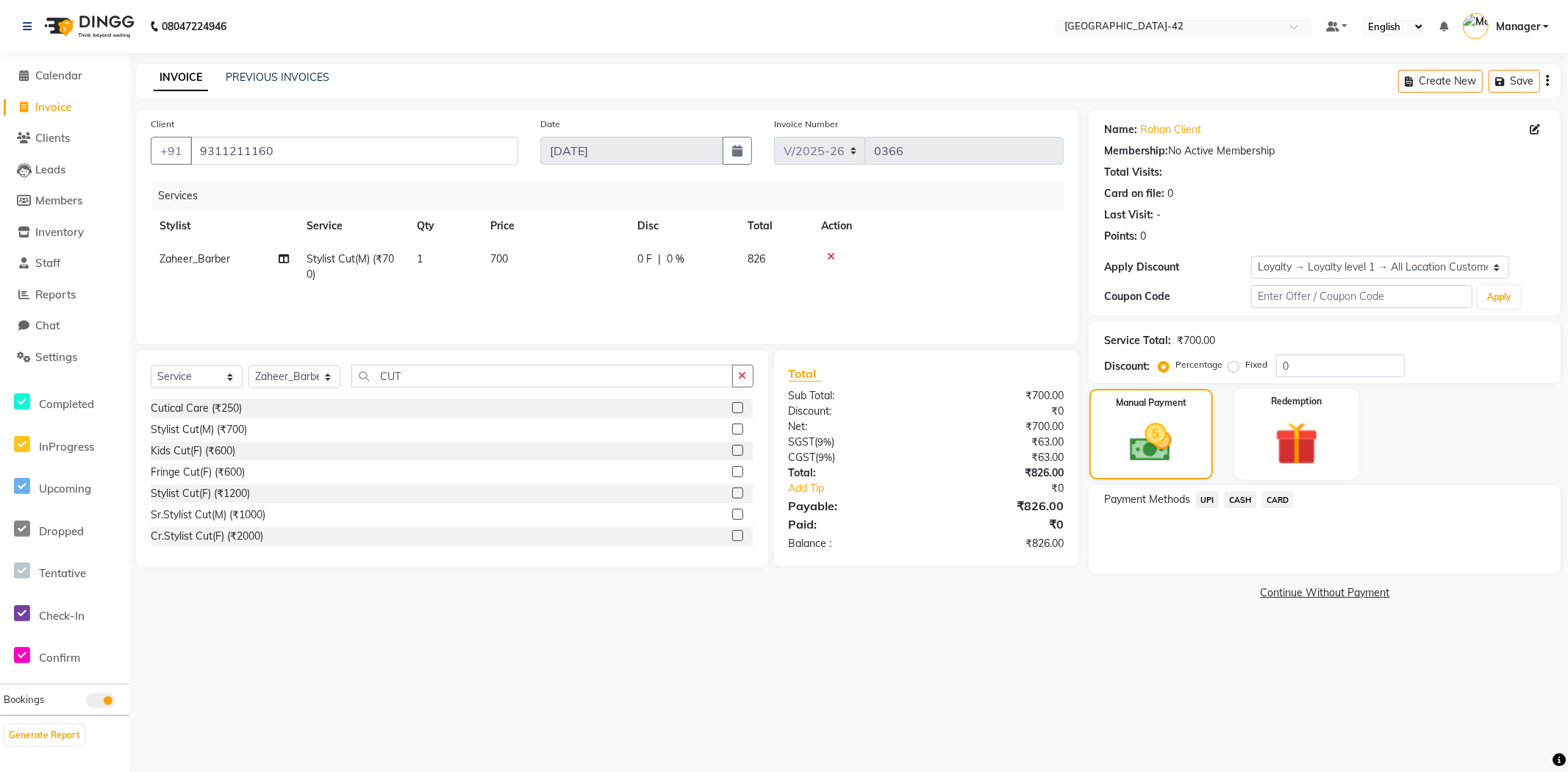
click at [1239, 496] on span "CASH" at bounding box center [1241, 499] width 32 height 17
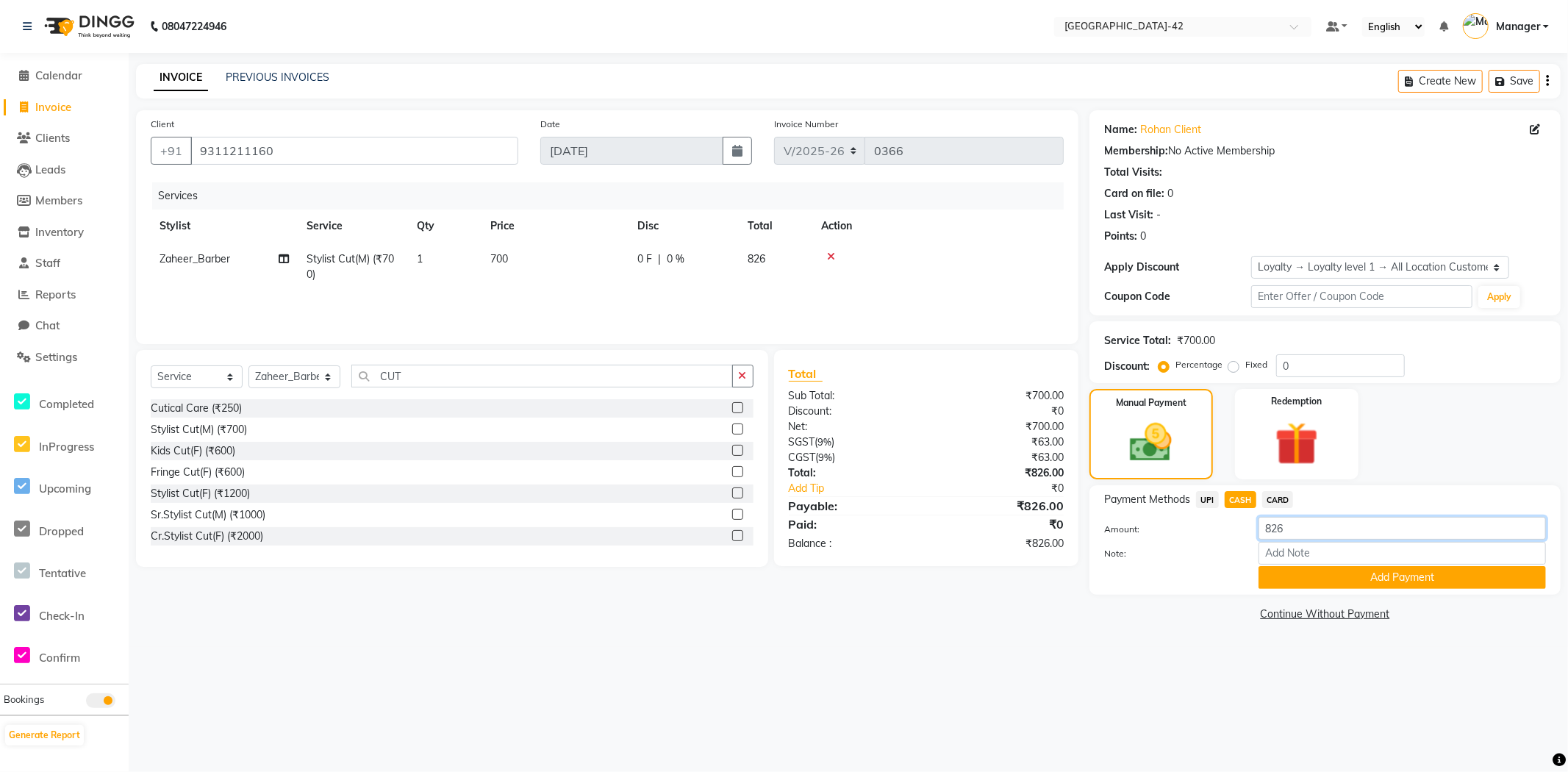
click at [1303, 524] on input "826" at bounding box center [1403, 528] width 288 height 23
type input "8"
type input "500"
click at [1357, 581] on button "Add Payment" at bounding box center [1403, 577] width 288 height 23
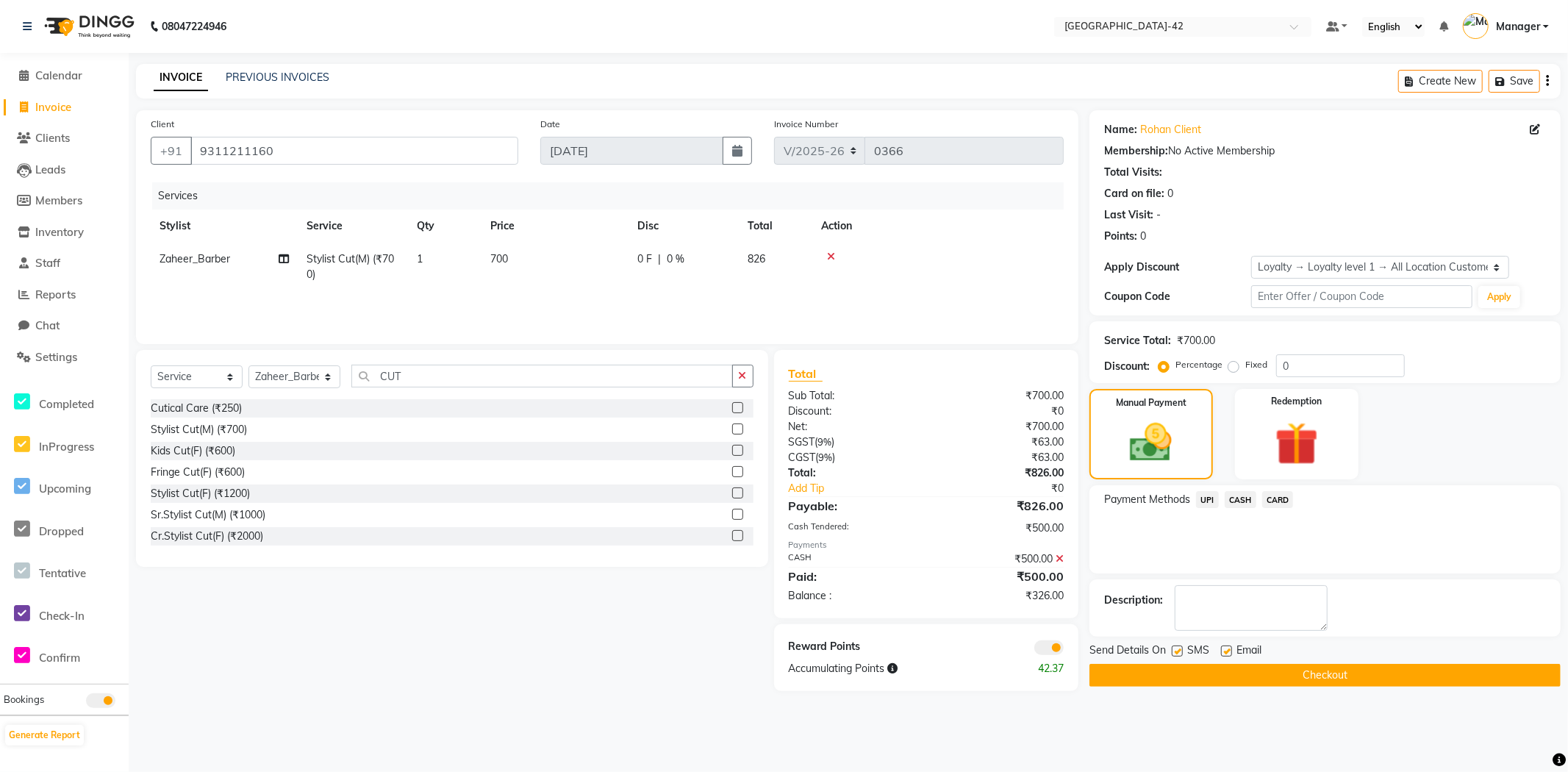
click at [1207, 494] on span "UPI" at bounding box center [1207, 499] width 23 height 17
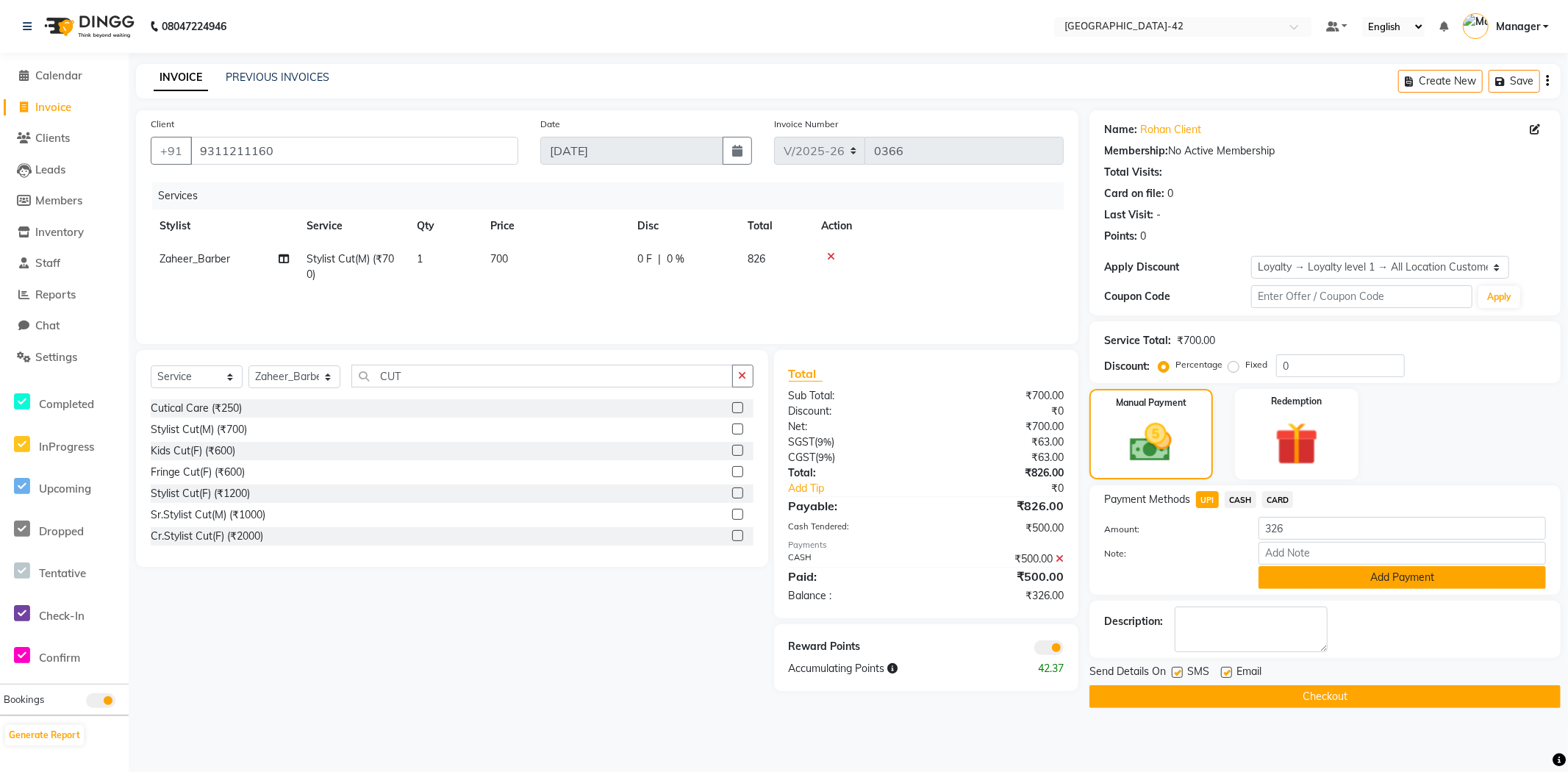
click at [1340, 578] on button "Add Payment" at bounding box center [1403, 577] width 288 height 23
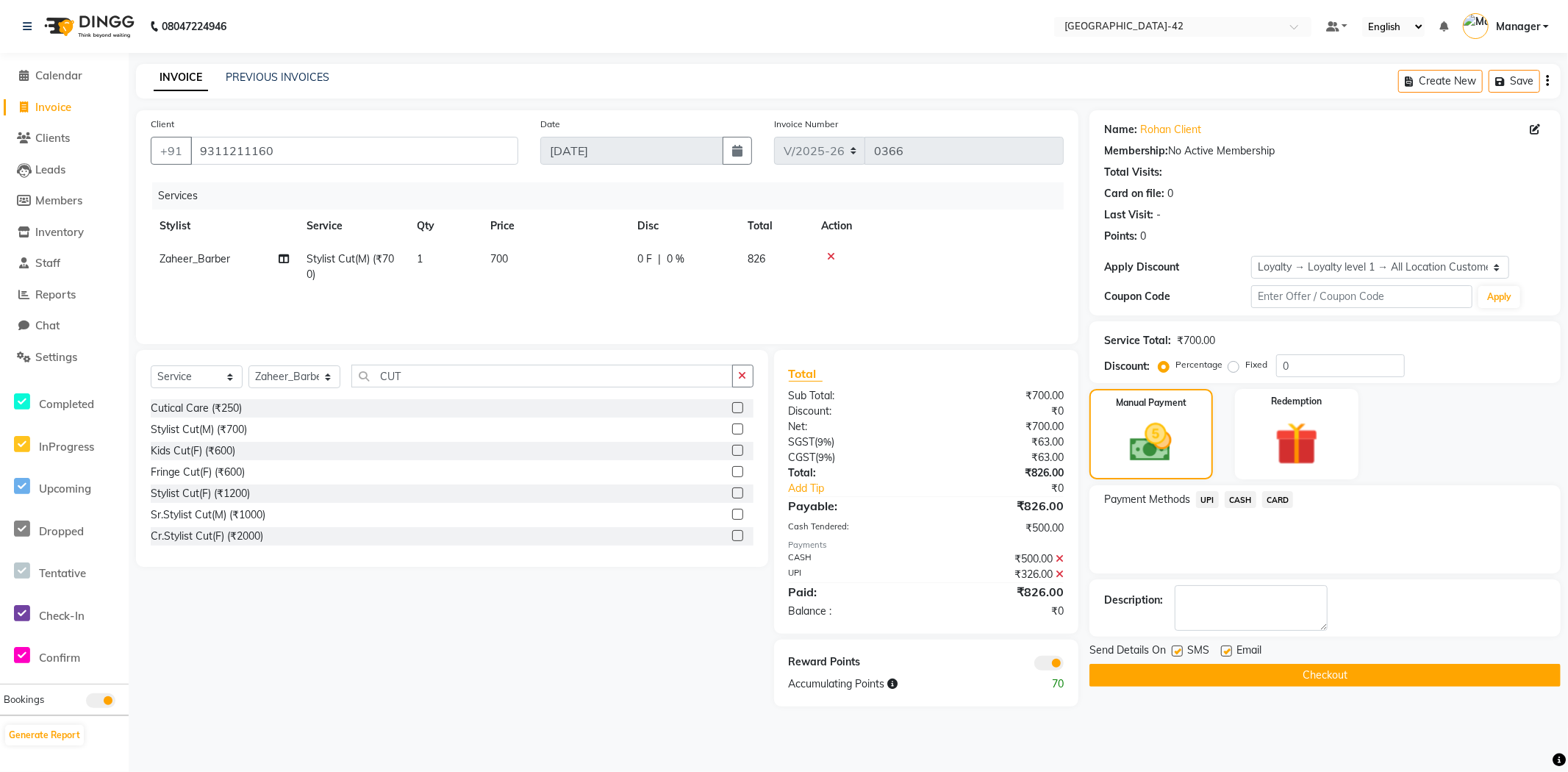
click at [1228, 651] on label at bounding box center [1226, 650] width 11 height 11
click at [1228, 651] on input "checkbox" at bounding box center [1226, 652] width 10 height 10
checkbox input "false"
click at [1237, 666] on button "Checkout" at bounding box center [1325, 675] width 471 height 23
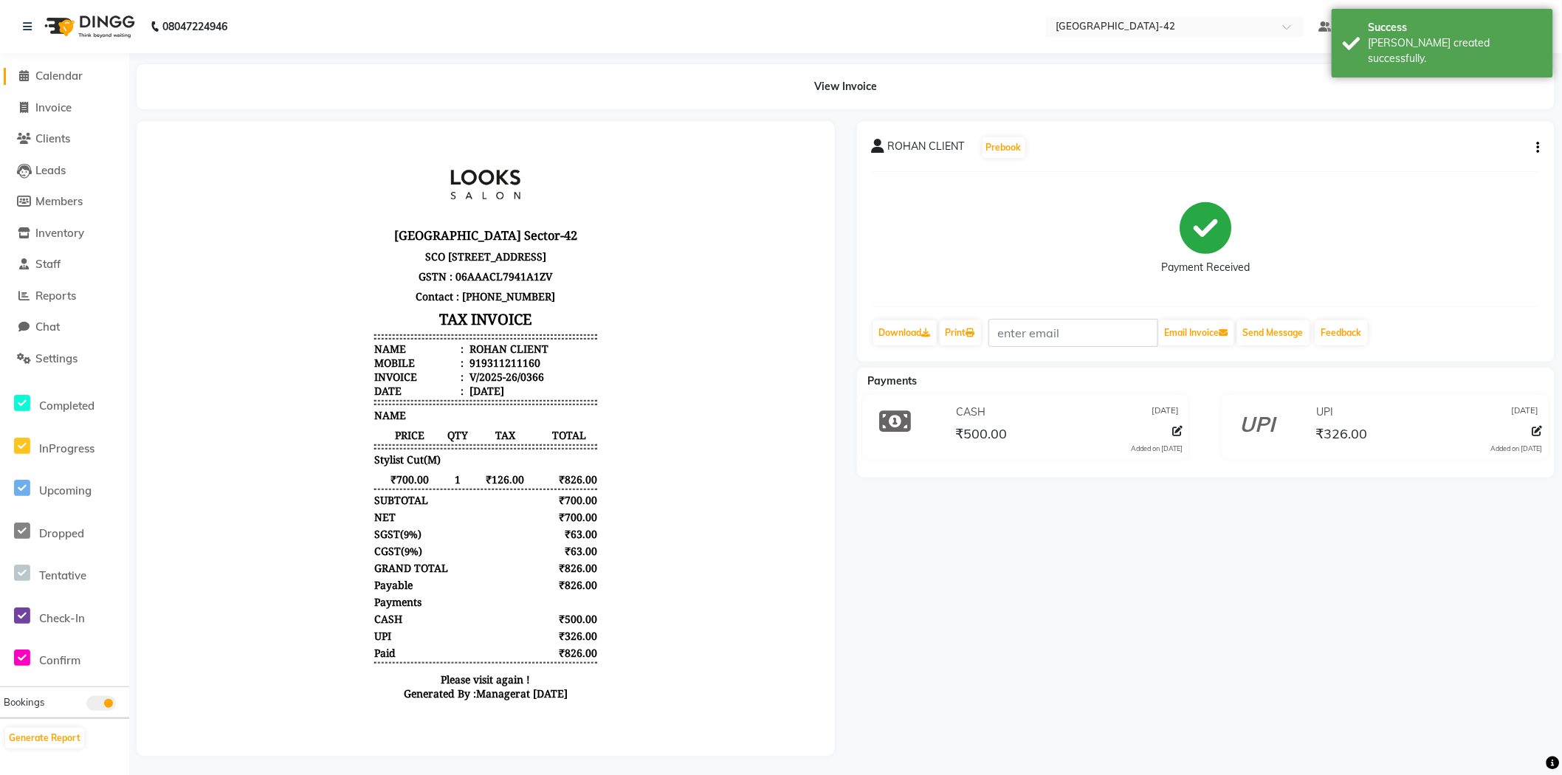
drag, startPoint x: 61, startPoint y: 78, endPoint x: 113, endPoint y: 76, distance: 52.4
click at [62, 78] on span "Calendar" at bounding box center [58, 76] width 47 height 14
